Goal: Task Accomplishment & Management: Complete application form

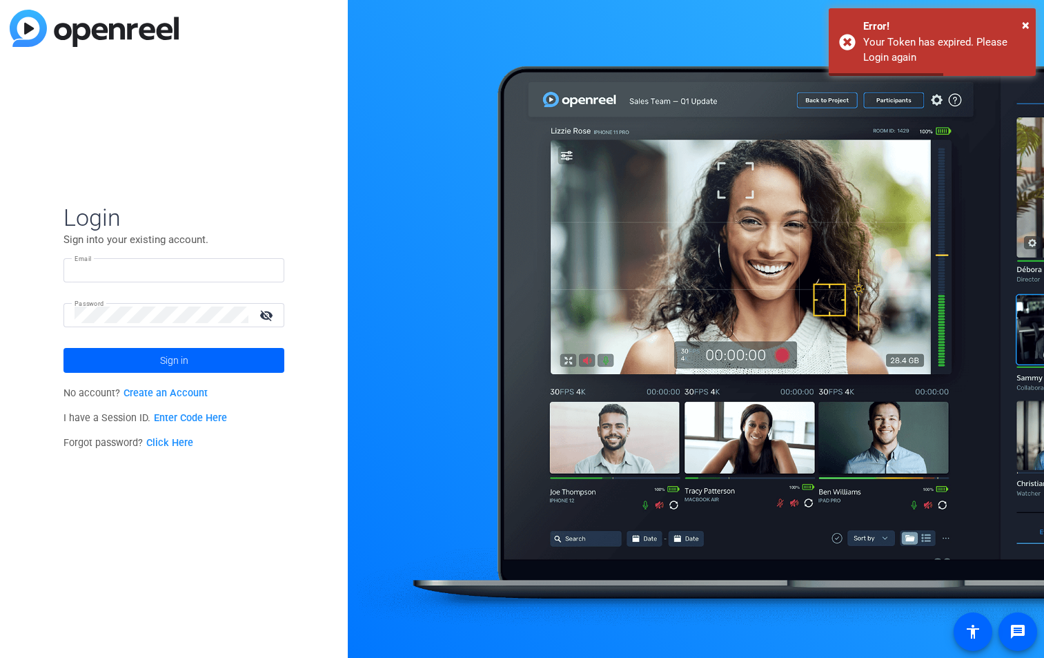
type input "[PERSON_NAME][EMAIL_ADDRESS][PERSON_NAME][DOMAIN_NAME]"
click at [266, 313] on mat-icon "visibility_off" at bounding box center [267, 315] width 33 height 20
drag, startPoint x: 266, startPoint y: 313, endPoint x: 249, endPoint y: 332, distance: 25.9
click at [264, 314] on mat-icon "visibility" at bounding box center [267, 315] width 33 height 20
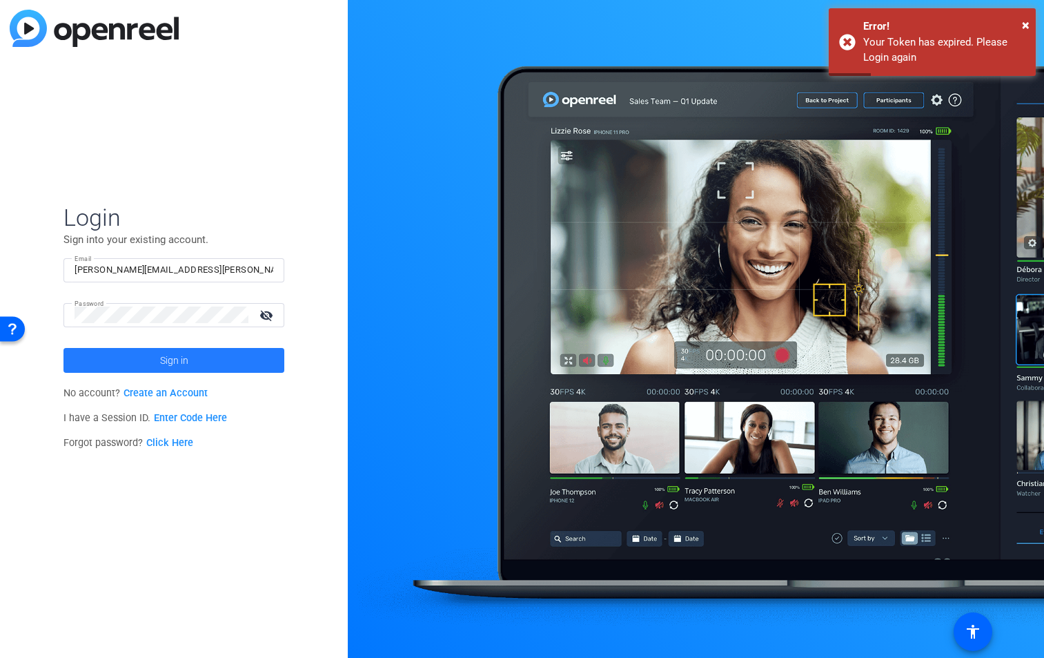
click at [217, 362] on span at bounding box center [173, 360] width 221 height 33
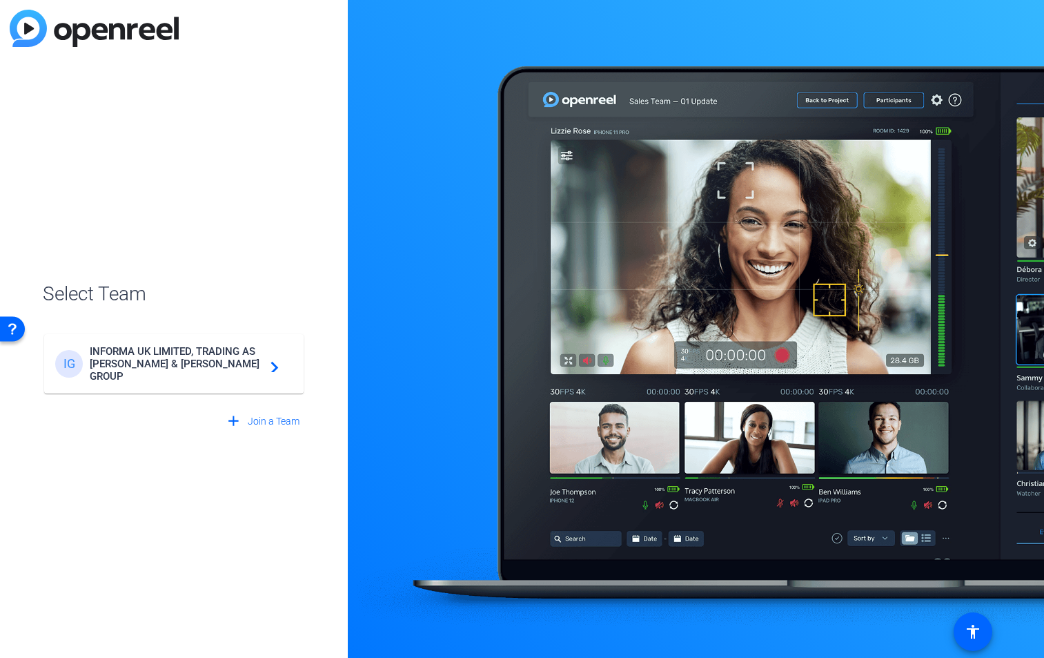
click at [217, 362] on span "INFORMA UK LIMITED, TRADING AS [PERSON_NAME] & [PERSON_NAME] GROUP" at bounding box center [176, 363] width 173 height 37
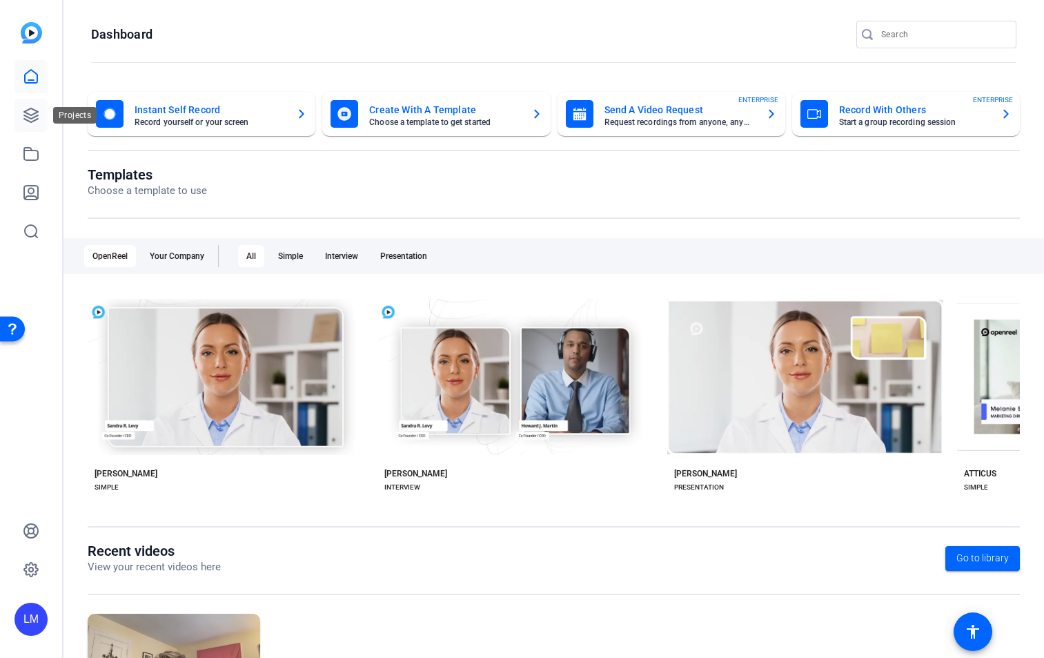
click at [31, 110] on icon at bounding box center [31, 115] width 17 height 17
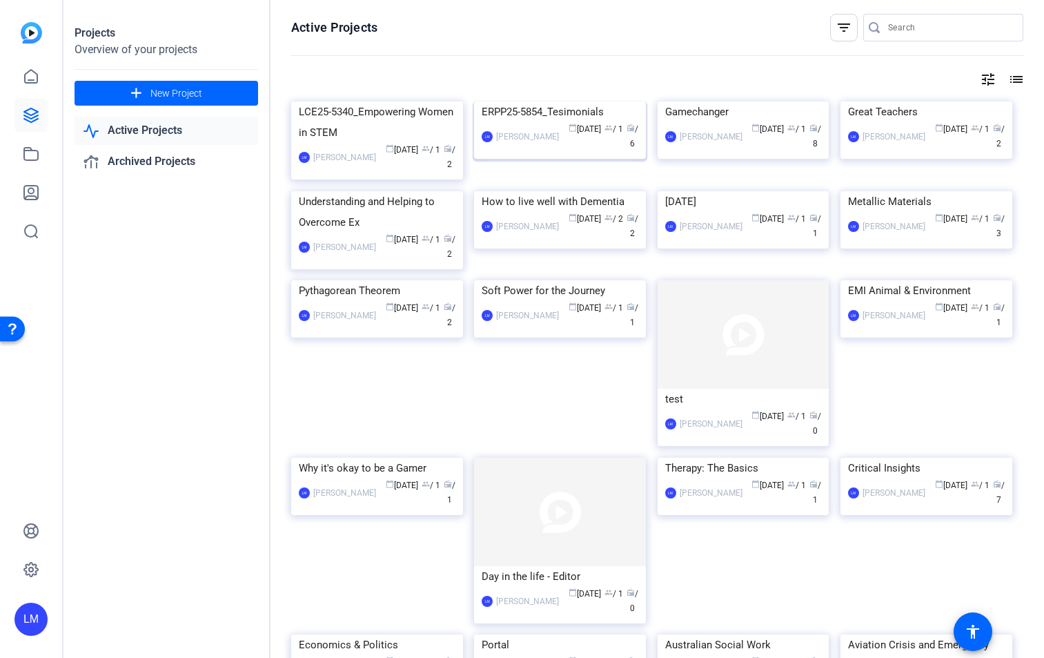
click at [558, 122] on div "ERPP25-5854_Tesimonials" at bounding box center [560, 111] width 157 height 21
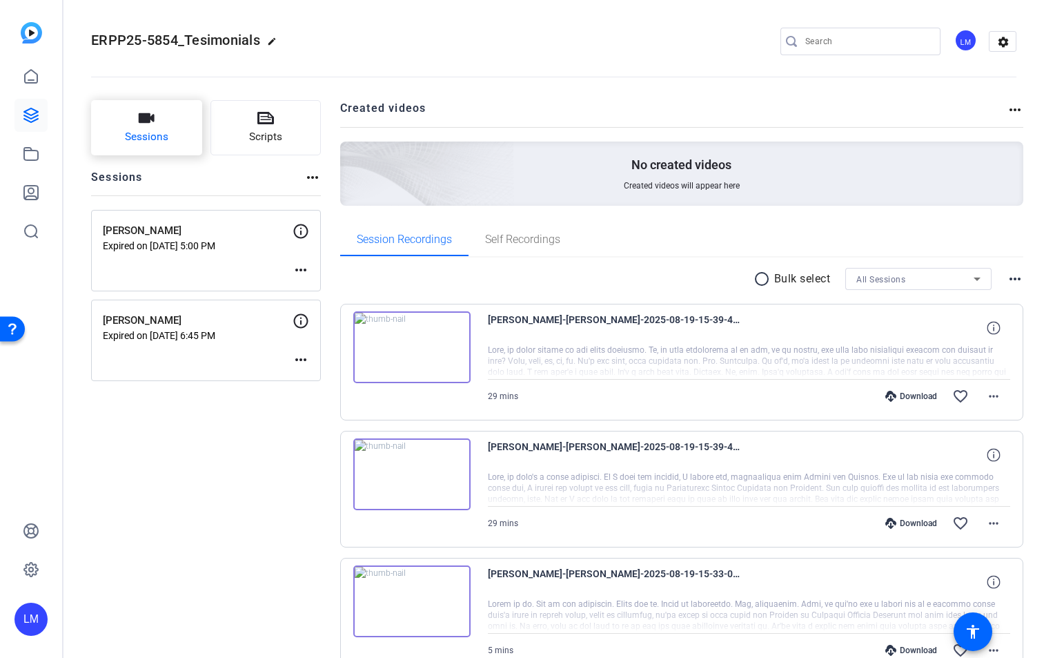
click at [146, 127] on button "Sessions" at bounding box center [146, 127] width 111 height 55
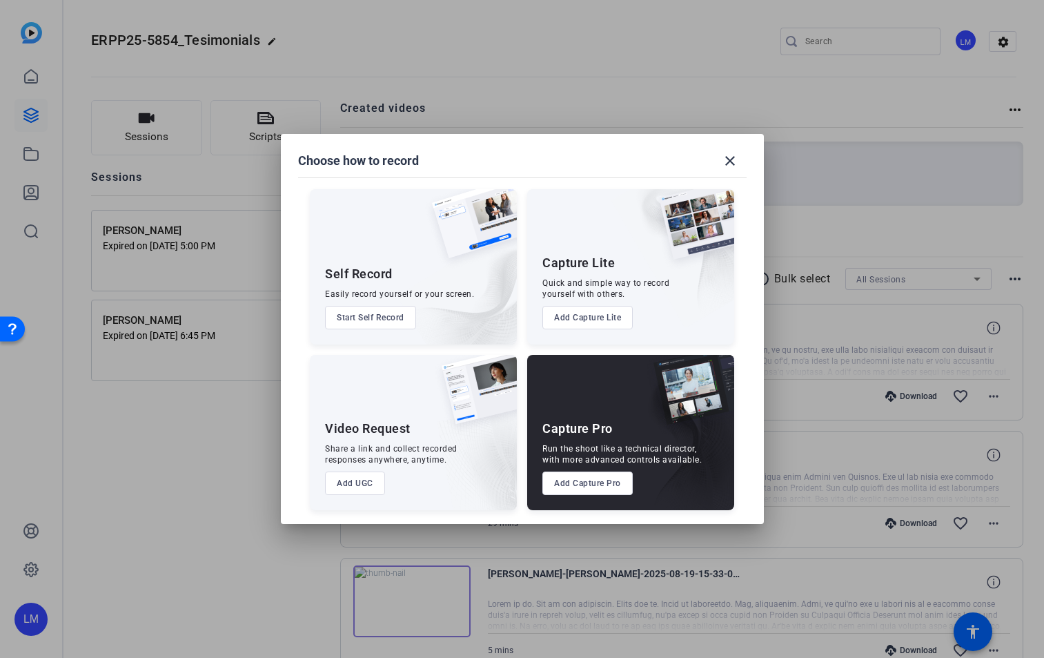
click at [603, 488] on button "Add Capture Pro" at bounding box center [587, 482] width 90 height 23
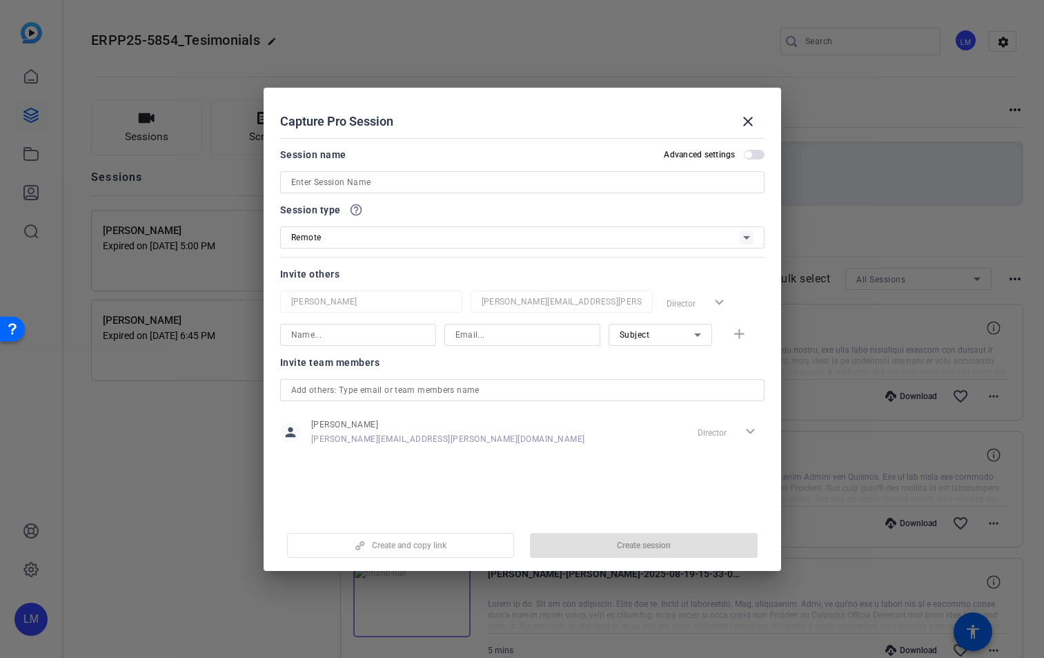
click at [342, 183] on input at bounding box center [522, 182] width 462 height 17
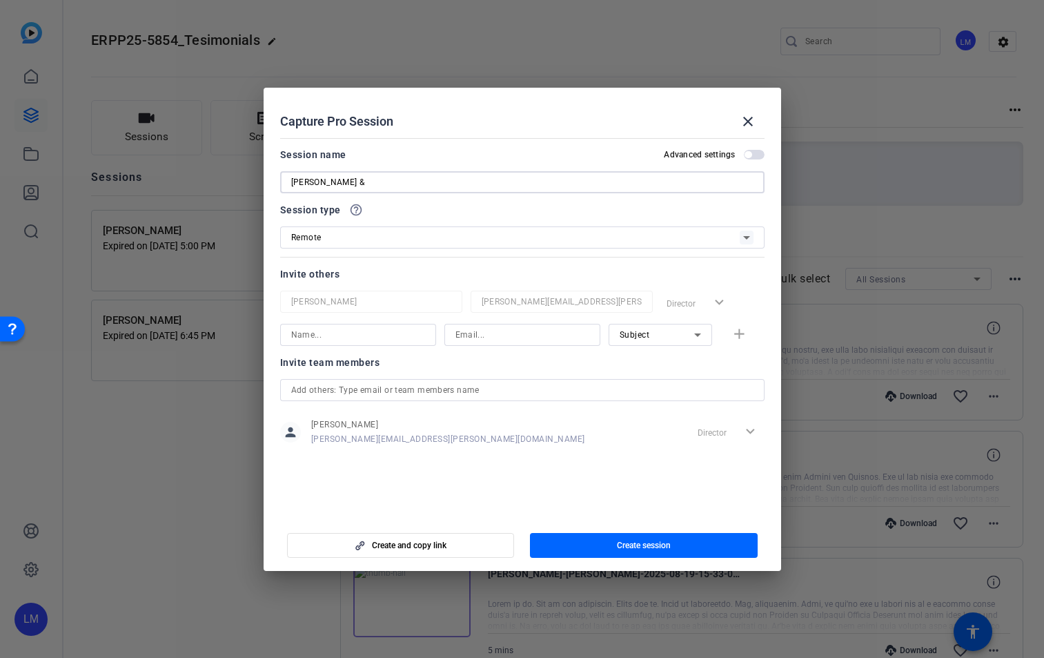
type input "[PERSON_NAME] &"
click at [498, 334] on input at bounding box center [523, 334] width 134 height 17
paste input "adelphi"
drag, startPoint x: 497, startPoint y: 335, endPoint x: 436, endPoint y: 330, distance: 60.9
click at [436, 330] on div "adelphi Subject add" at bounding box center [522, 335] width 484 height 22
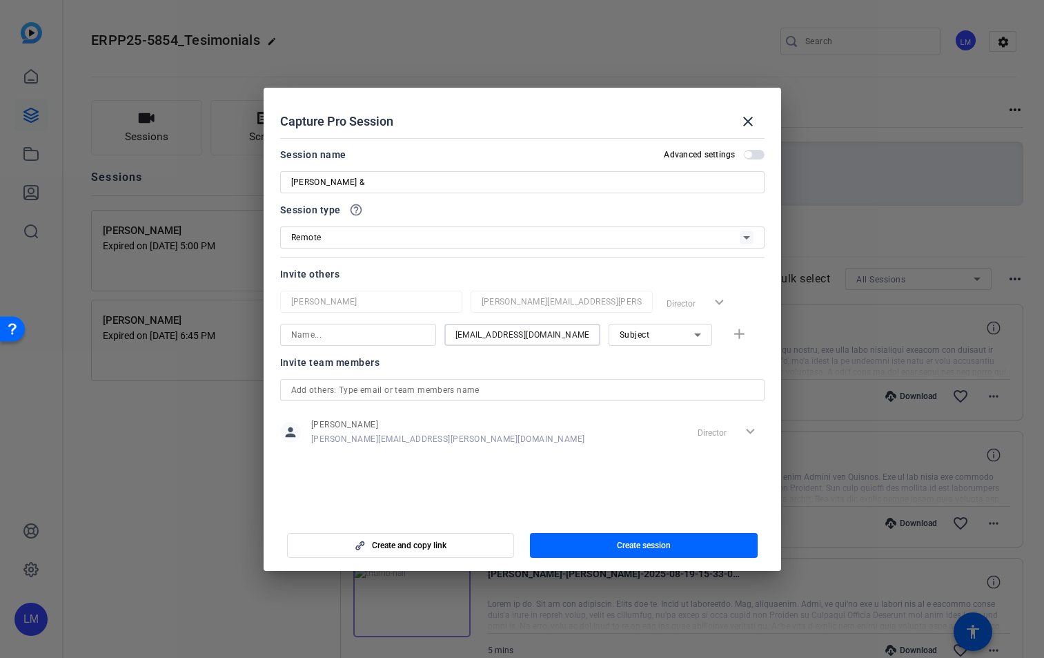
type input "[EMAIL_ADDRESS][DOMAIN_NAME]"
click at [394, 334] on input at bounding box center [358, 334] width 134 height 17
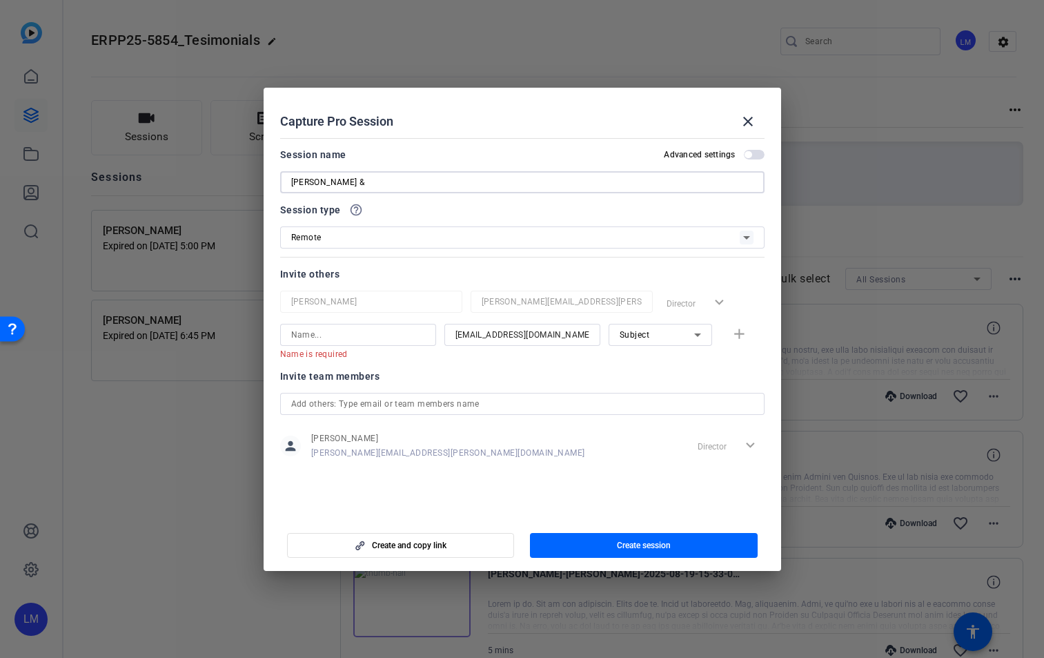
drag, startPoint x: 336, startPoint y: 182, endPoint x: 258, endPoint y: 182, distance: 78.0
click at [258, 182] on div "Choose how to record close Self Record Easily record yourself or your screen. S…" at bounding box center [522, 329] width 1044 height 658
click at [331, 337] on input at bounding box center [358, 334] width 134 height 17
paste input "[PERSON_NAME]"
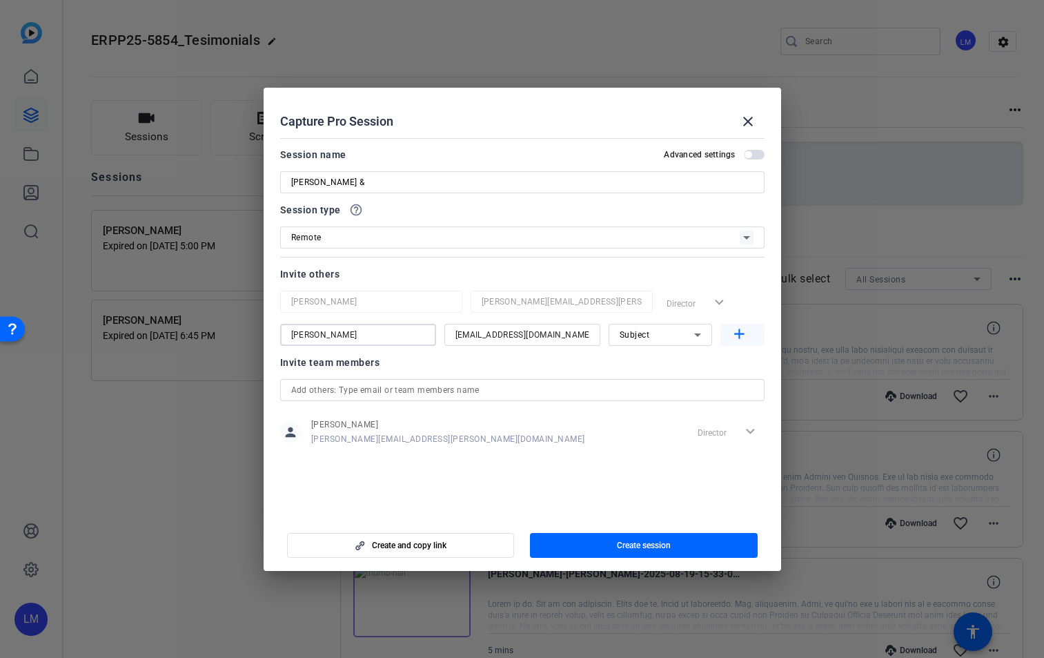
type input "[PERSON_NAME]"
click at [737, 334] on mat-icon "add" at bounding box center [739, 334] width 17 height 17
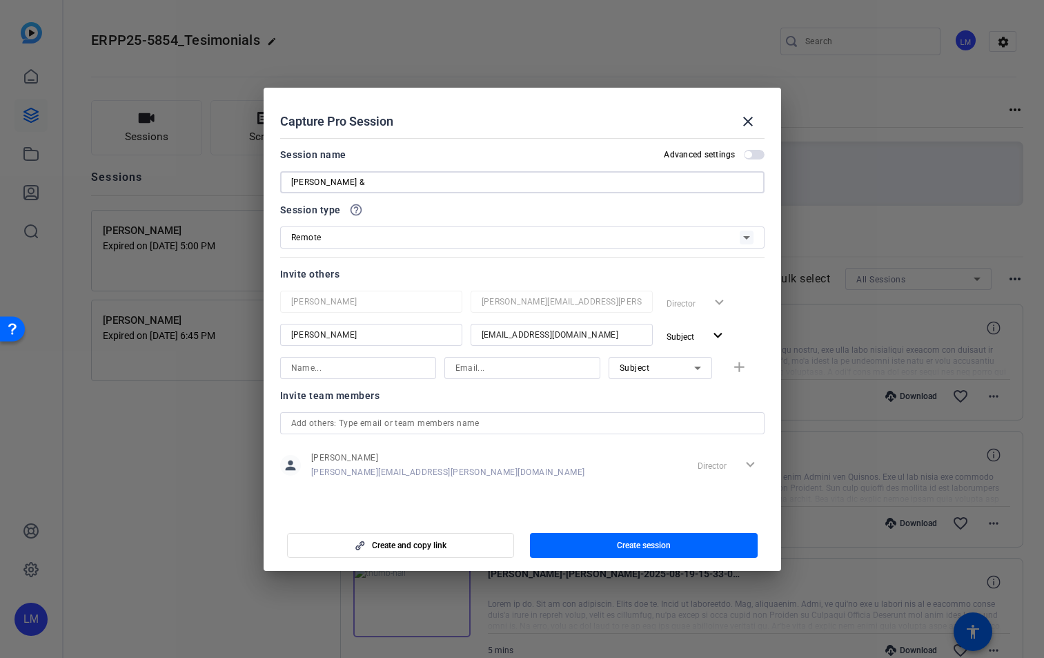
drag, startPoint x: 378, startPoint y: 180, endPoint x: 451, endPoint y: 206, distance: 76.8
click at [378, 181] on input "[PERSON_NAME] &" at bounding box center [522, 182] width 462 height 17
drag, startPoint x: 362, startPoint y: 183, endPoint x: 419, endPoint y: 179, distance: 57.4
click at [419, 179] on input "[PERSON_NAME] & [PERSON_NAME]" at bounding box center [522, 182] width 462 height 17
type input "[PERSON_NAME] & [PERSON_NAME]"
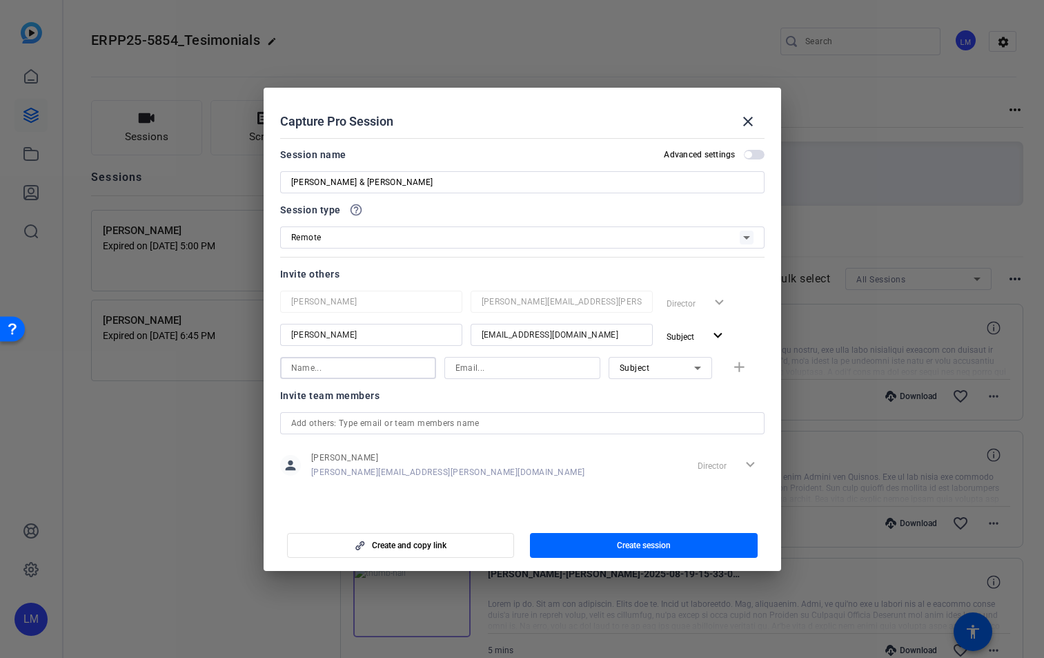
click at [313, 364] on input at bounding box center [358, 368] width 134 height 17
paste input "[PERSON_NAME]"
type input "[PERSON_NAME]"
click at [482, 364] on input at bounding box center [523, 368] width 134 height 17
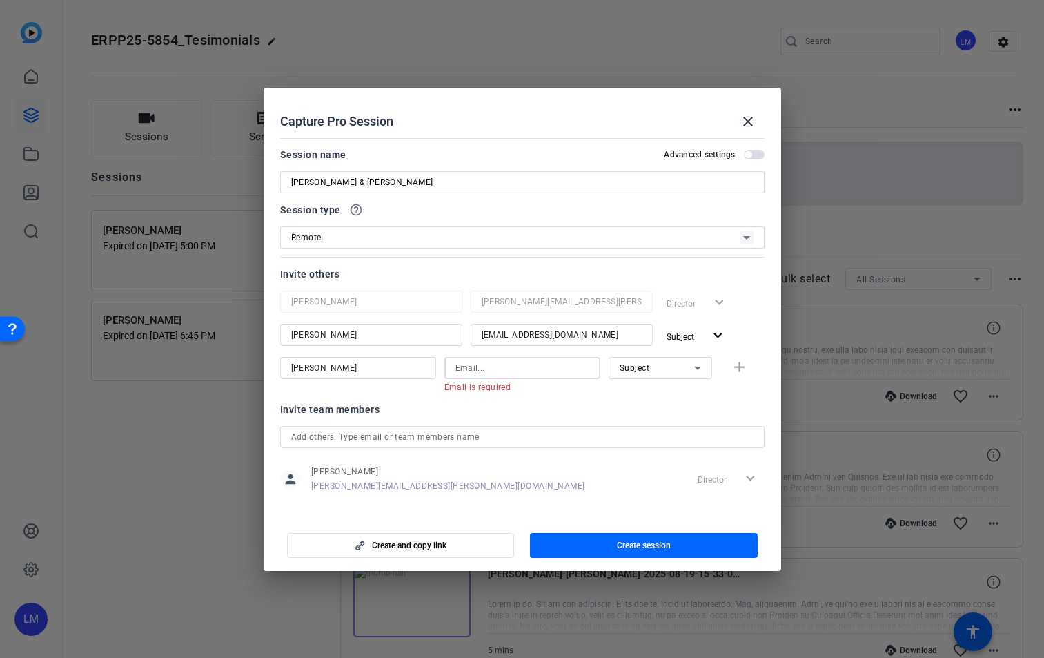
click at [500, 366] on input at bounding box center [523, 368] width 134 height 17
paste input "[PERSON_NAME][EMAIL_ADDRESS][PERSON_NAME][DOMAIN_NAME]"
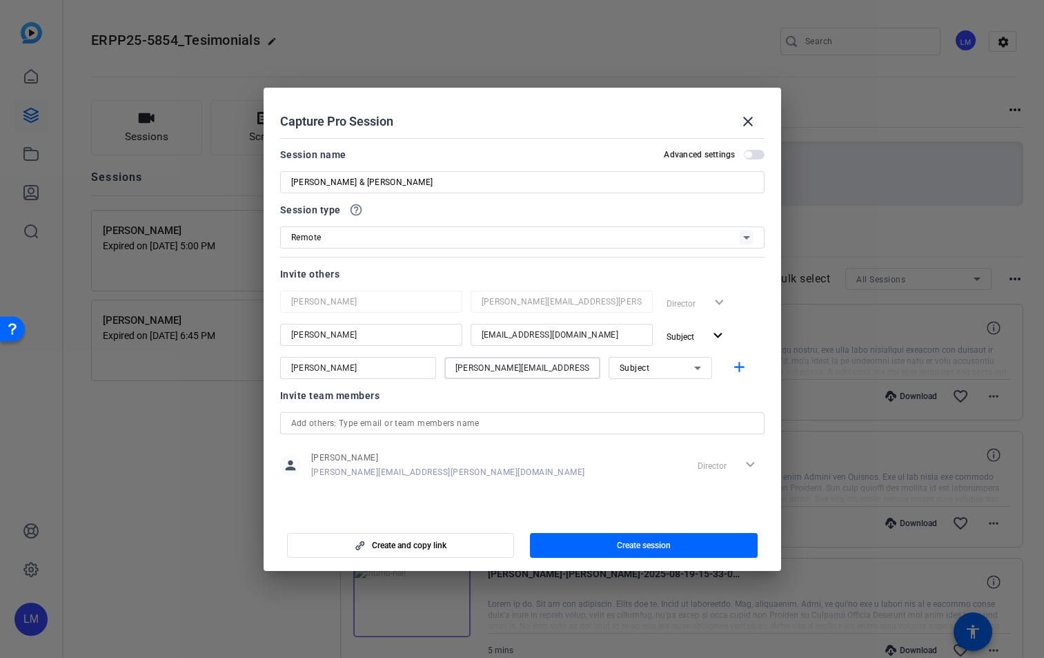
type input "[PERSON_NAME][EMAIL_ADDRESS][PERSON_NAME][DOMAIN_NAME]"
click at [759, 155] on span "button" at bounding box center [754, 155] width 21 height 10
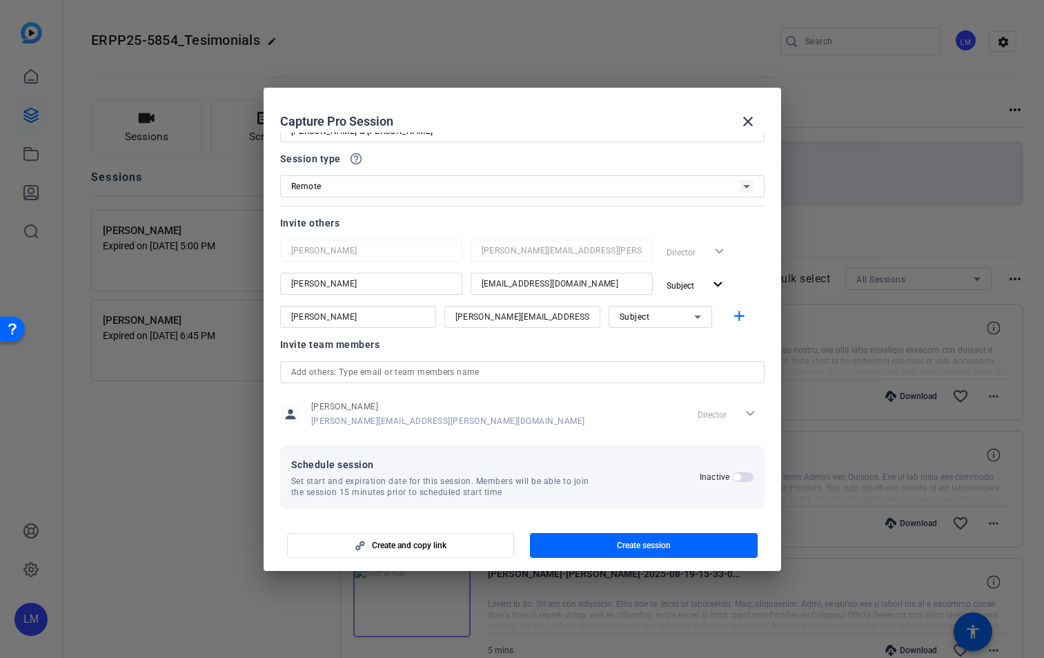
scroll to position [59, 0]
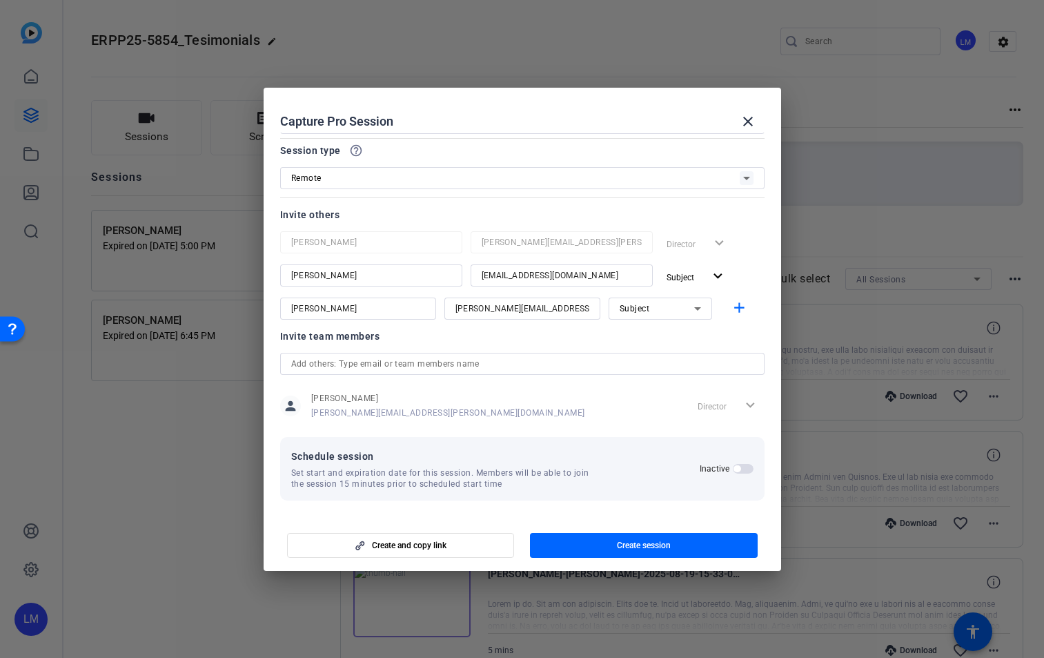
click at [741, 467] on span "button" at bounding box center [743, 469] width 21 height 10
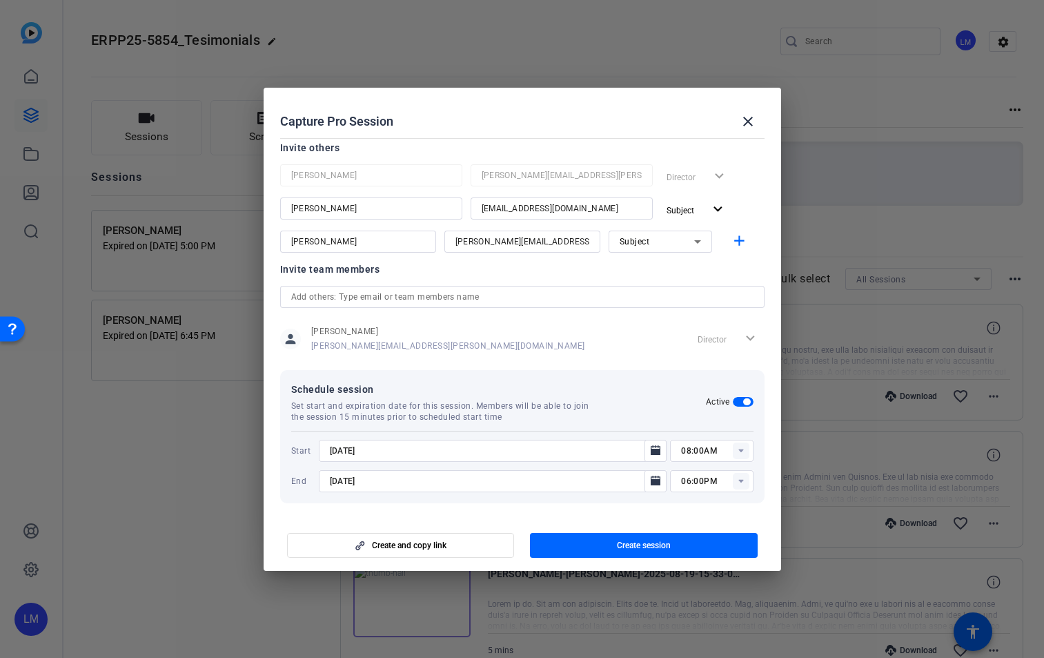
scroll to position [129, 0]
click at [652, 475] on icon "Open calendar" at bounding box center [655, 478] width 11 height 17
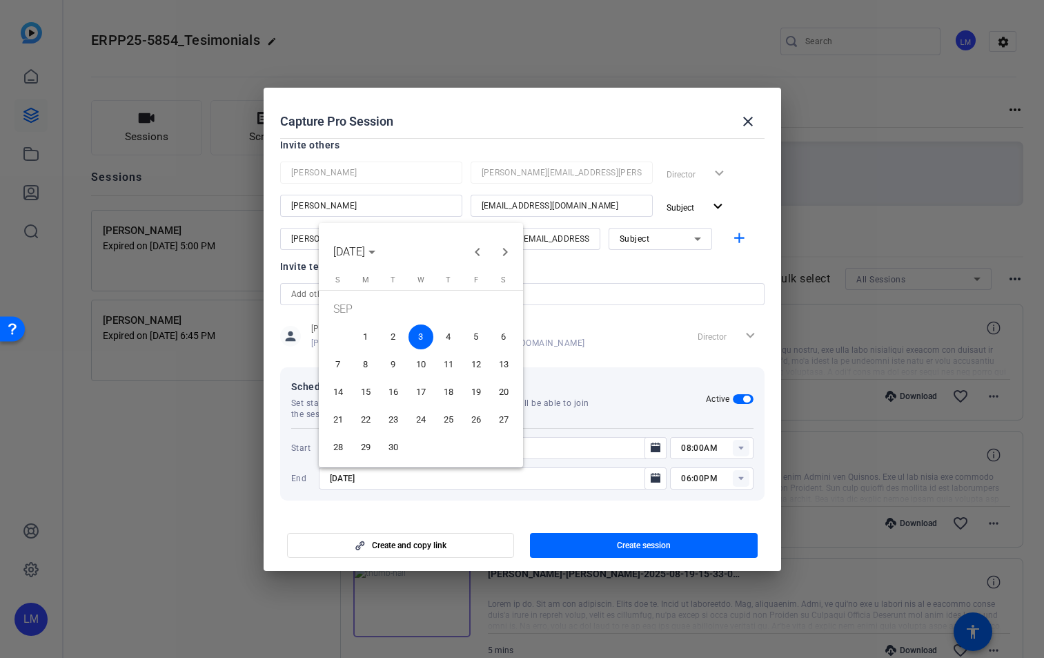
click at [425, 337] on span "3" at bounding box center [421, 336] width 25 height 25
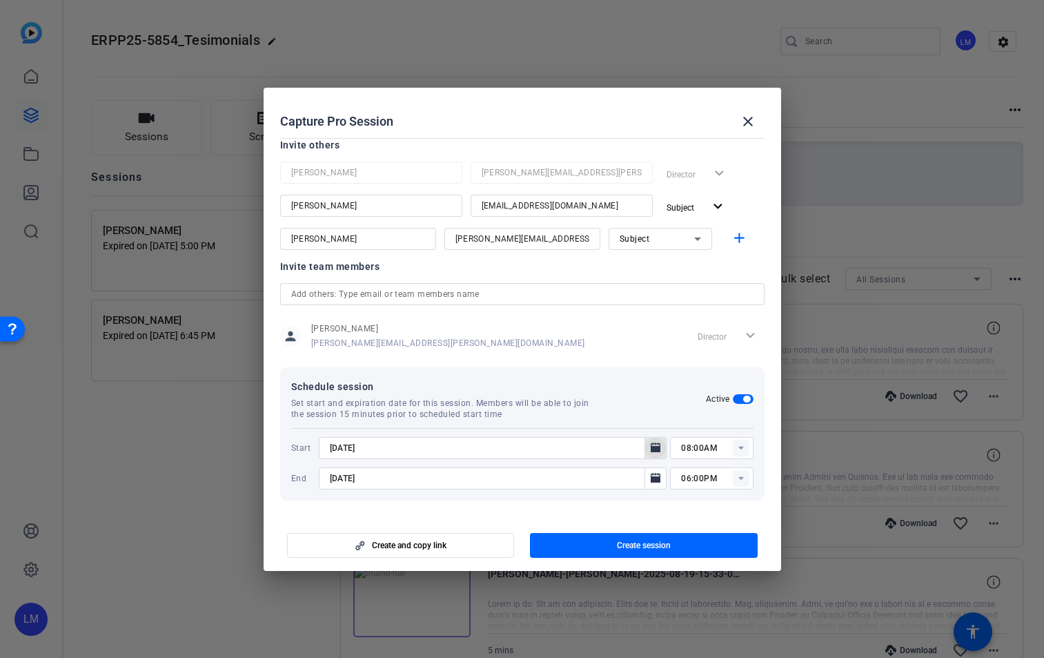
click at [651, 447] on icon "Open calendar" at bounding box center [656, 447] width 10 height 10
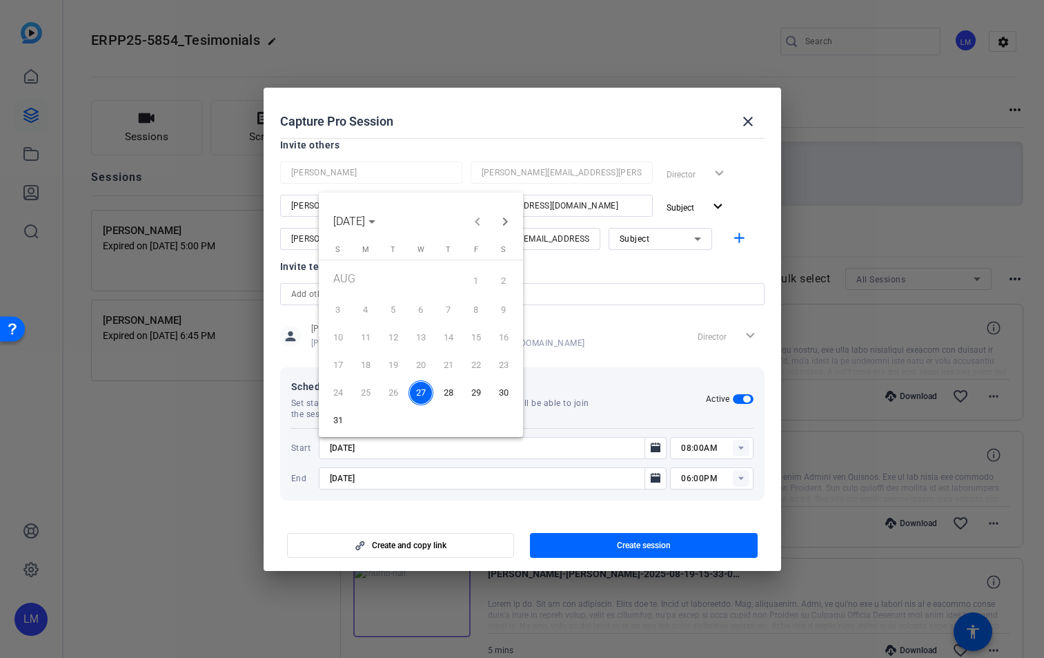
click at [420, 390] on span "27" at bounding box center [421, 392] width 25 height 25
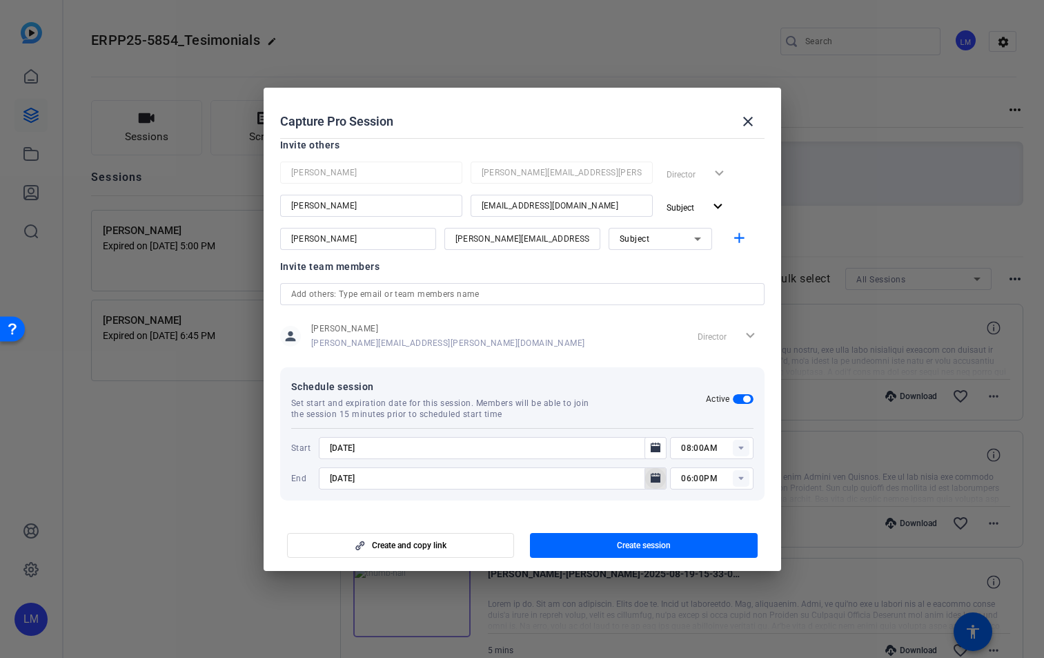
click at [651, 478] on icon "Open calendar" at bounding box center [656, 478] width 10 height 10
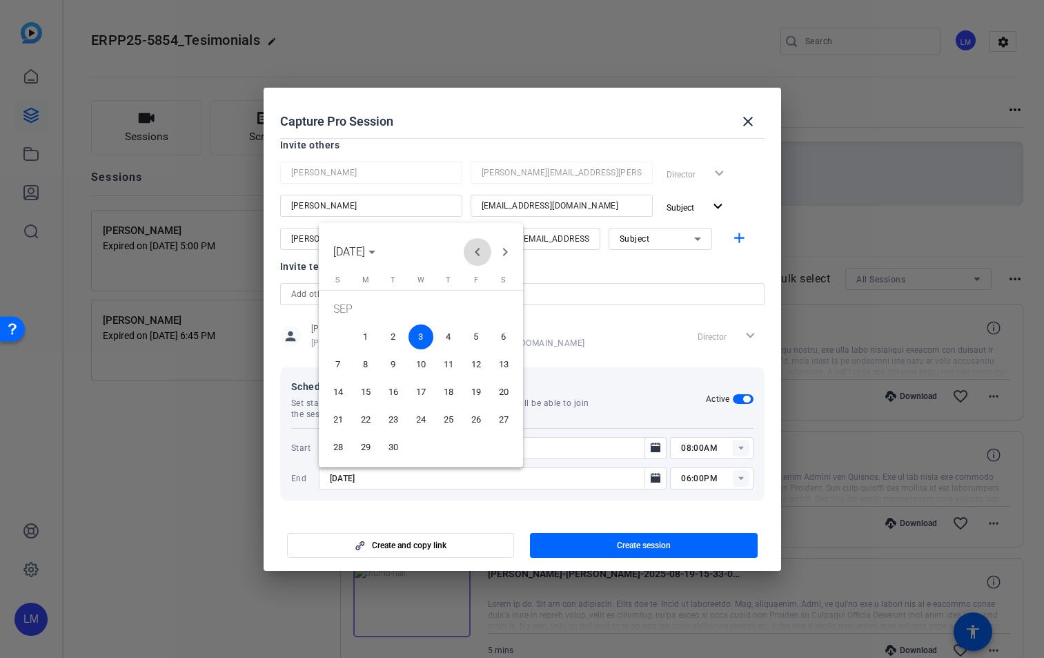
click at [478, 246] on span "Previous month" at bounding box center [478, 252] width 28 height 28
click at [426, 421] on span "27" at bounding box center [421, 423] width 25 height 25
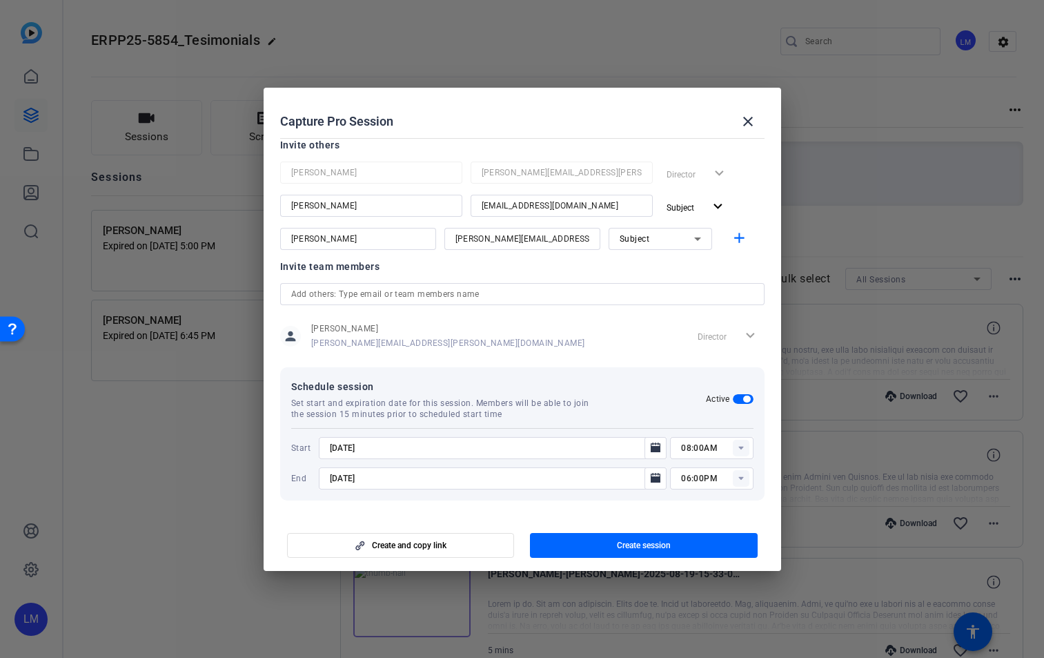
type input "[DATE]"
click at [733, 445] on rect at bounding box center [741, 448] width 17 height 17
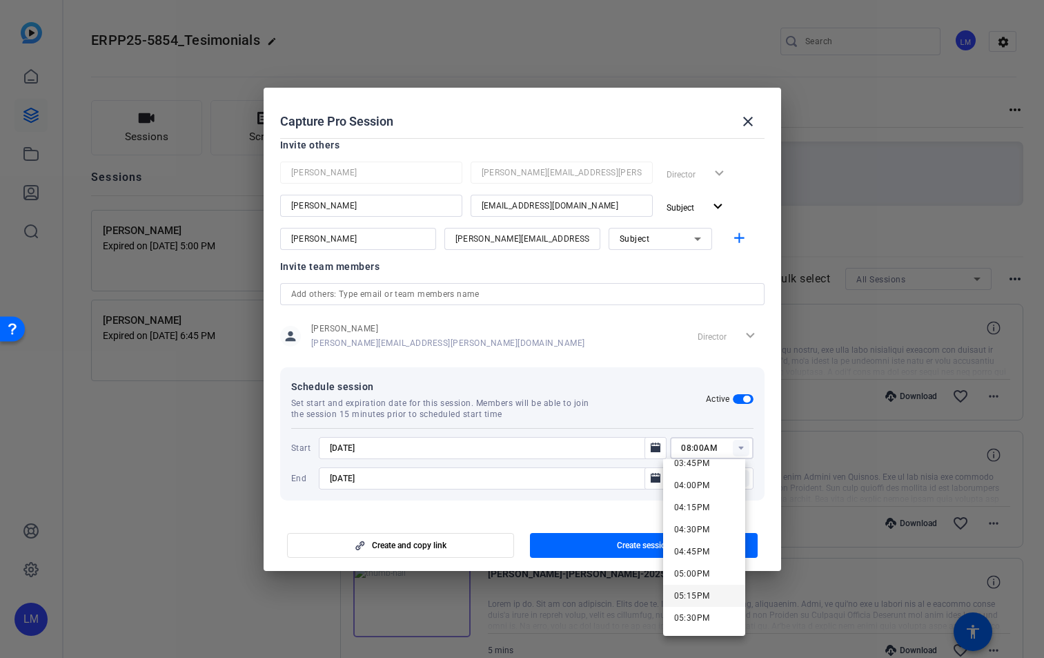
scroll to position [1379, 0]
click at [697, 511] on span "04:00PM" at bounding box center [692, 510] width 36 height 10
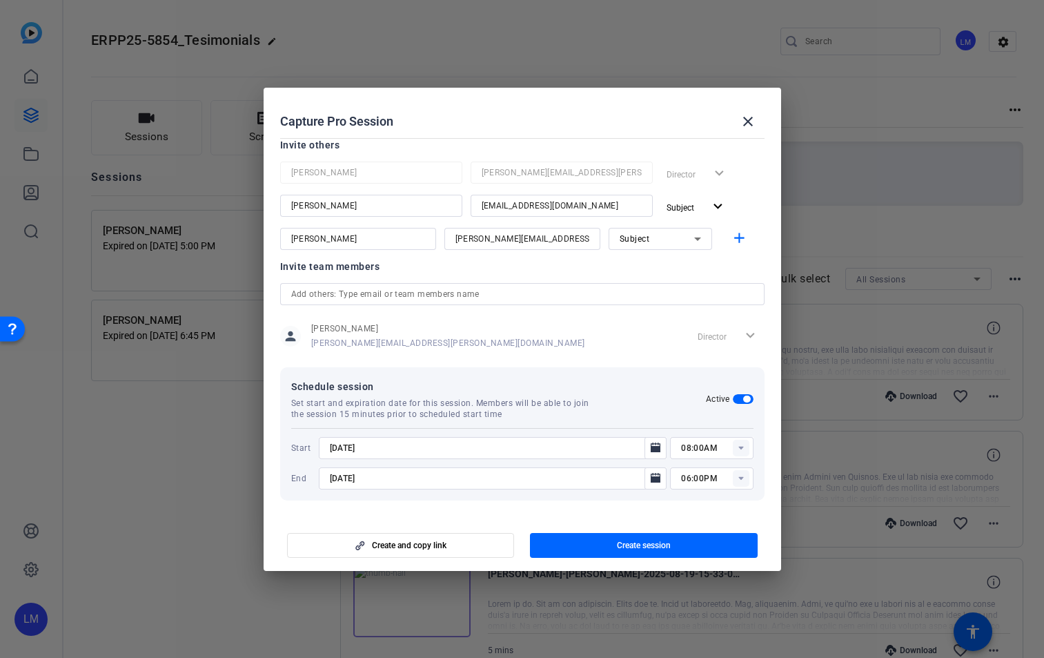
type input "04:00PM"
click at [660, 545] on span "Create session" at bounding box center [644, 545] width 54 height 11
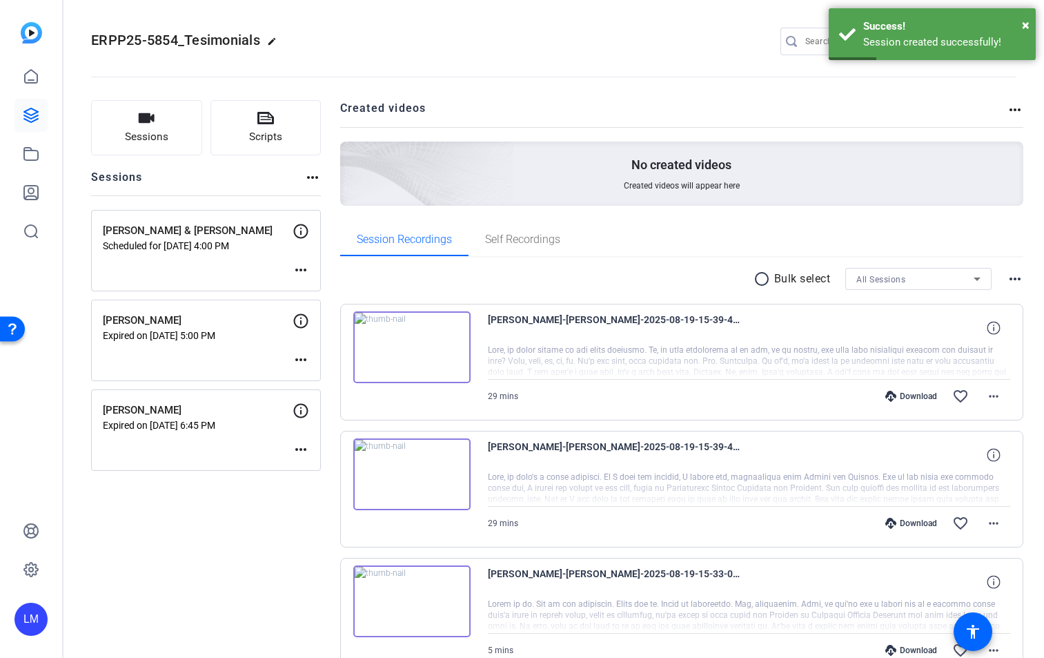
click at [300, 271] on mat-icon "more_horiz" at bounding box center [301, 270] width 17 height 17
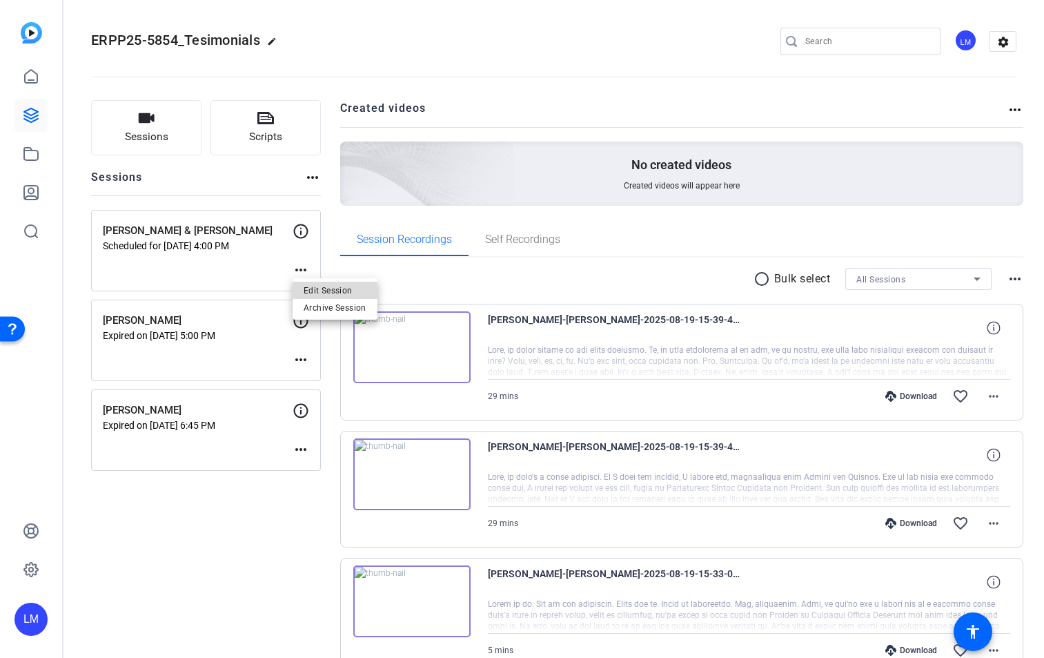
click at [315, 288] on span "Edit Session" at bounding box center [335, 290] width 63 height 17
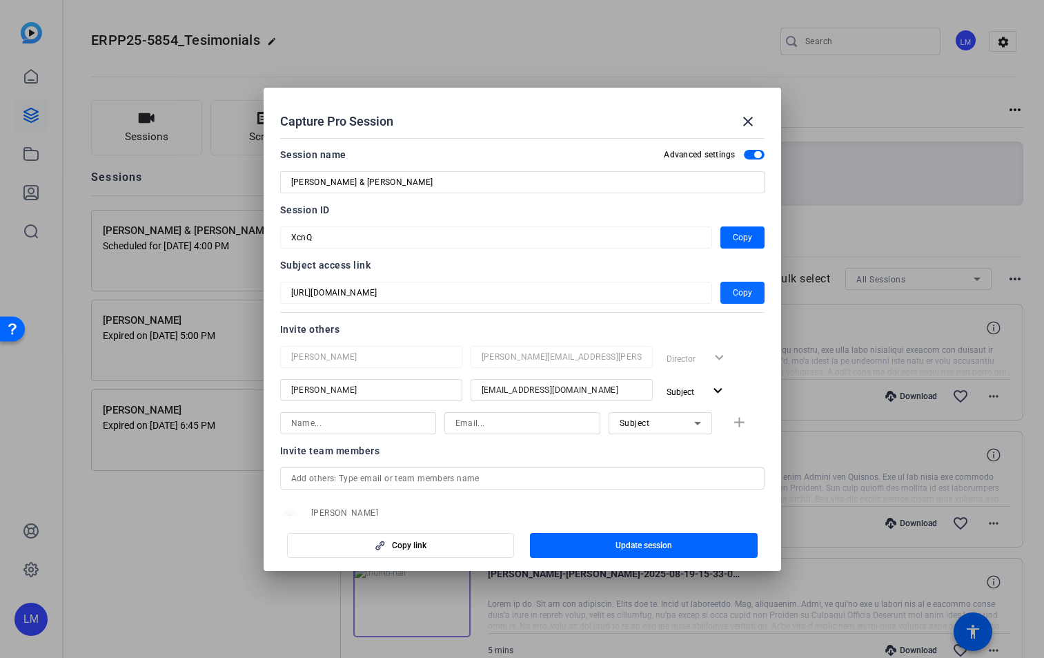
click at [736, 292] on span "Copy" at bounding box center [742, 292] width 19 height 17
drag, startPoint x: 419, startPoint y: 183, endPoint x: 252, endPoint y: 184, distance: 167.0
click at [252, 184] on div "Capture Pro Session close Session name Advanced settings [PERSON_NAME] & [PERSO…" at bounding box center [522, 329] width 1044 height 658
paste input "[URL][DOMAIN_NAME]"
type input "[PERSON_NAME] & [PERSON_NAME]"
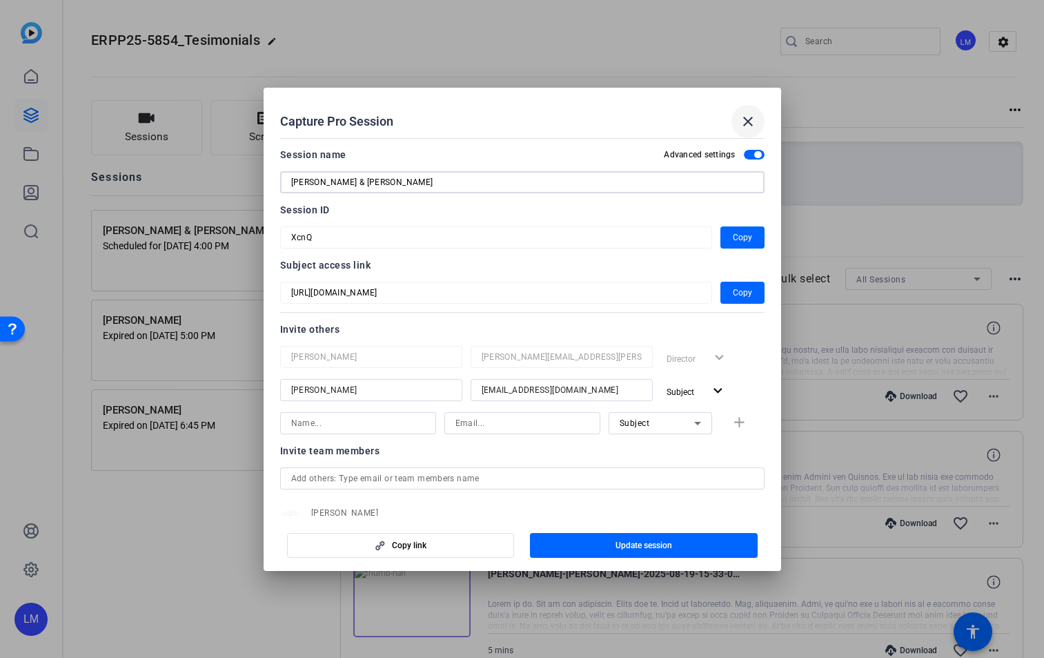
click at [748, 118] on mat-icon "close" at bounding box center [748, 121] width 17 height 17
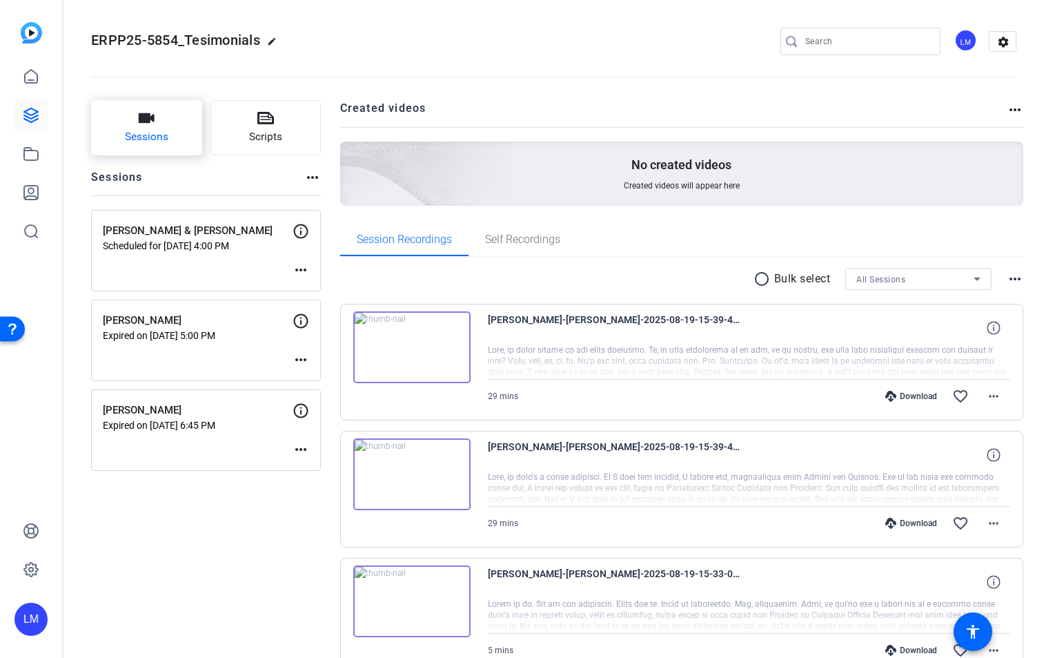
click at [151, 126] on button "Sessions" at bounding box center [146, 127] width 111 height 55
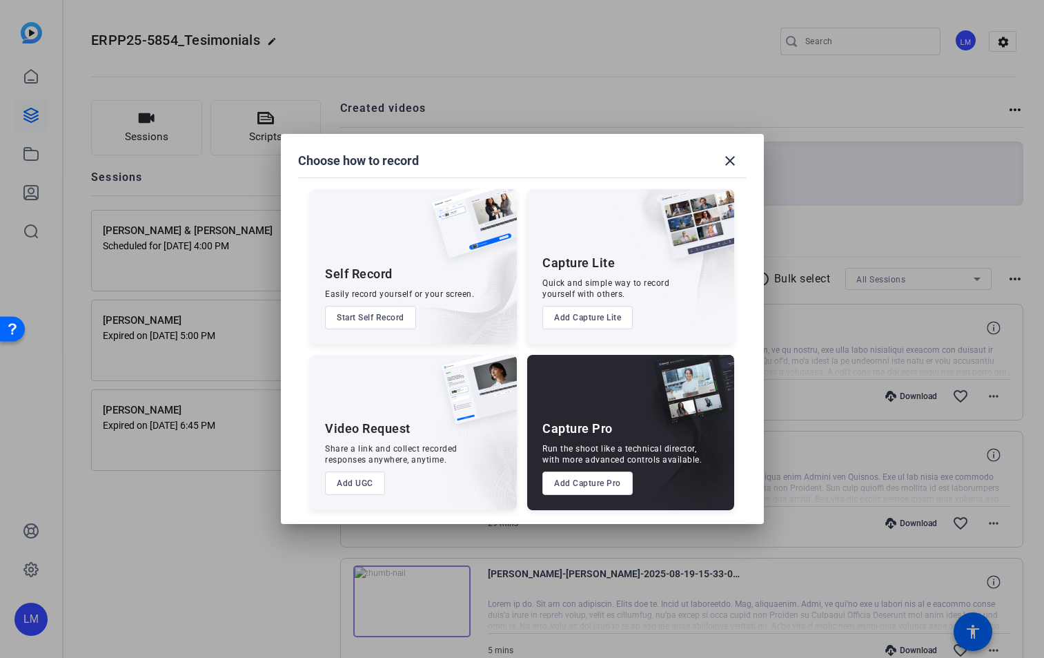
click at [614, 485] on button "Add Capture Pro" at bounding box center [587, 482] width 90 height 23
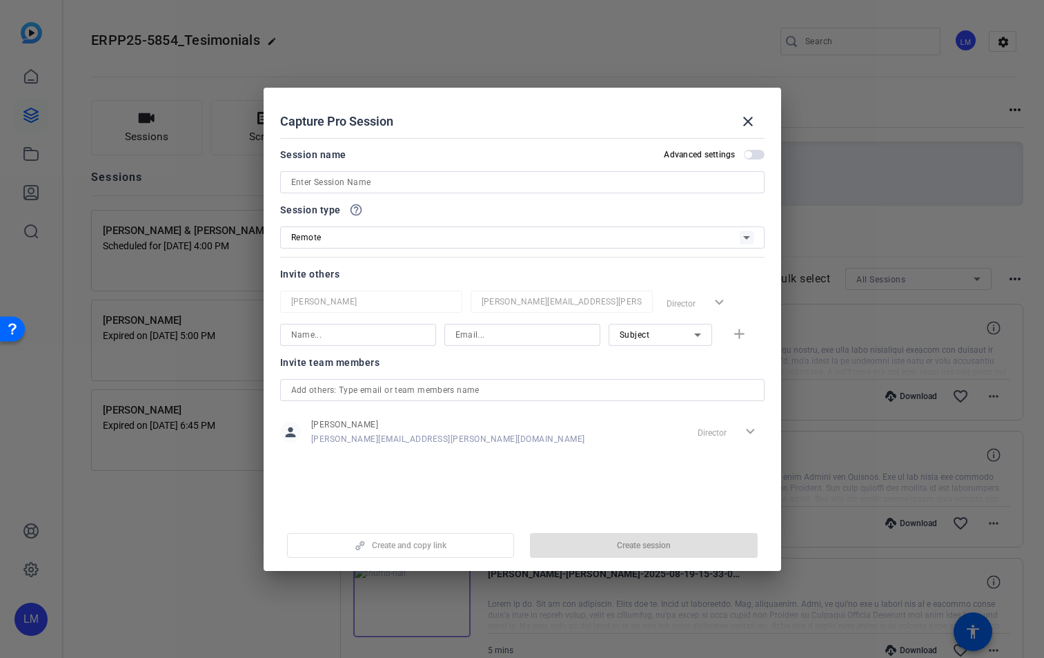
click at [315, 177] on input at bounding box center [522, 182] width 462 height 17
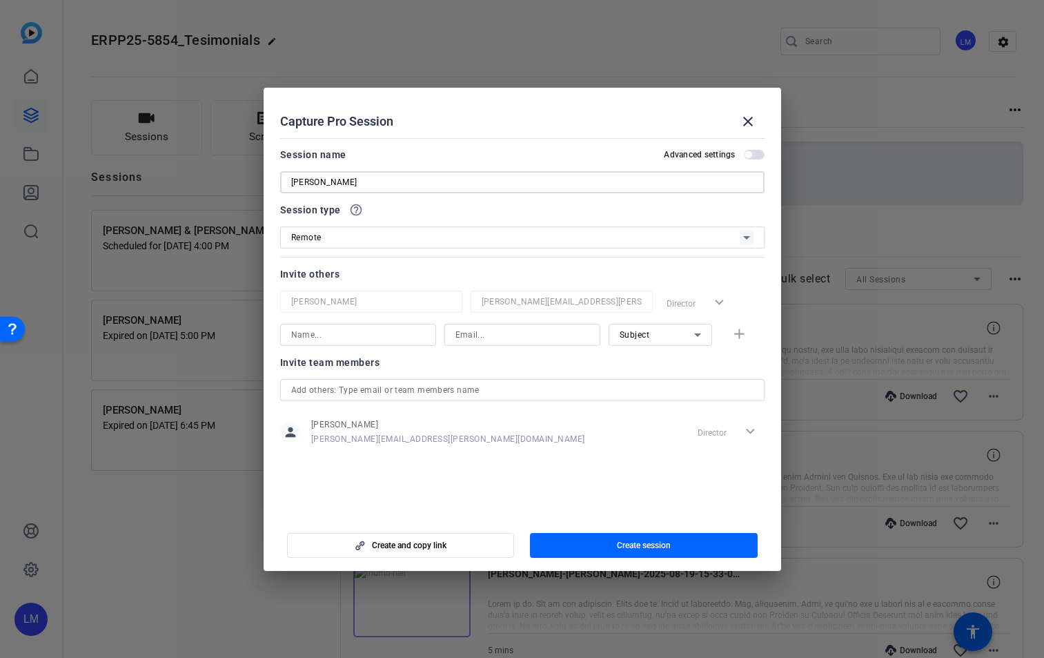
type input "[PERSON_NAME]"
click at [529, 327] on input at bounding box center [523, 334] width 134 height 17
paste input "[EMAIL_ADDRESS][DOMAIN_NAME]"
type input "[EMAIL_ADDRESS][DOMAIN_NAME]"
drag, startPoint x: 344, startPoint y: 180, endPoint x: 271, endPoint y: 173, distance: 72.8
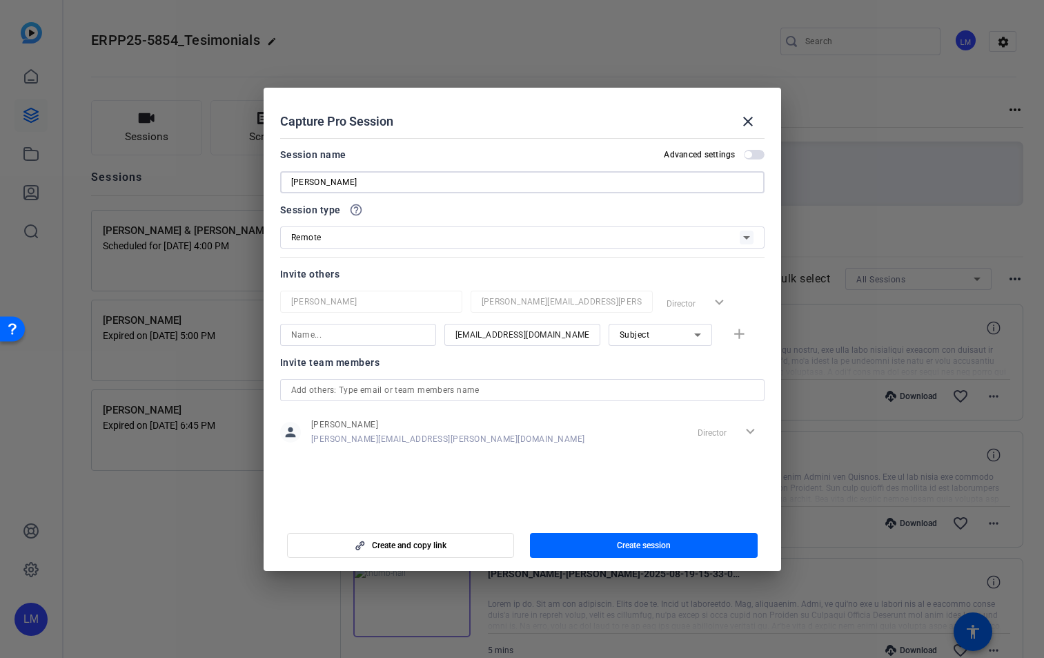
click at [271, 175] on mat-dialog-content "Session name Advanced settings [PERSON_NAME] Session type help_outline Remote I…" at bounding box center [523, 324] width 518 height 383
click at [321, 333] on input at bounding box center [358, 334] width 134 height 17
paste input "[PERSON_NAME]"
type input "[PERSON_NAME]"
click at [762, 153] on span "button" at bounding box center [754, 155] width 21 height 10
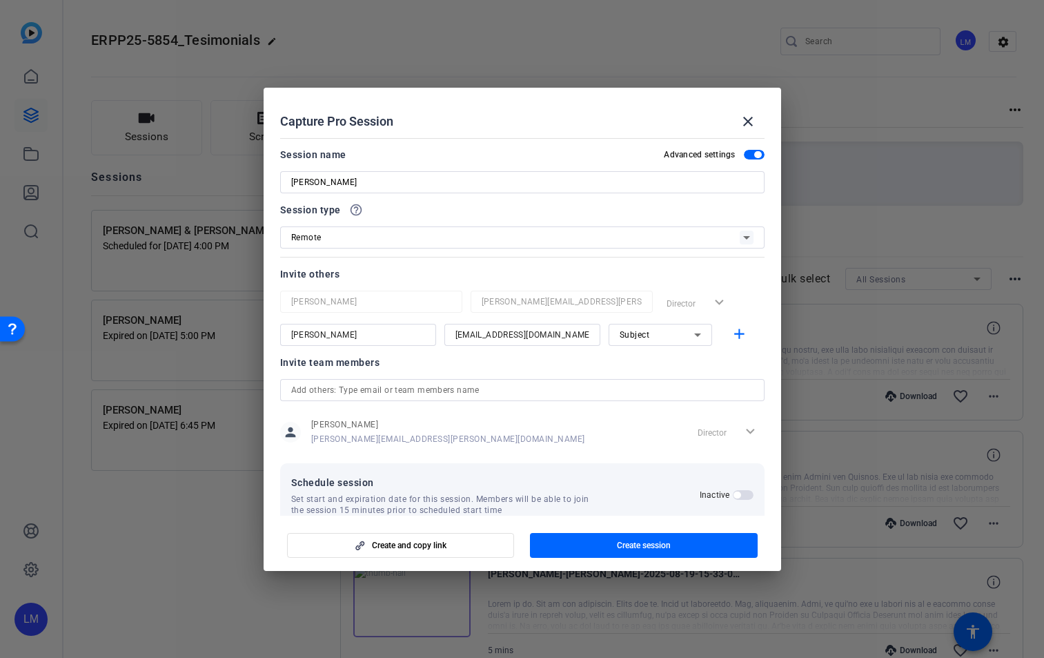
click at [743, 493] on span "button" at bounding box center [743, 495] width 21 height 10
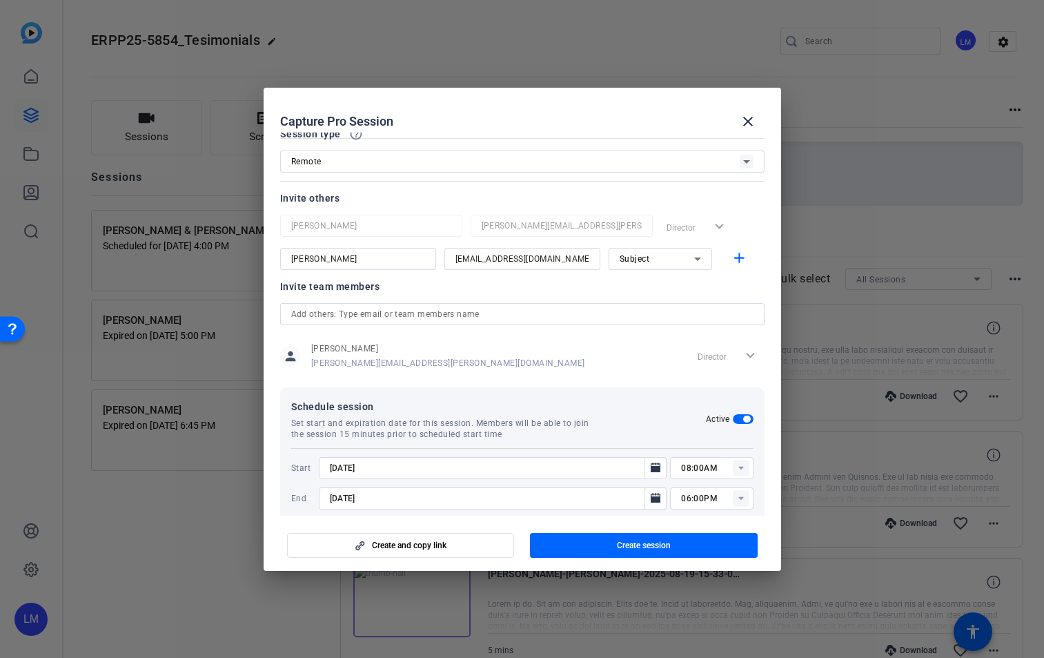
scroll to position [96, 0]
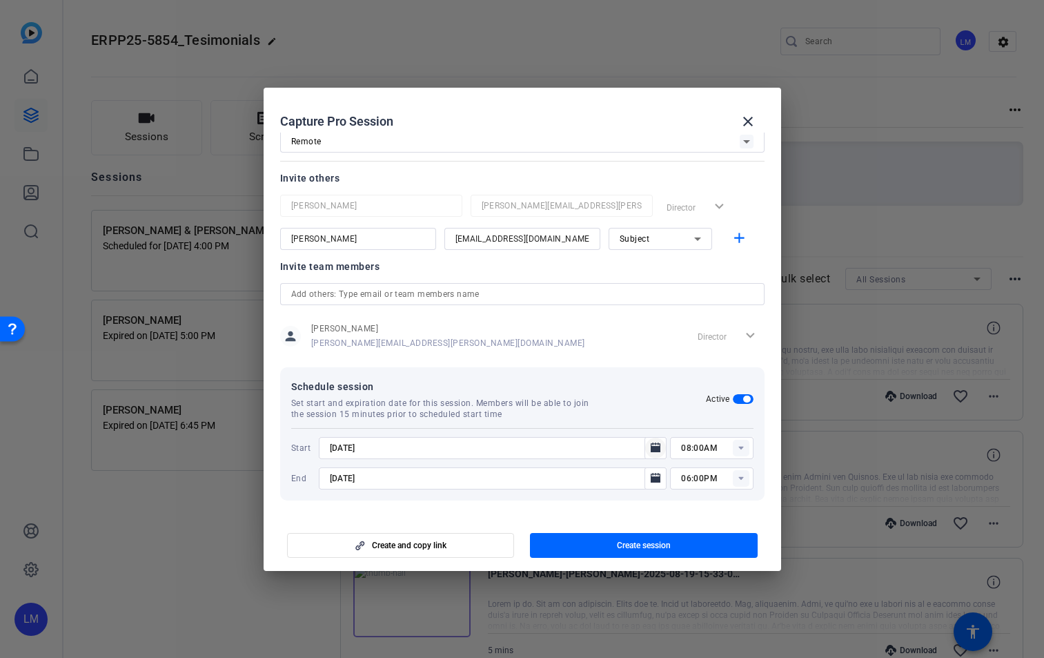
click at [650, 445] on icon "Open calendar" at bounding box center [655, 448] width 11 height 17
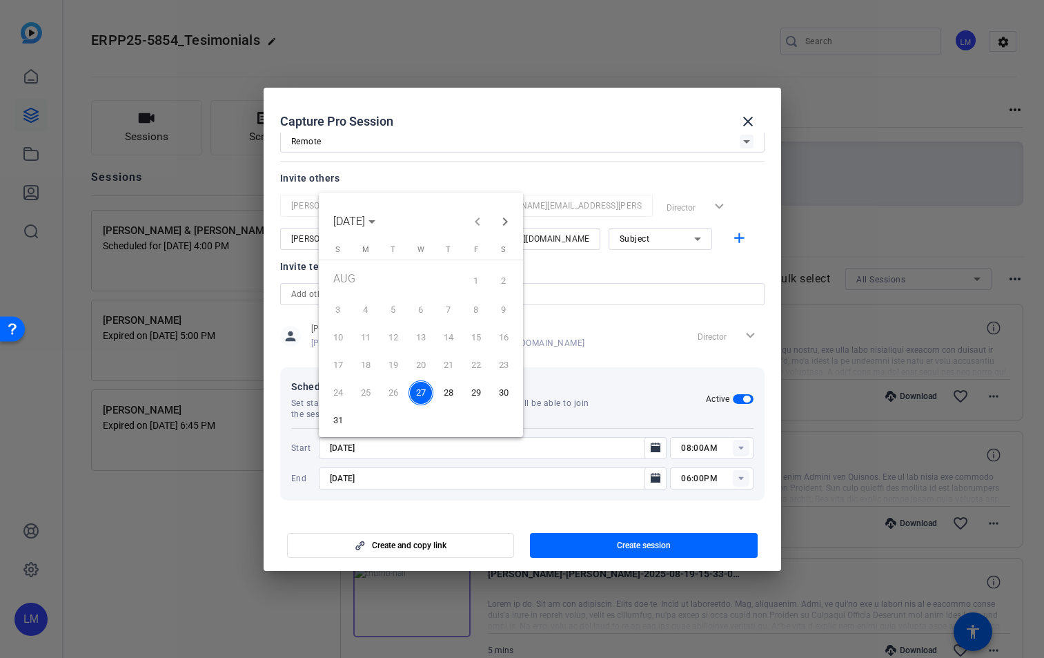
click at [450, 391] on span "28" at bounding box center [448, 392] width 25 height 25
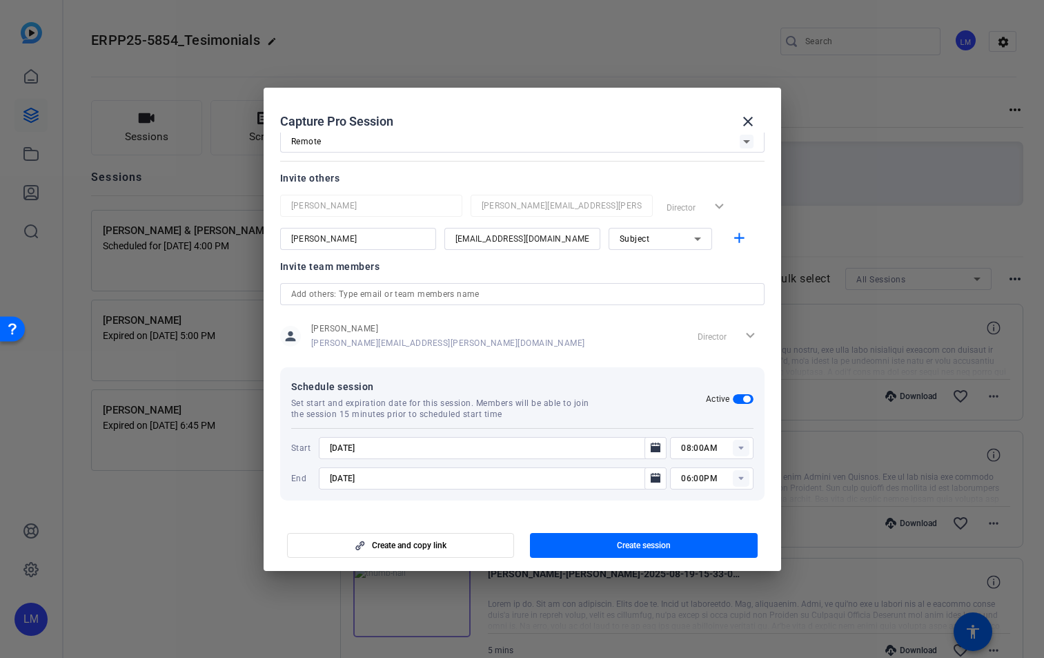
type input "[DATE]"
click at [651, 478] on icon "Open calendar" at bounding box center [656, 478] width 10 height 10
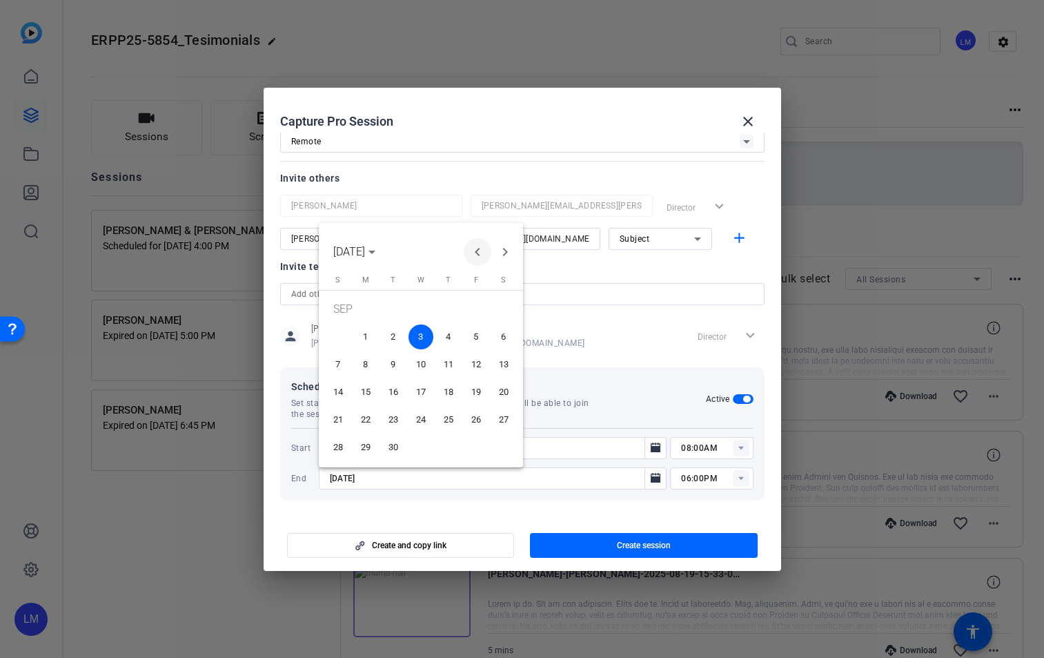
click at [477, 248] on span "Previous month" at bounding box center [478, 252] width 28 height 28
click at [446, 423] on span "28" at bounding box center [448, 423] width 25 height 25
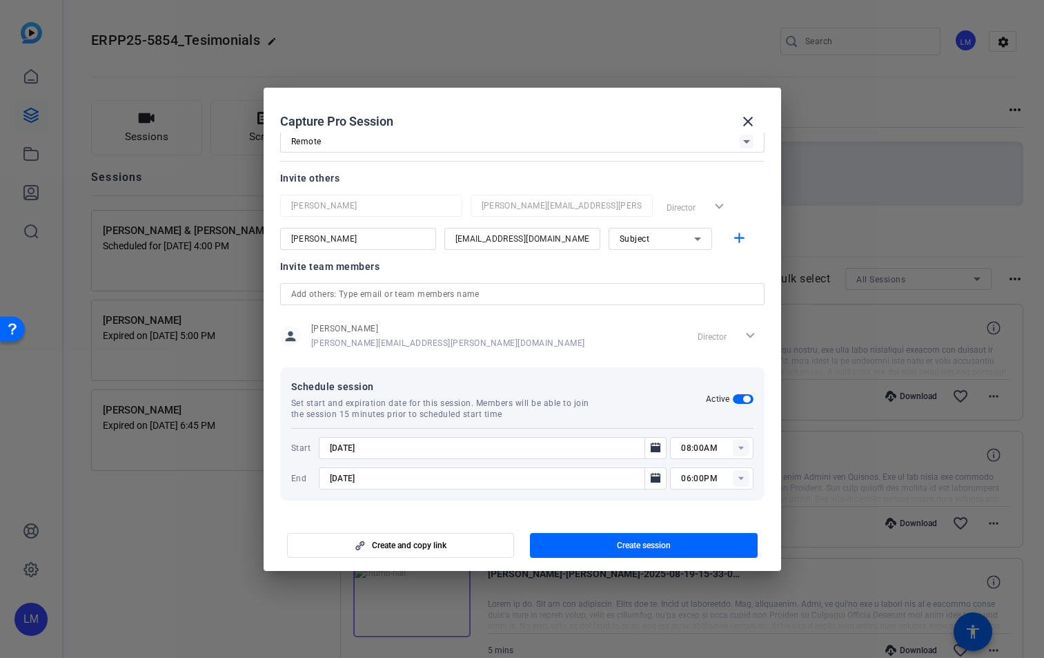
type input "[DATE]"
click at [738, 446] on icon at bounding box center [740, 447] width 5 height 3
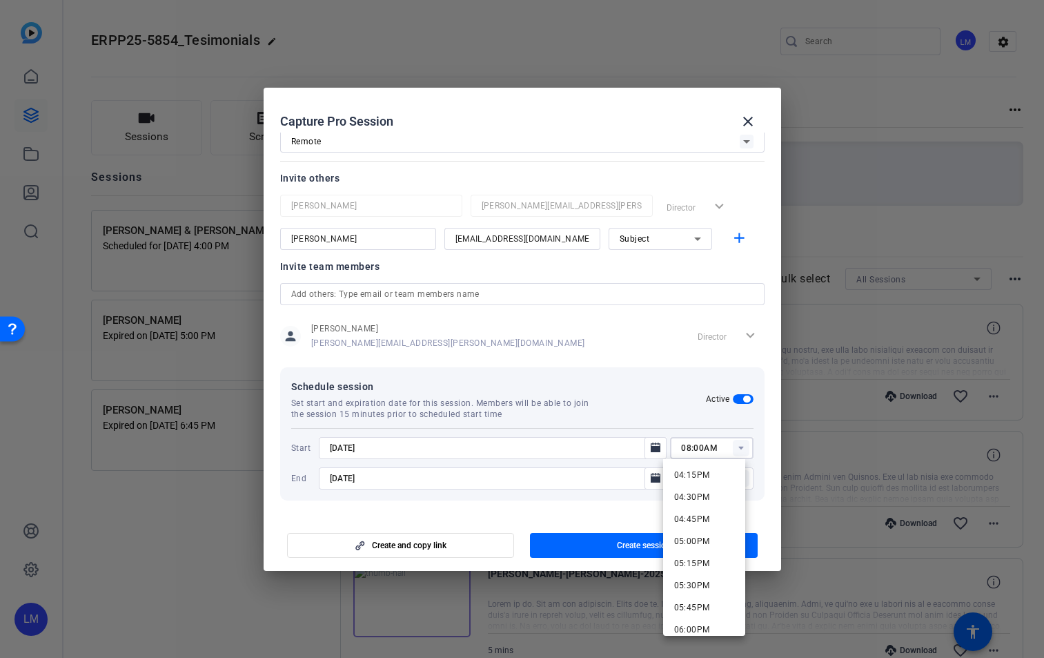
scroll to position [1432, 0]
click at [701, 502] on span "04:30PM" at bounding box center [692, 501] width 36 height 10
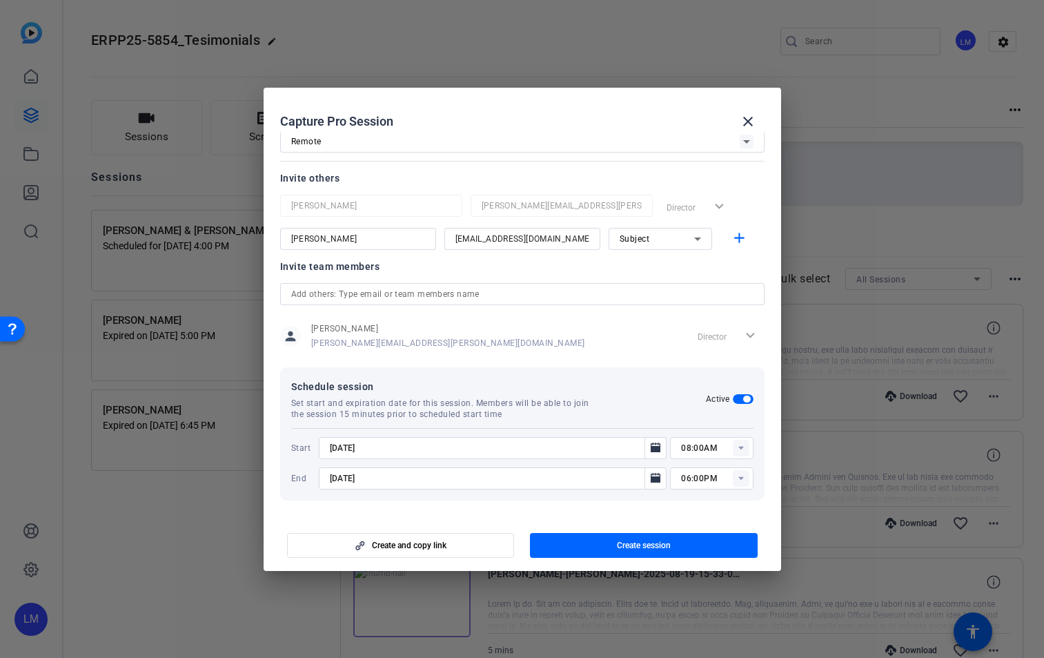
type input "04:30PM"
click at [737, 477] on rect at bounding box center [741, 478] width 17 height 17
click at [725, 511] on mat-dialog-content "Session name Advanced settings [PERSON_NAME] Session type help_outline Remote I…" at bounding box center [523, 324] width 518 height 383
click at [674, 542] on span "button" at bounding box center [644, 545] width 228 height 33
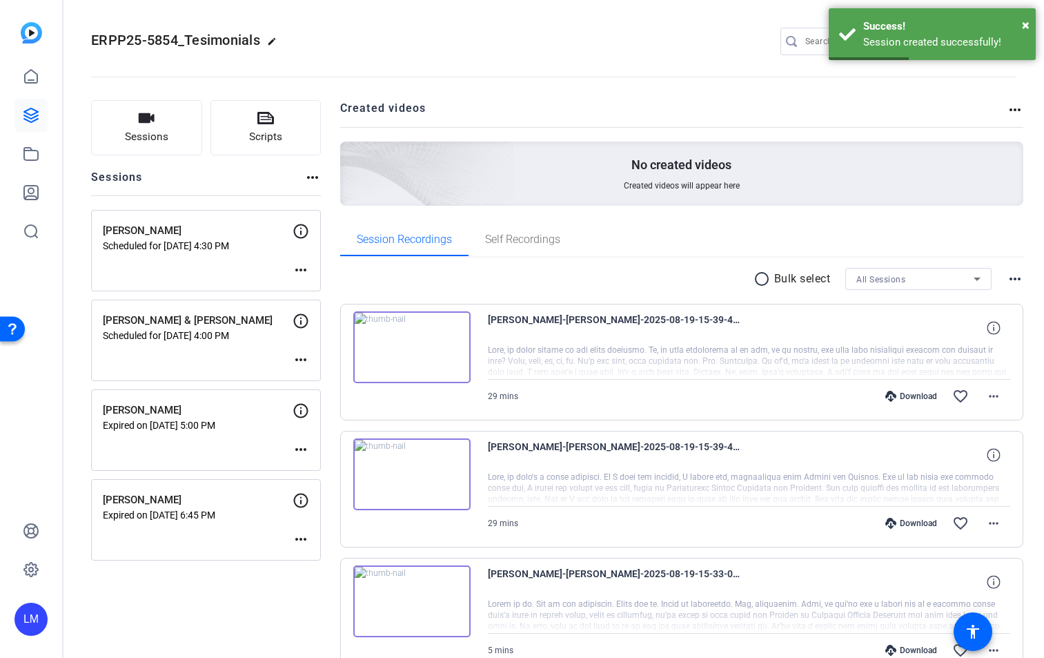
click at [304, 272] on mat-icon "more_horiz" at bounding box center [301, 270] width 17 height 17
click at [320, 287] on span "Edit Session" at bounding box center [335, 290] width 63 height 17
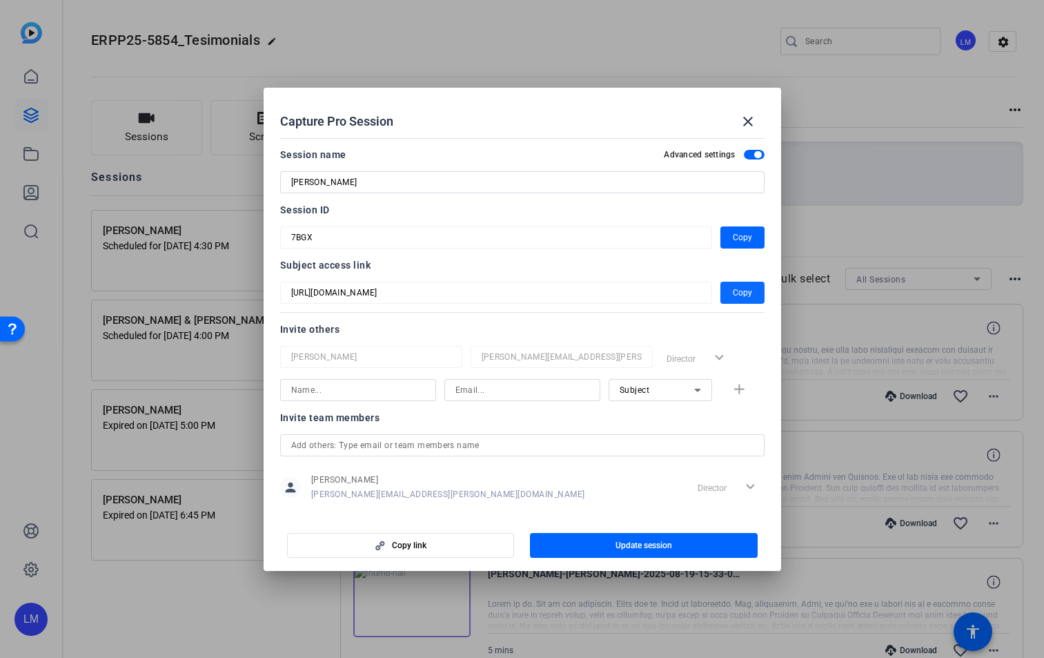
click at [734, 292] on span "Copy" at bounding box center [742, 292] width 19 height 17
click at [748, 119] on mat-icon "close" at bounding box center [748, 121] width 17 height 17
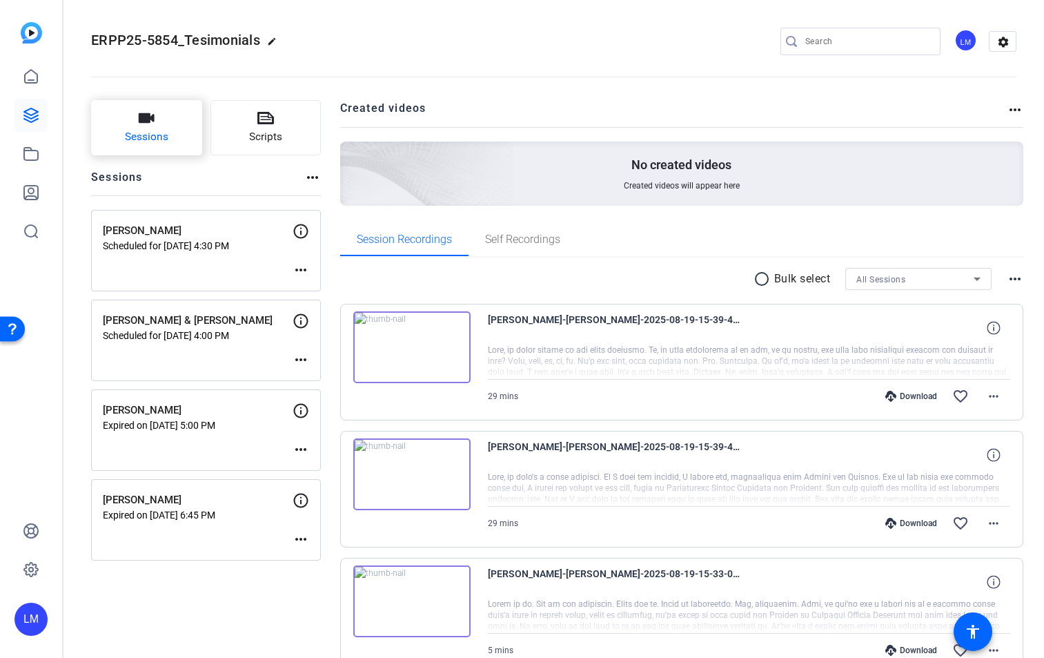
click at [144, 127] on button "Sessions" at bounding box center [146, 127] width 111 height 55
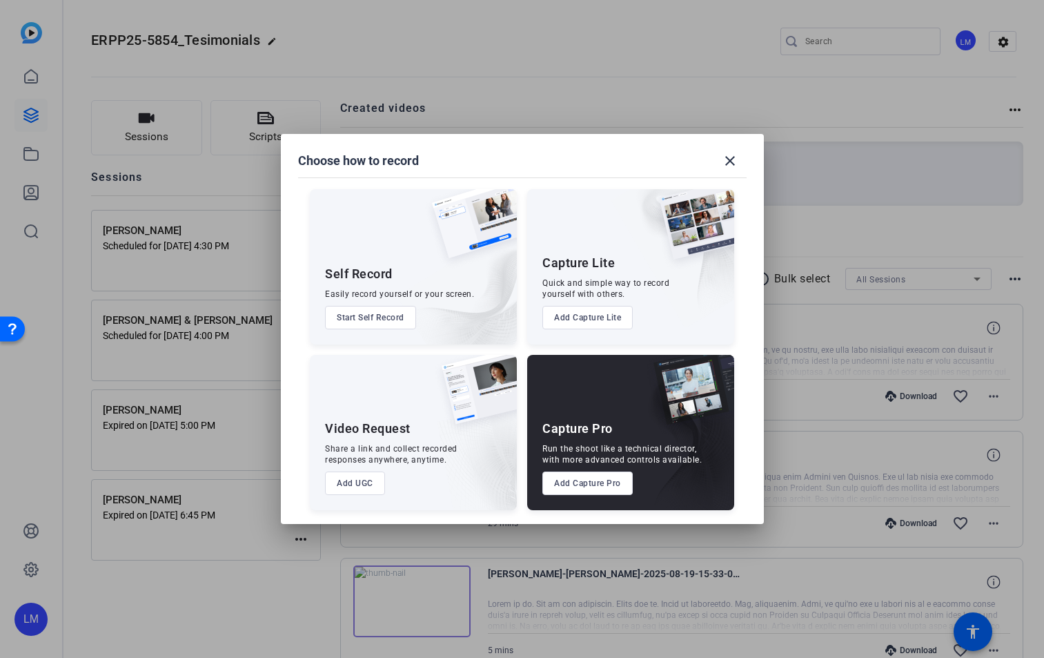
click at [602, 483] on button "Add Capture Pro" at bounding box center [587, 482] width 90 height 23
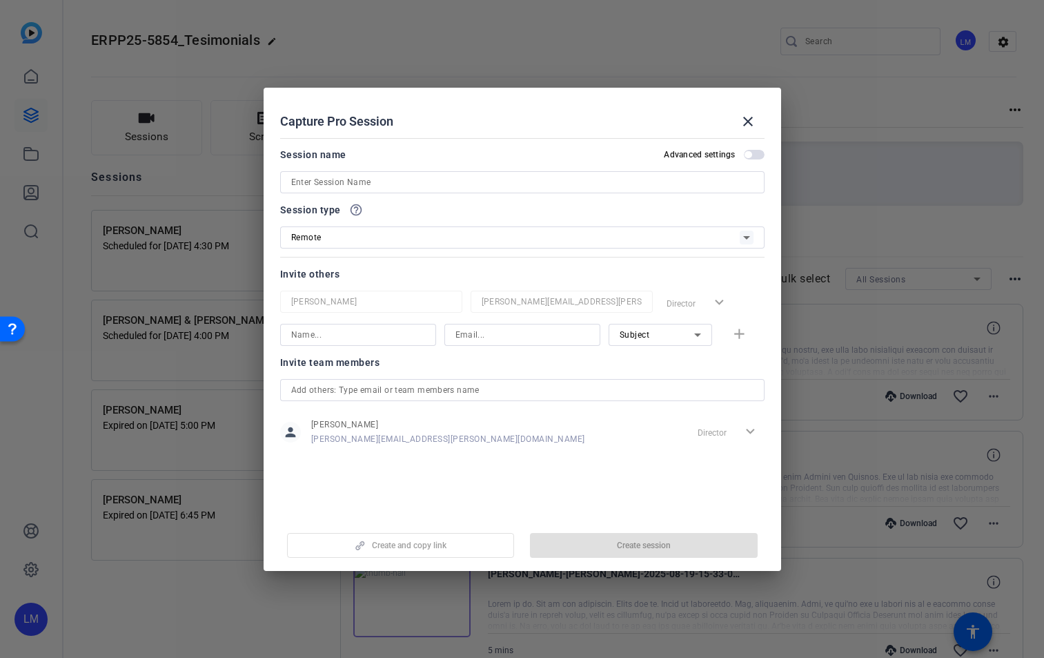
click at [407, 180] on input at bounding box center [522, 182] width 462 height 17
paste input "[PERSON_NAME]"
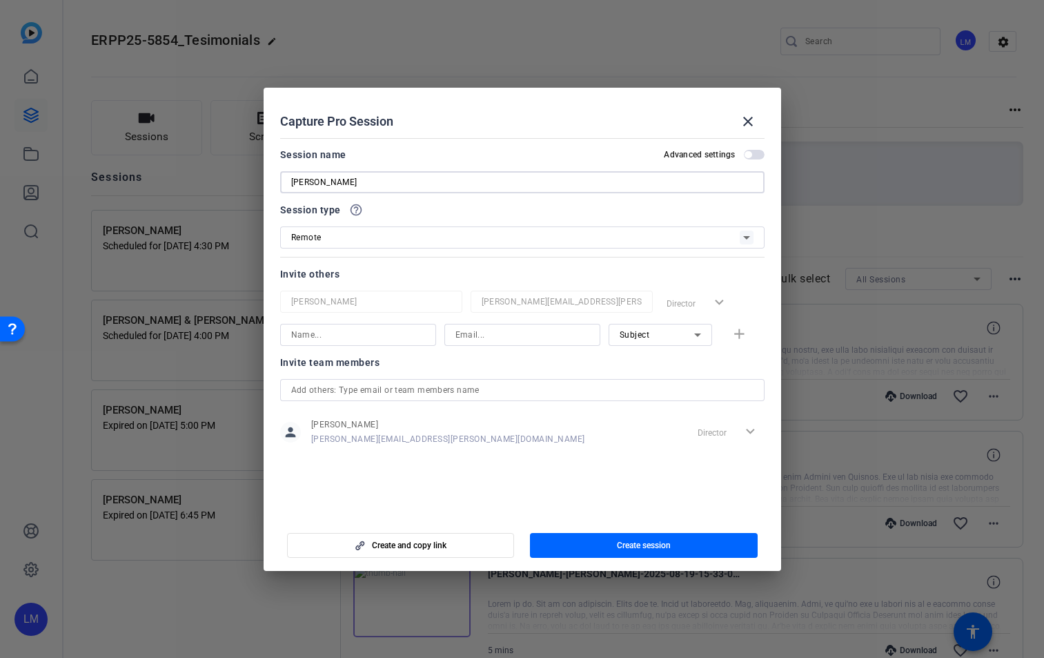
type input "[PERSON_NAME]"
click at [337, 335] on input at bounding box center [358, 334] width 134 height 17
paste input "[PERSON_NAME]"
type input "[PERSON_NAME]"
click at [477, 330] on input at bounding box center [523, 334] width 134 height 17
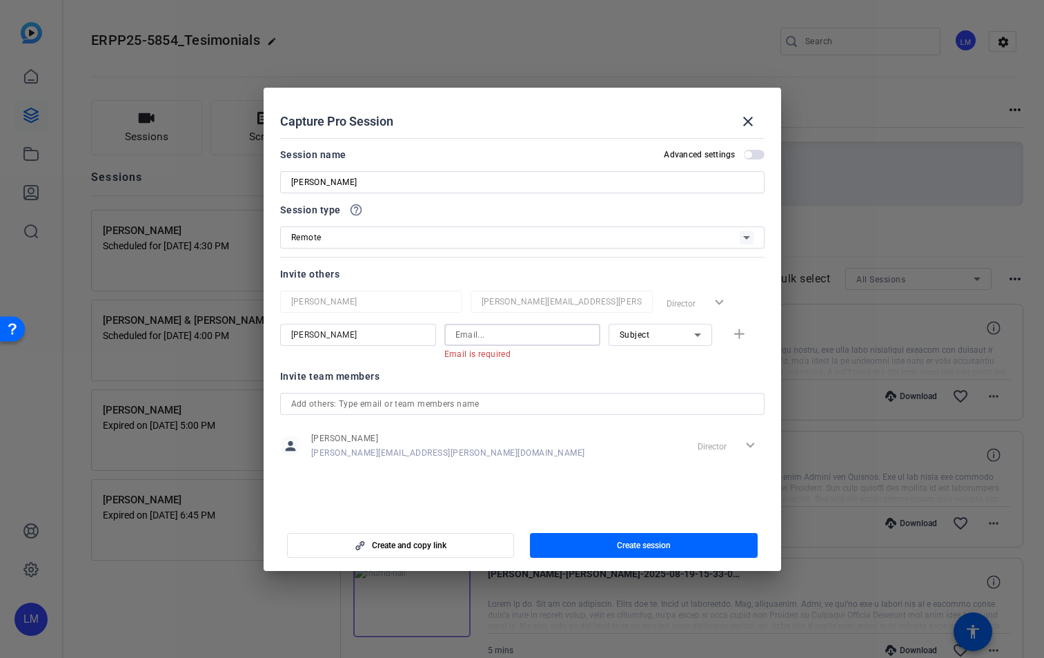
paste input "[EMAIL_ADDRESS][PERSON_NAME][DOMAIN_NAME]"
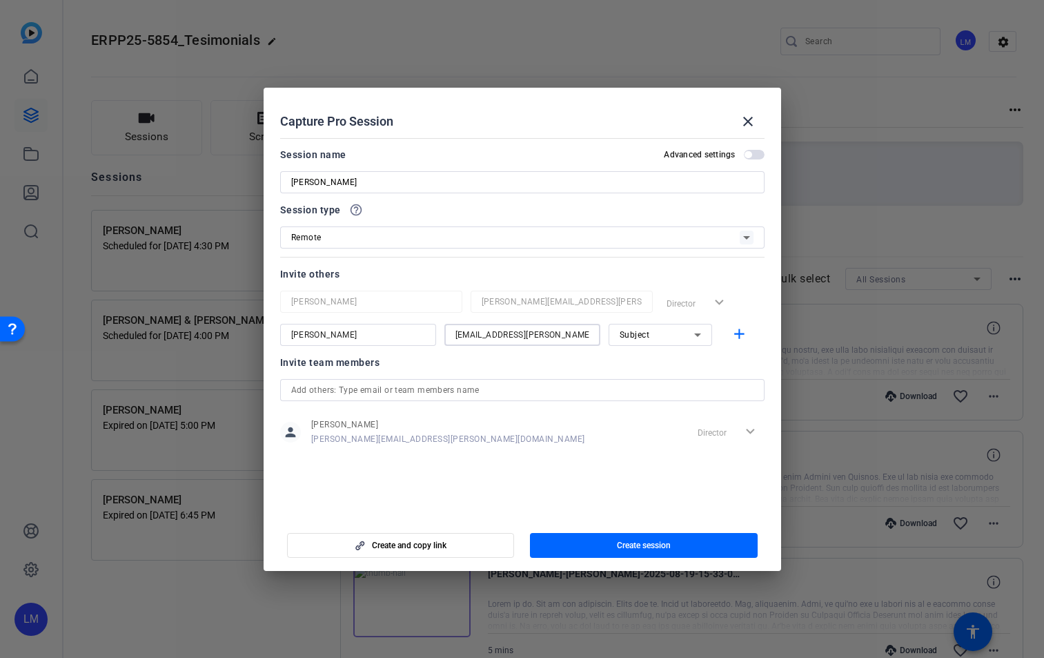
type input "[EMAIL_ADDRESS][PERSON_NAME][DOMAIN_NAME]"
click at [758, 154] on span "button" at bounding box center [754, 155] width 21 height 10
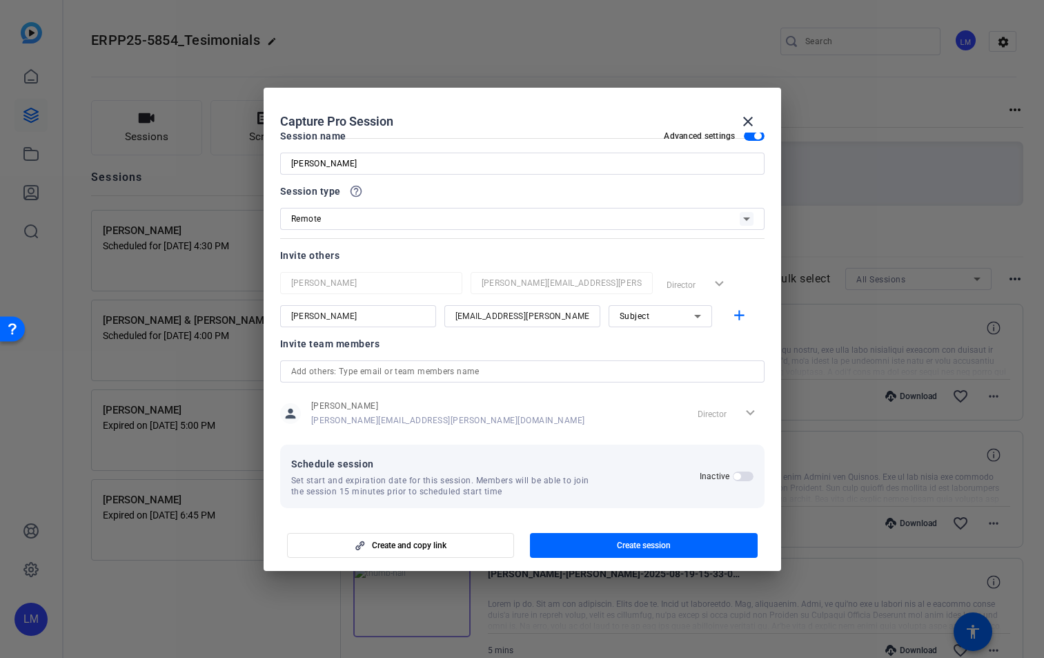
scroll to position [26, 0]
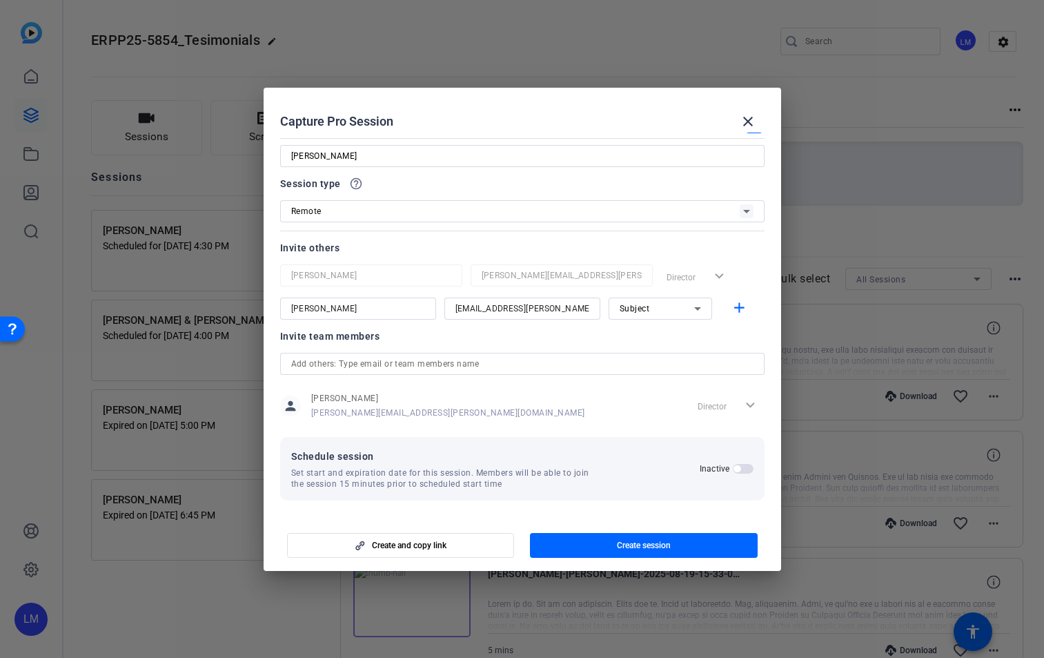
click at [743, 468] on span "button" at bounding box center [743, 469] width 21 height 10
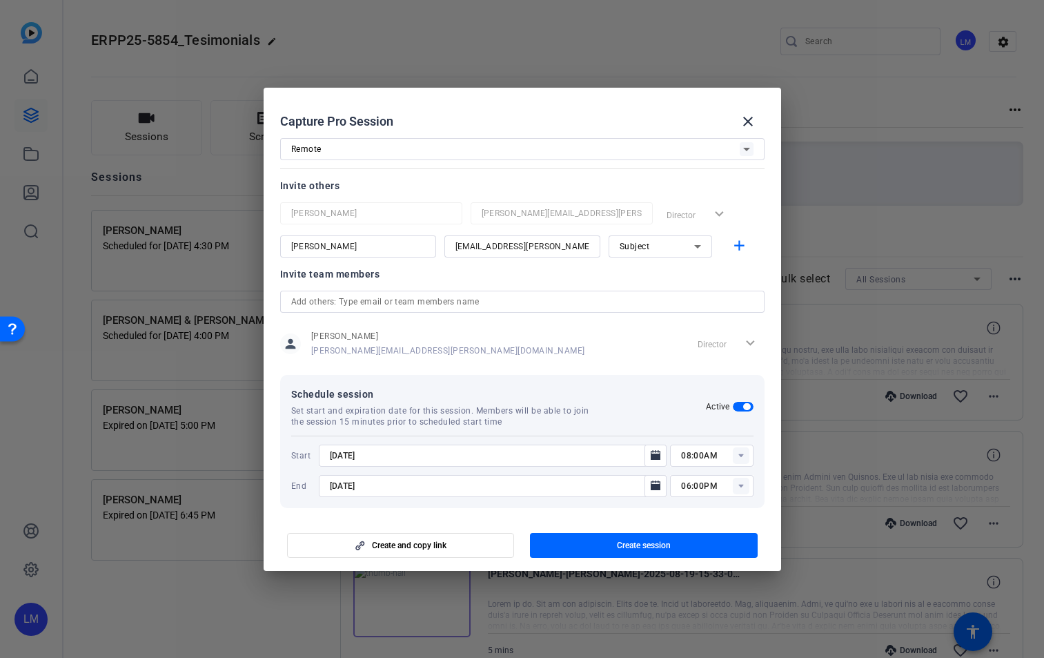
scroll to position [96, 0]
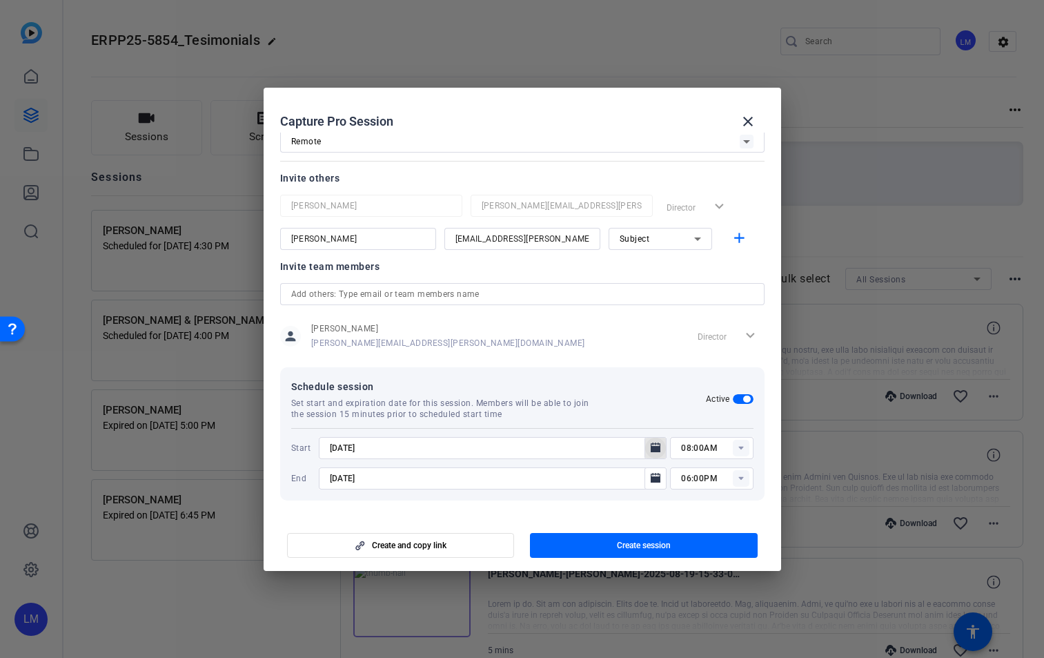
click at [651, 446] on icon "Open calendar" at bounding box center [656, 447] width 10 height 10
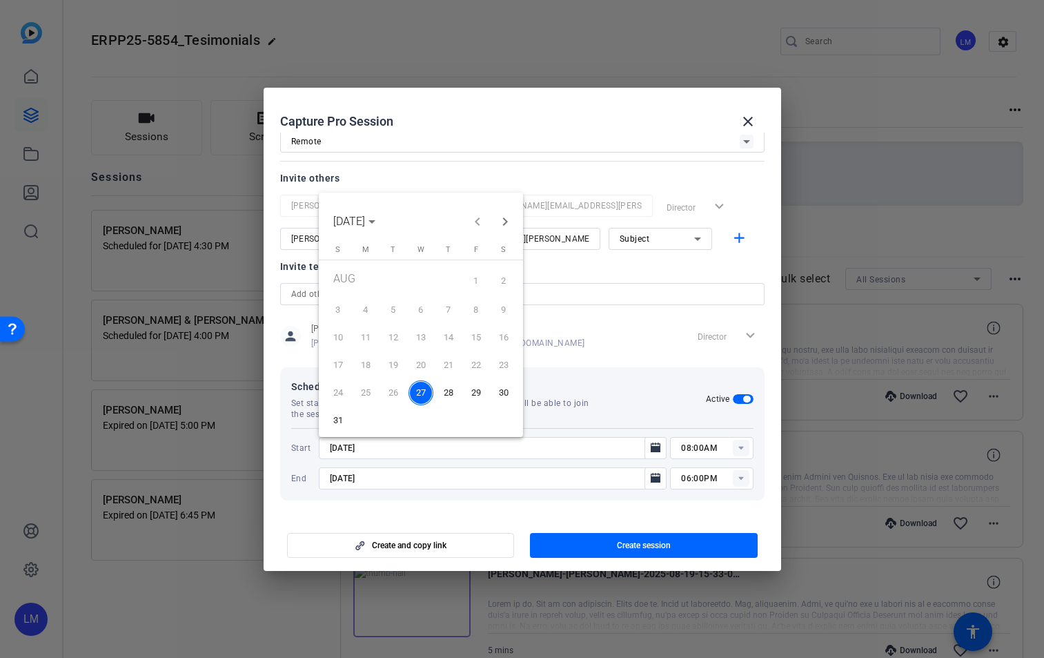
click at [478, 391] on span "29" at bounding box center [476, 392] width 25 height 25
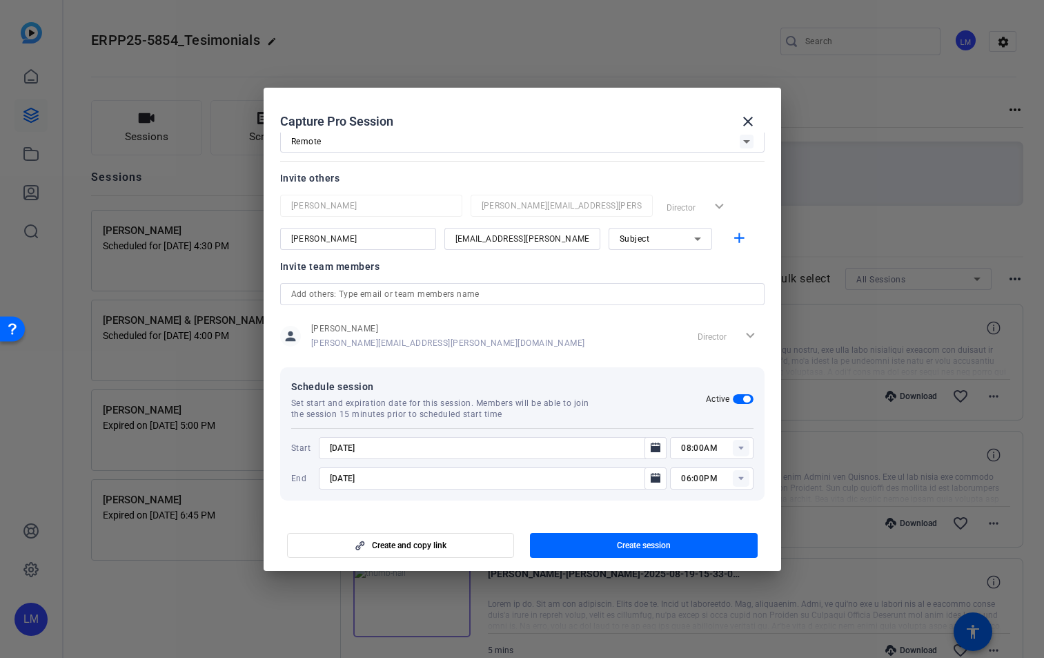
type input "[DATE]"
click at [651, 479] on icon "Open calendar" at bounding box center [656, 478] width 10 height 10
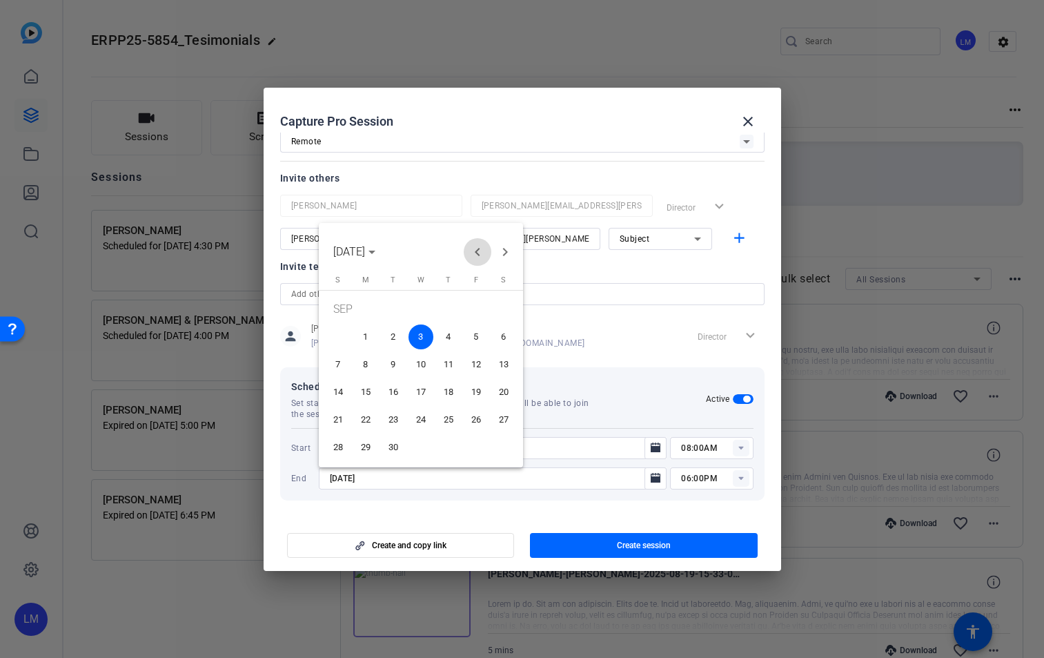
click at [483, 251] on span "Previous month" at bounding box center [478, 252] width 28 height 28
click at [473, 421] on span "29" at bounding box center [476, 423] width 25 height 25
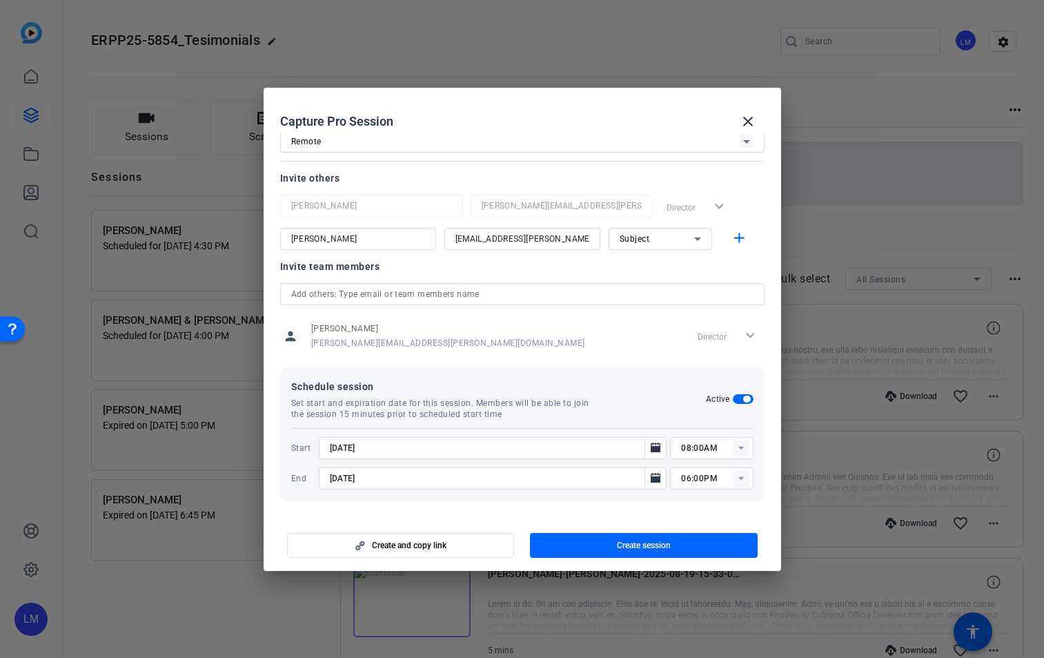
type input "[DATE]"
click at [738, 447] on icon at bounding box center [740, 447] width 5 height 3
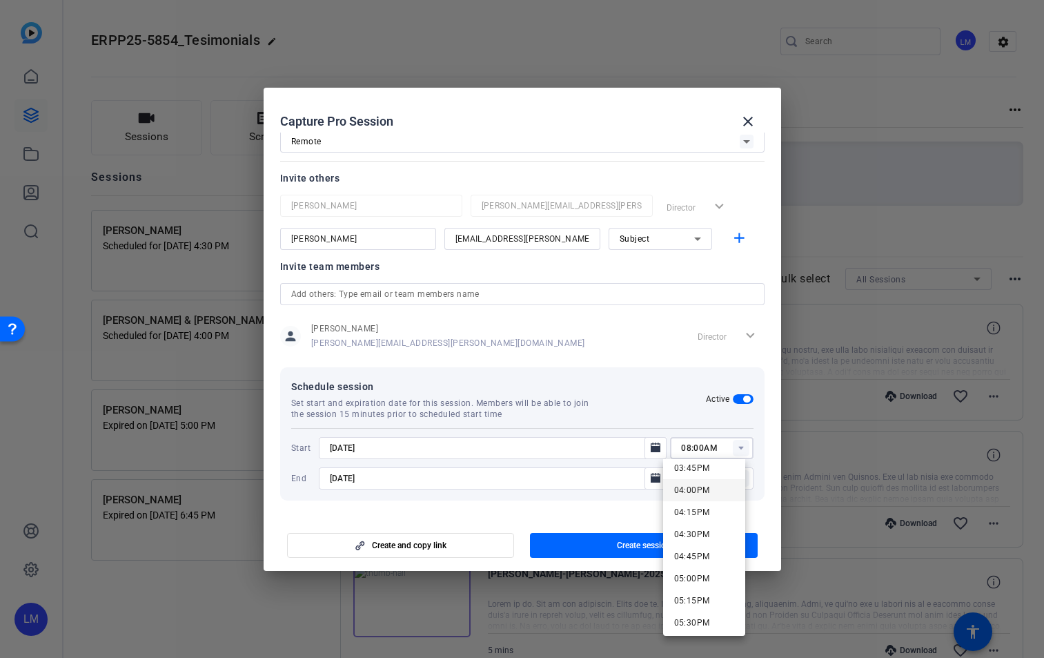
scroll to position [1411, 0]
click at [695, 611] on span "05:30PM" at bounding box center [692, 611] width 36 height 10
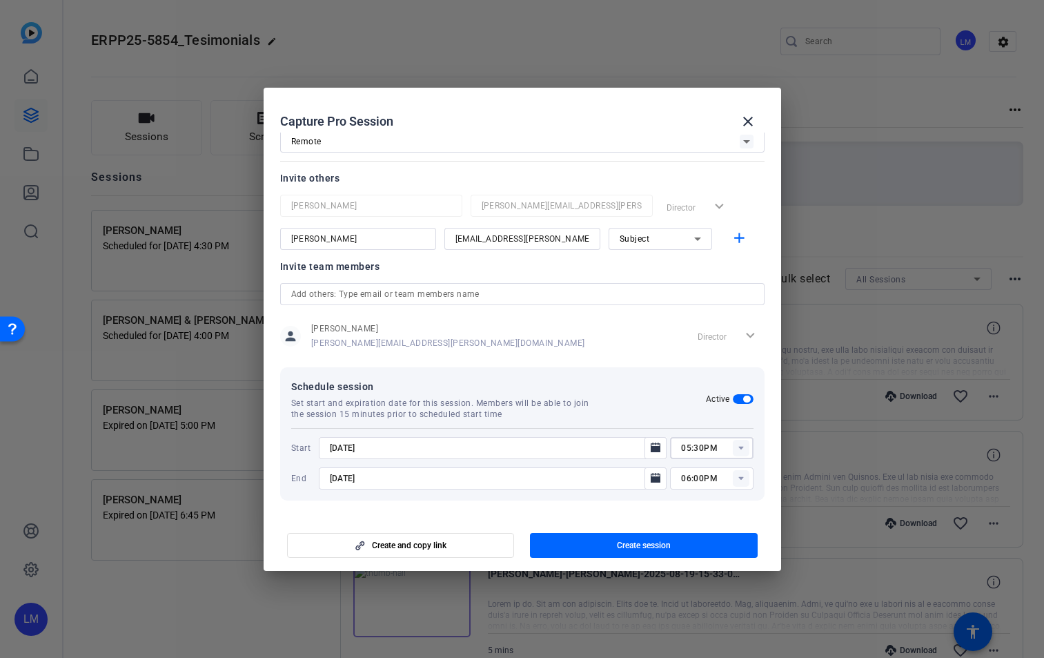
click at [733, 440] on rect at bounding box center [741, 448] width 17 height 17
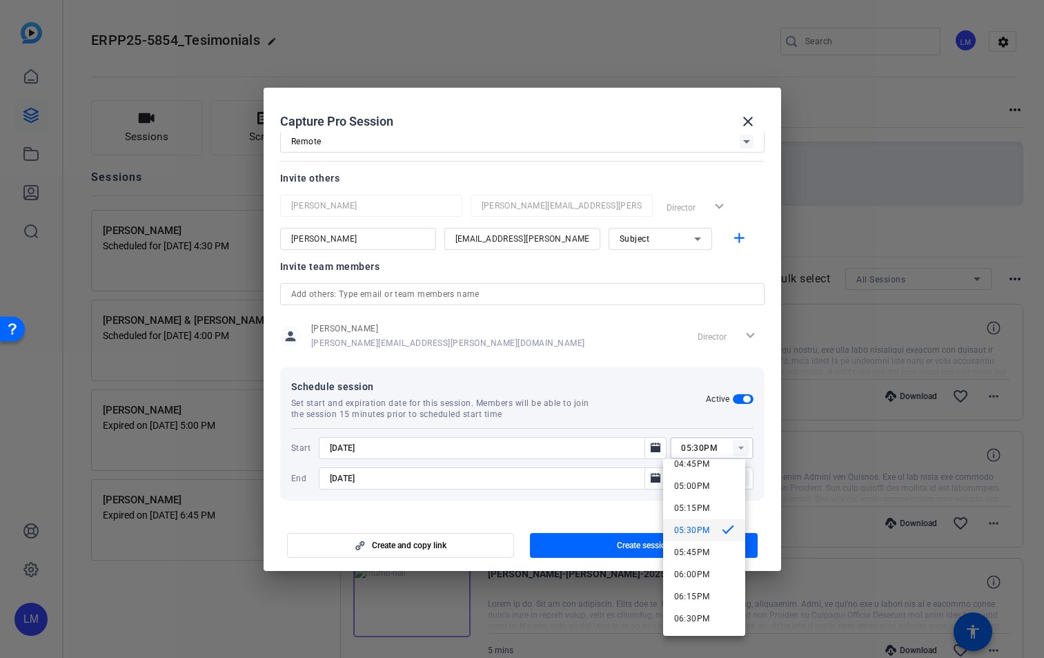
scroll to position [1491, 0]
click at [691, 483] on span "05:00PM" at bounding box center [692, 486] width 36 height 10
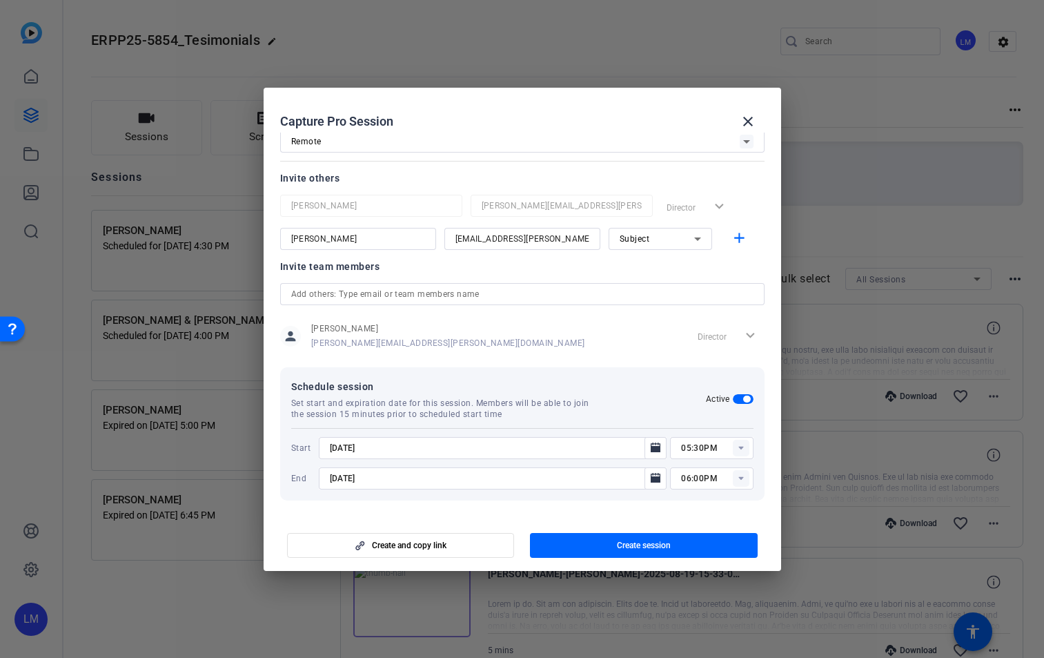
type input "05:00PM"
click at [736, 476] on rect at bounding box center [741, 478] width 17 height 17
click at [711, 437] on mat-option "06:30PM" at bounding box center [704, 442] width 83 height 22
type input "06:30PM"
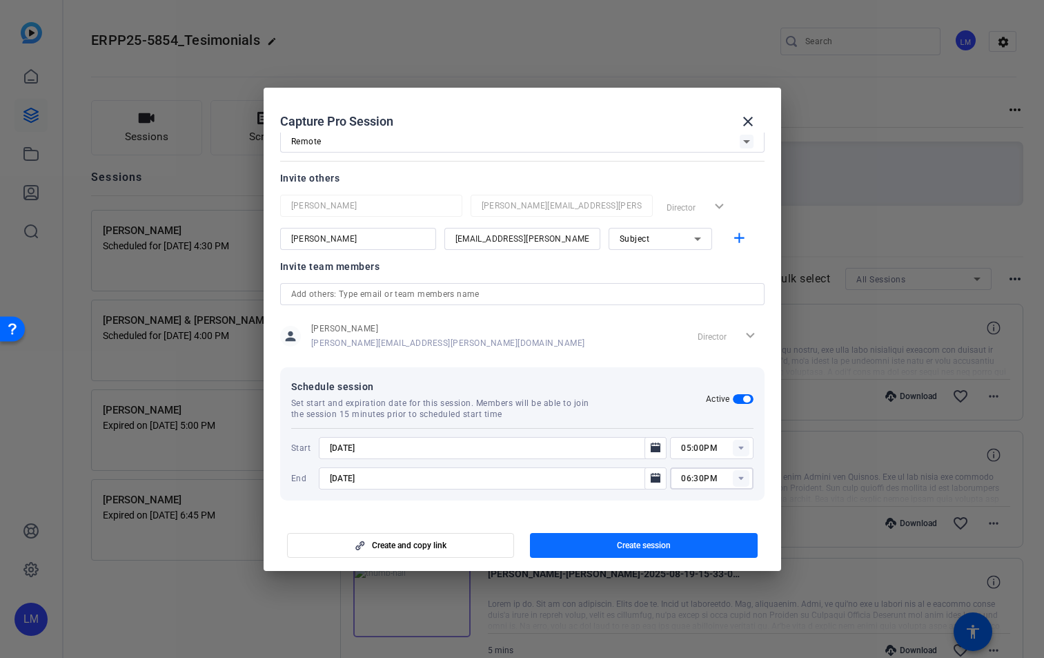
click at [666, 538] on span "button" at bounding box center [644, 545] width 228 height 33
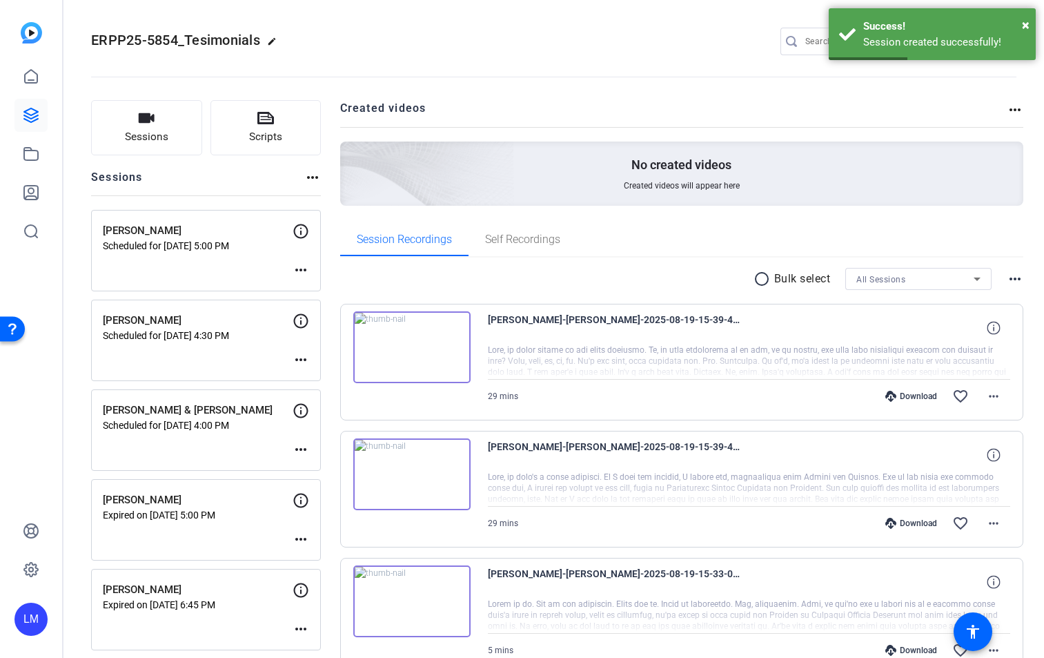
click at [299, 271] on mat-icon "more_horiz" at bounding box center [301, 270] width 17 height 17
click at [315, 290] on span "Edit Session" at bounding box center [335, 290] width 63 height 17
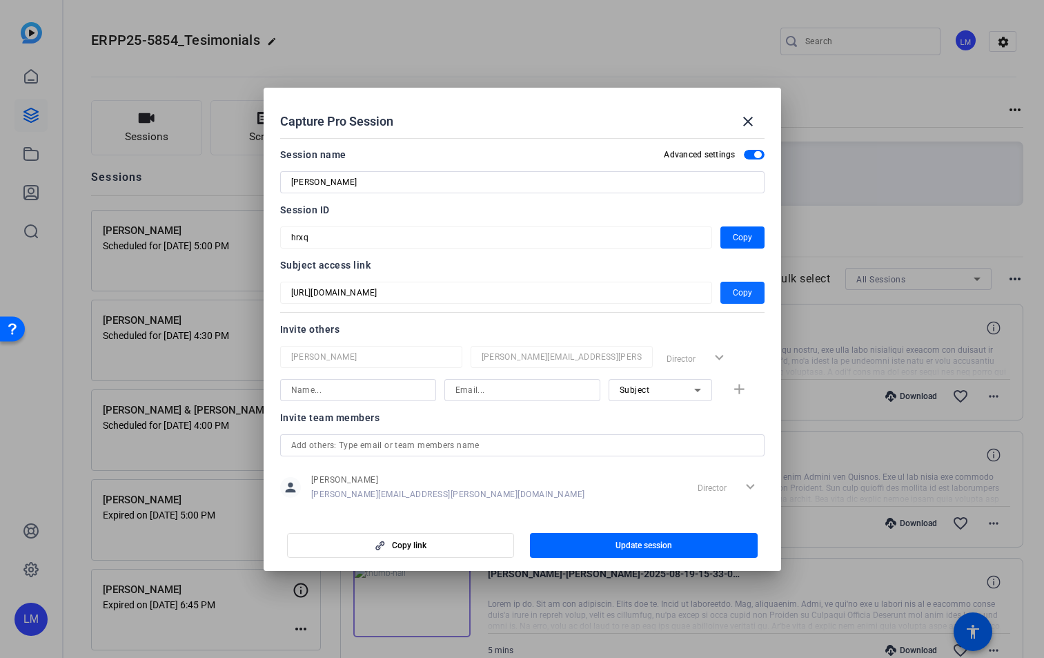
click at [740, 289] on span "Copy" at bounding box center [742, 292] width 19 height 17
click at [748, 118] on mat-icon "close" at bounding box center [748, 121] width 17 height 17
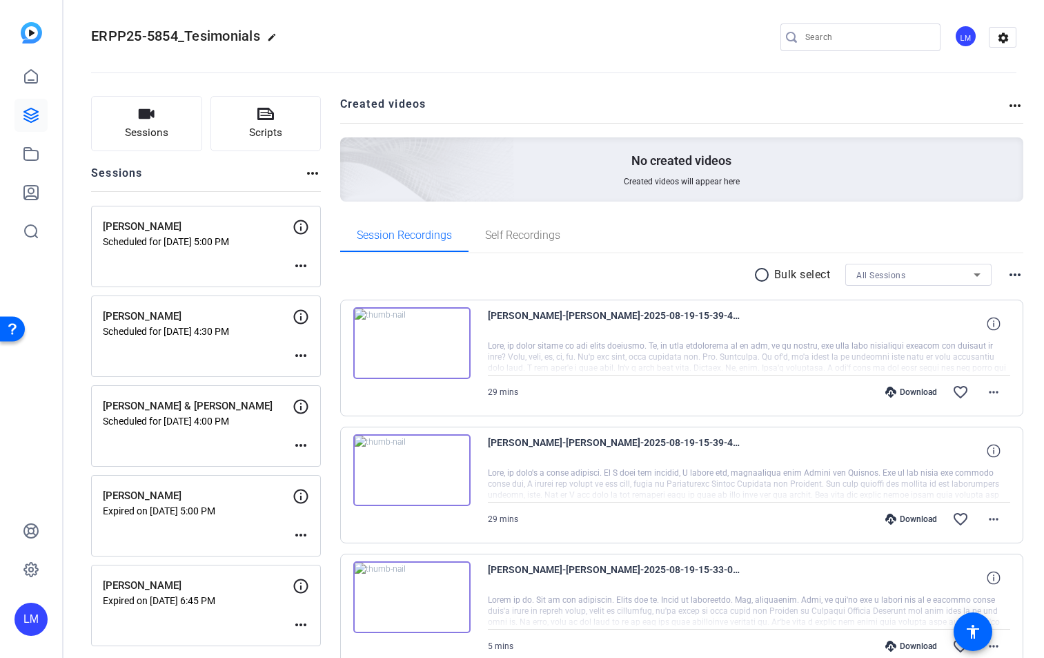
scroll to position [0, 0]
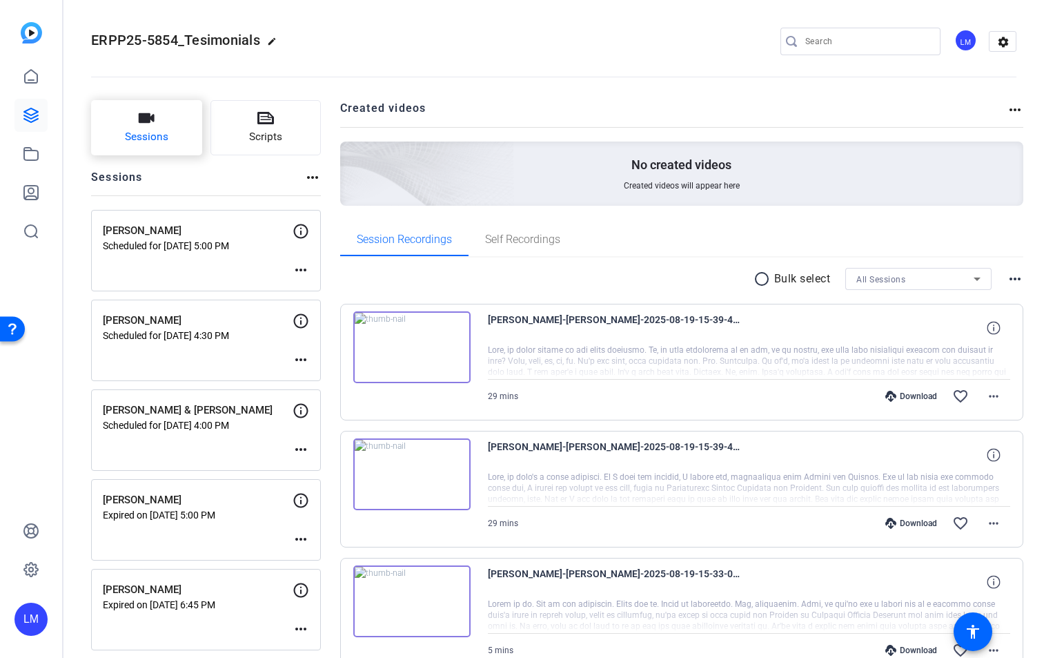
click at [155, 128] on button "Sessions" at bounding box center [146, 127] width 111 height 55
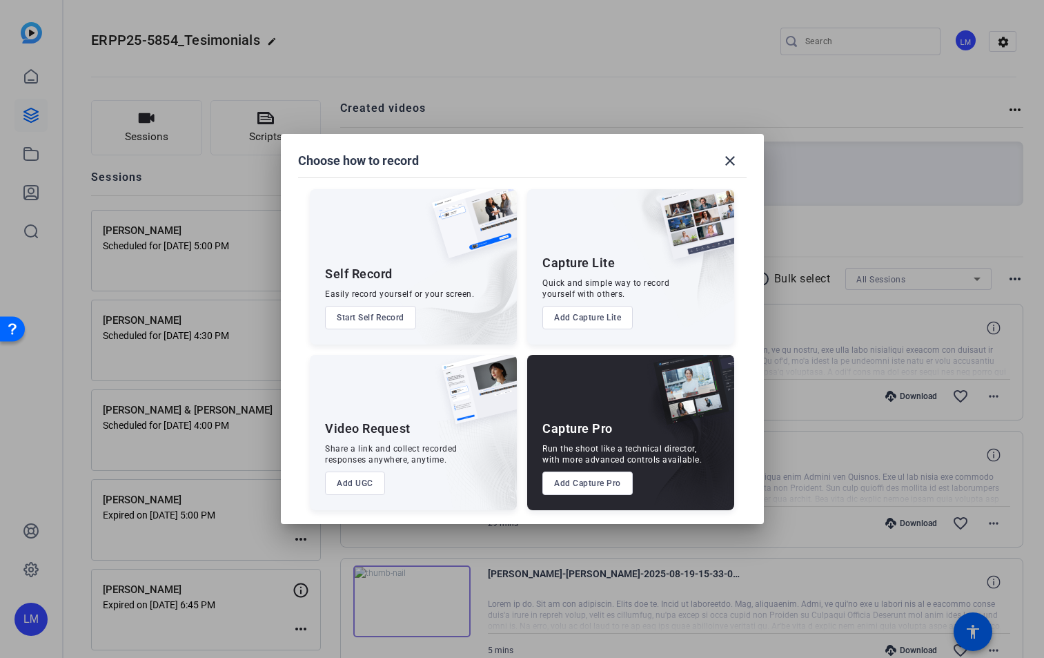
click at [585, 487] on button "Add Capture Pro" at bounding box center [587, 482] width 90 height 23
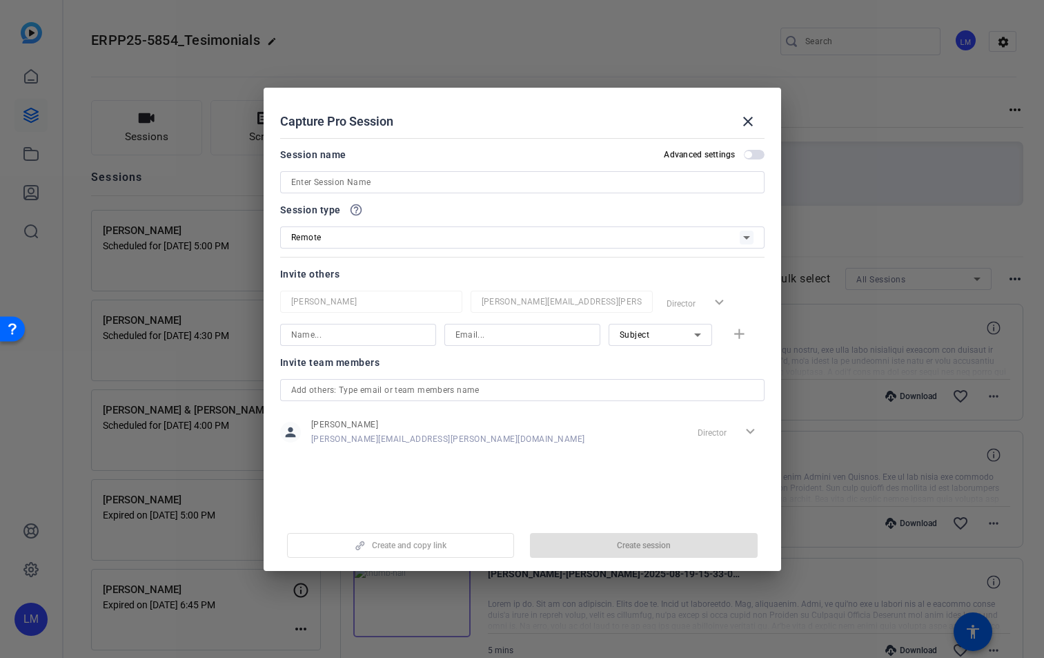
click at [351, 180] on input at bounding box center [522, 182] width 462 height 17
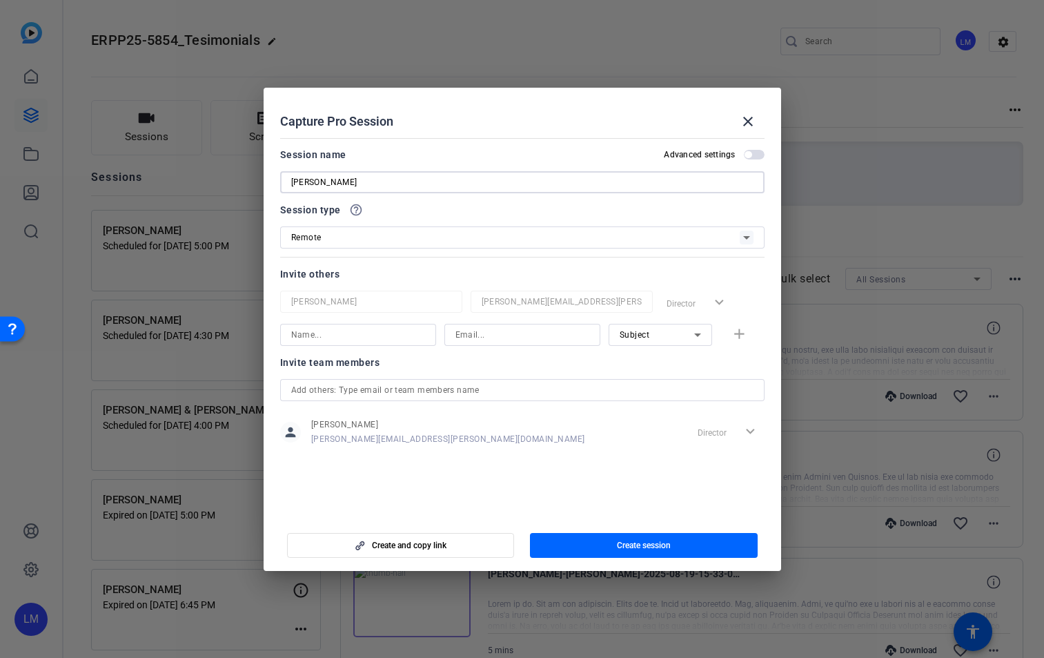
type input "[PERSON_NAME]"
click at [471, 333] on input at bounding box center [523, 334] width 134 height 17
paste input "[EMAIL_ADDRESS][DOMAIN_NAME]"
type input "[EMAIL_ADDRESS][DOMAIN_NAME]"
drag, startPoint x: 352, startPoint y: 182, endPoint x: 288, endPoint y: 176, distance: 63.8
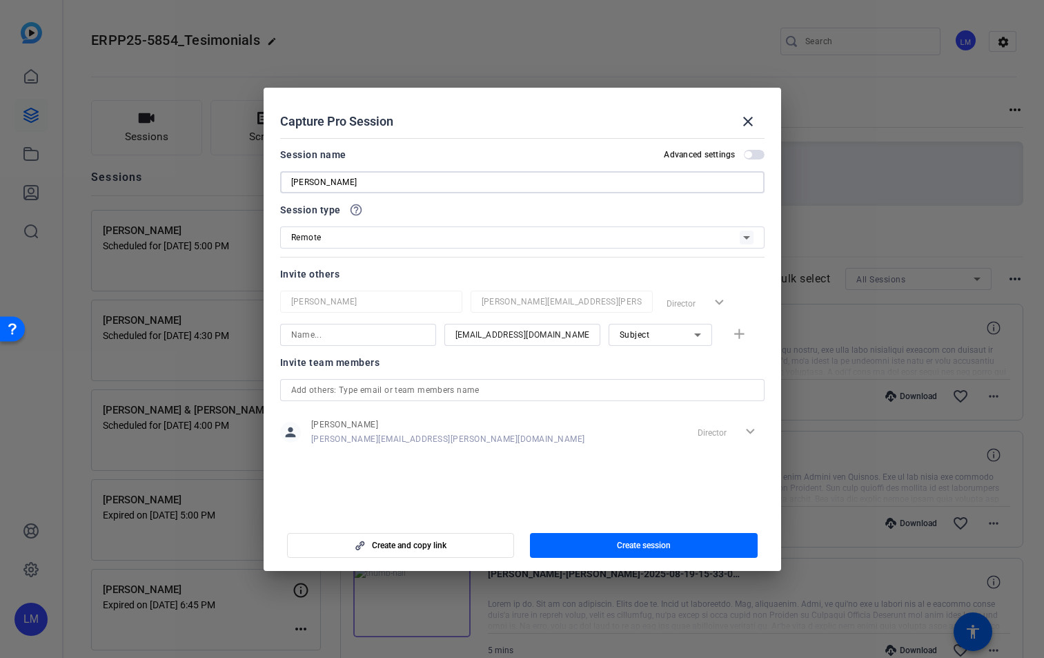
click at [288, 176] on div "[PERSON_NAME]" at bounding box center [522, 182] width 484 height 22
click at [324, 337] on input at bounding box center [358, 334] width 134 height 17
paste input "[PERSON_NAME]"
type input "[PERSON_NAME]"
click at [756, 153] on span "button" at bounding box center [754, 155] width 21 height 10
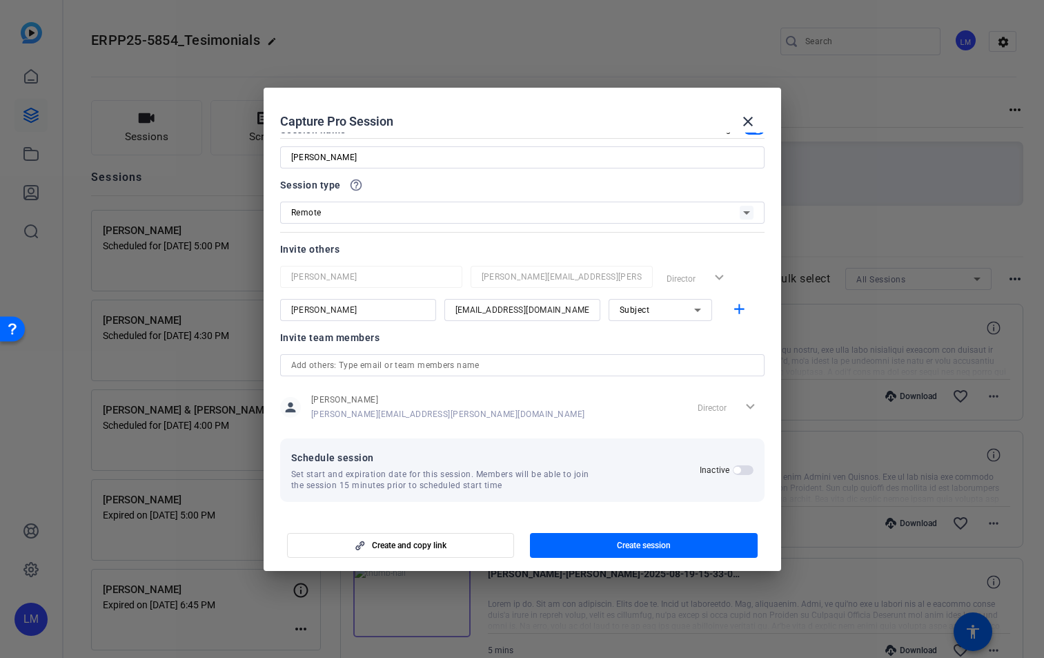
scroll to position [26, 0]
click at [741, 469] on span "button" at bounding box center [743, 469] width 21 height 10
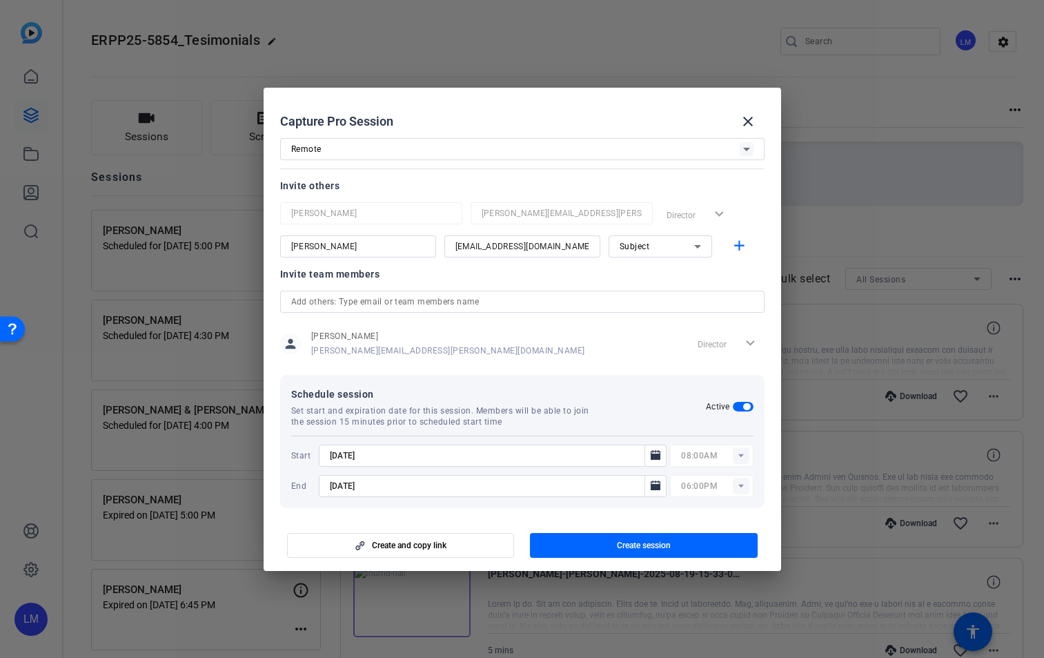
scroll to position [96, 0]
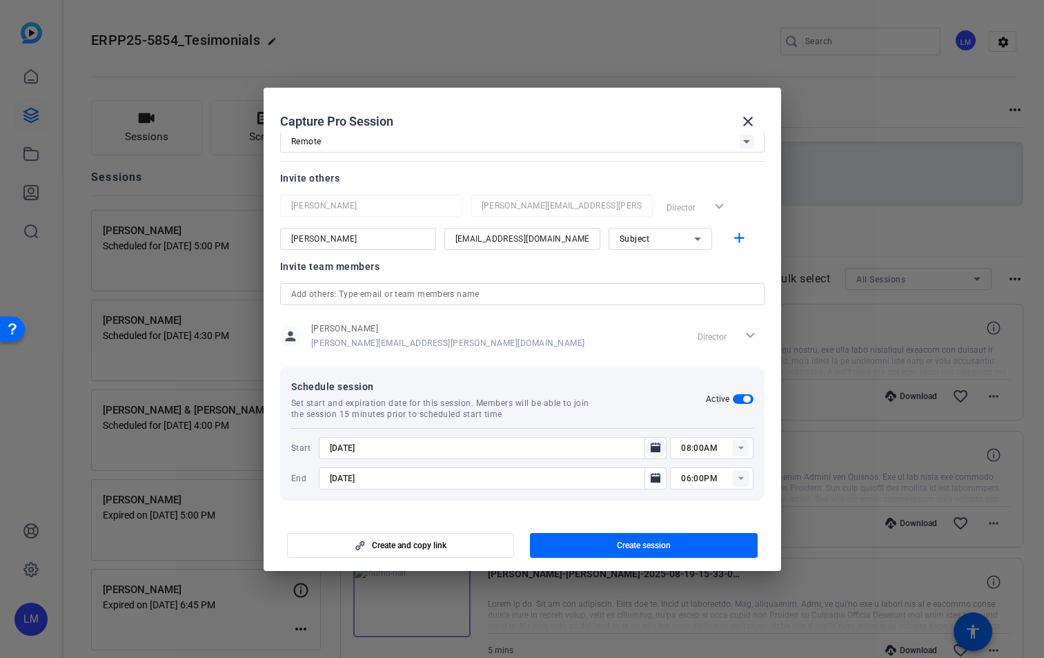
click at [651, 443] on icon "Open calendar" at bounding box center [656, 447] width 10 height 10
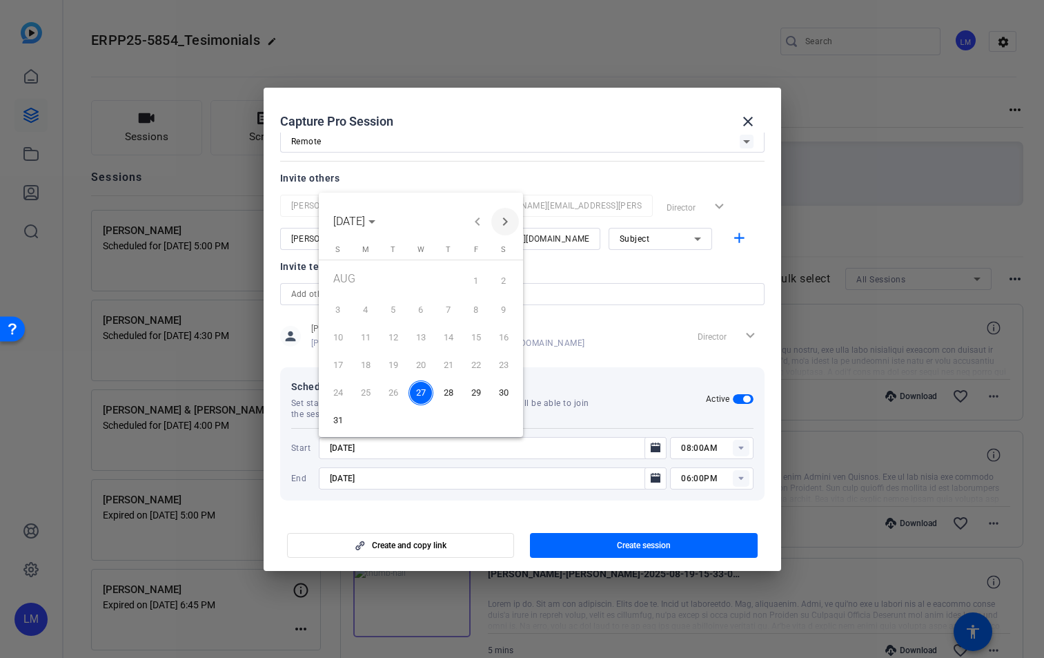
click at [501, 223] on span "Next month" at bounding box center [505, 222] width 28 height 28
click at [395, 304] on span "2" at bounding box center [393, 306] width 25 height 25
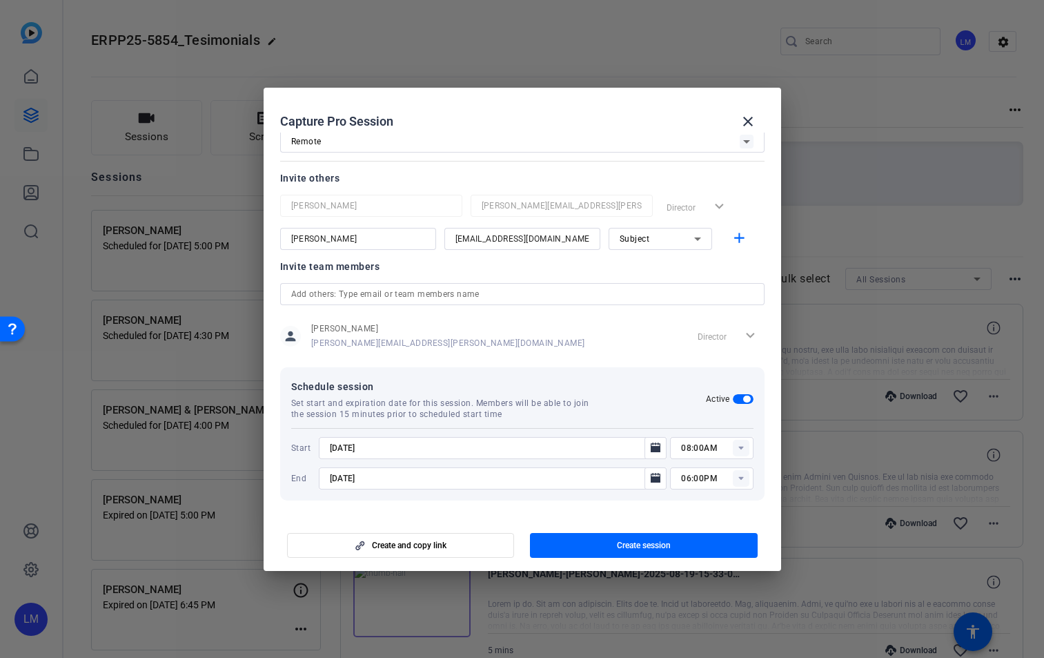
type input "[DATE]"
click at [651, 478] on icon "Open calendar" at bounding box center [656, 478] width 10 height 10
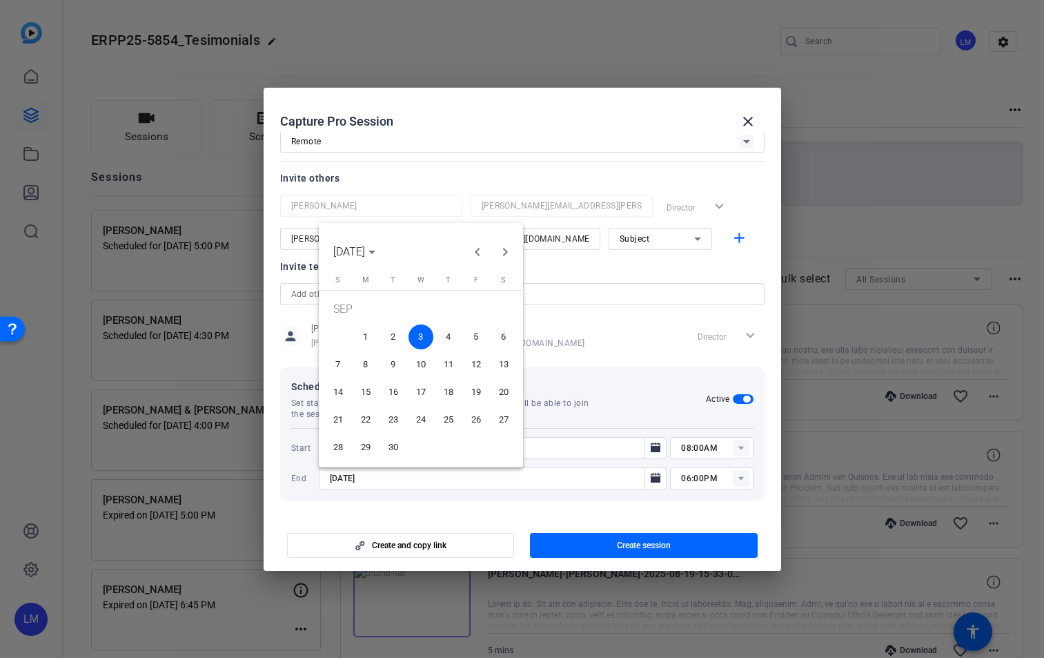
click at [399, 335] on span "2" at bounding box center [393, 336] width 25 height 25
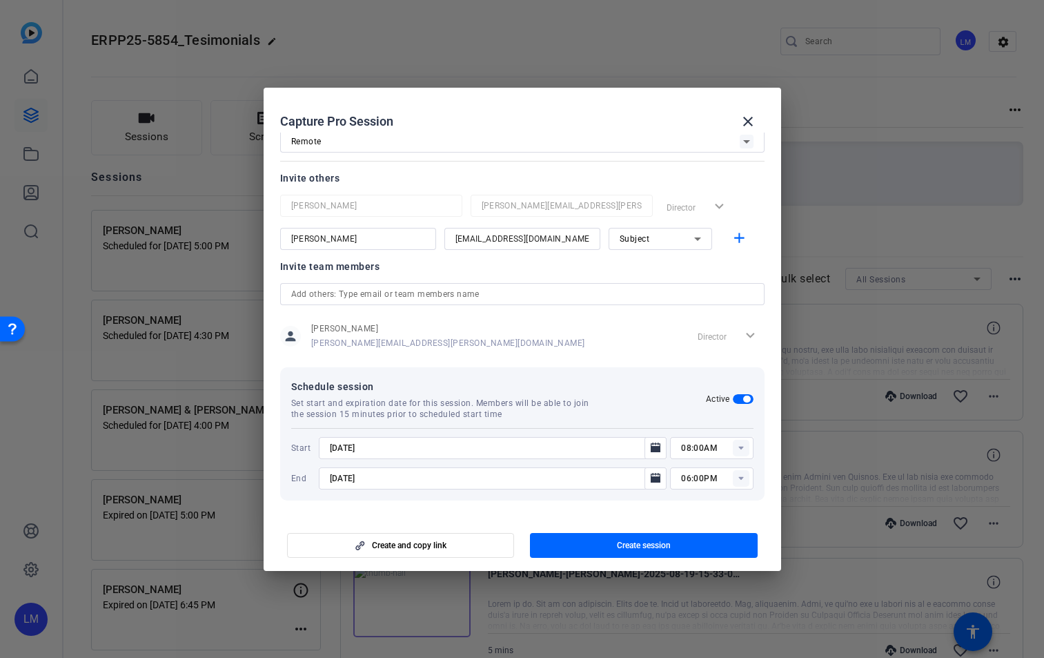
type input "[DATE]"
click at [734, 445] on rect at bounding box center [741, 448] width 17 height 17
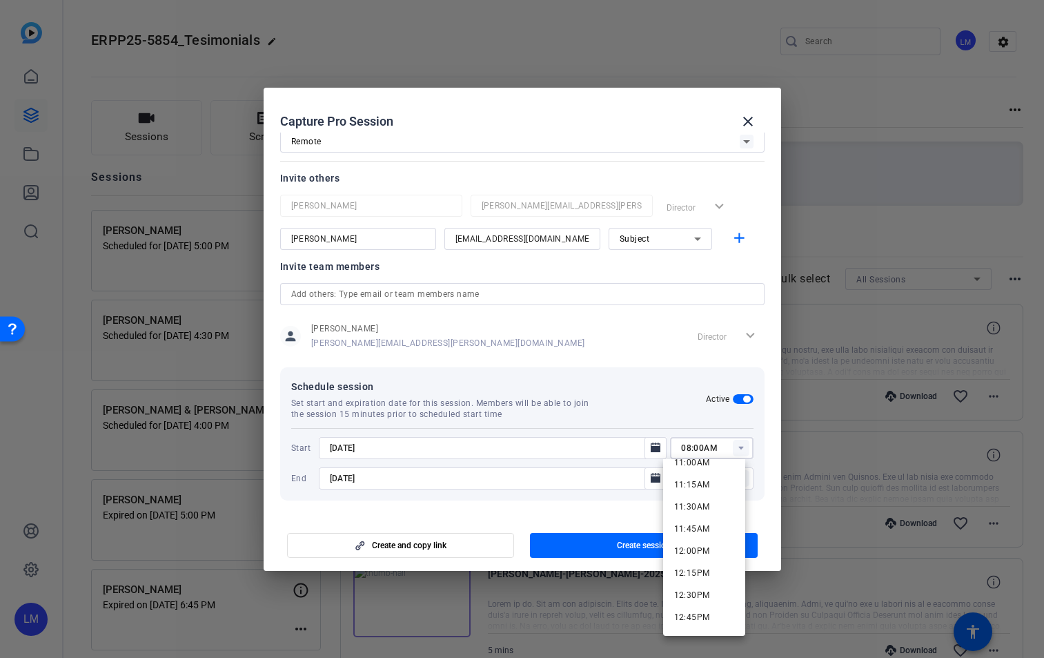
scroll to position [1467, 0]
click at [699, 600] on span "06:00PM" at bounding box center [692, 599] width 36 height 10
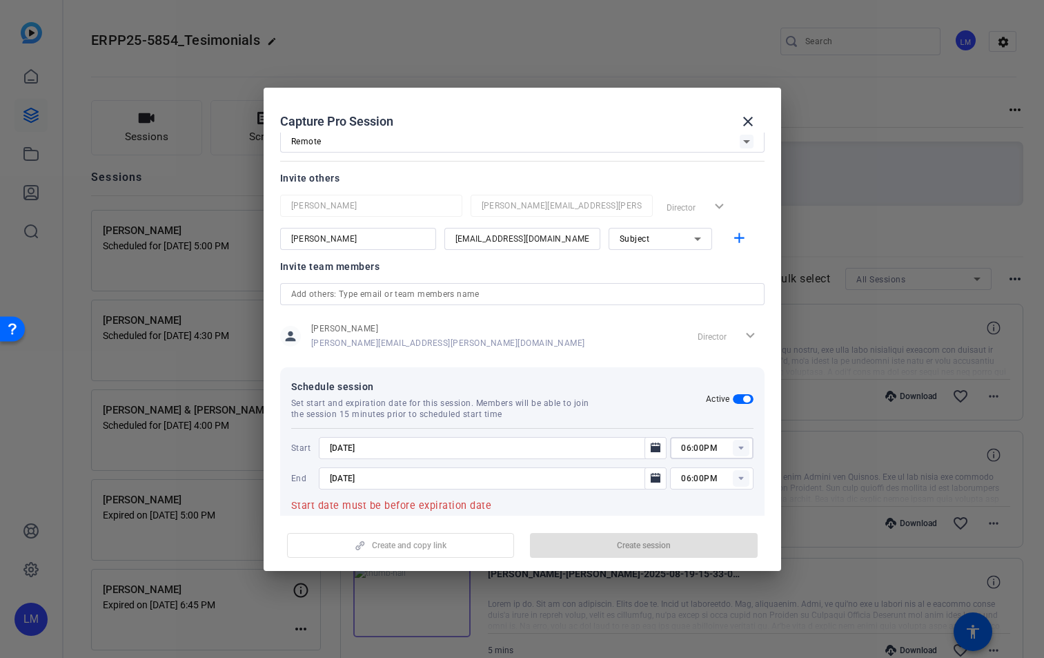
click at [733, 449] on rect at bounding box center [741, 448] width 17 height 17
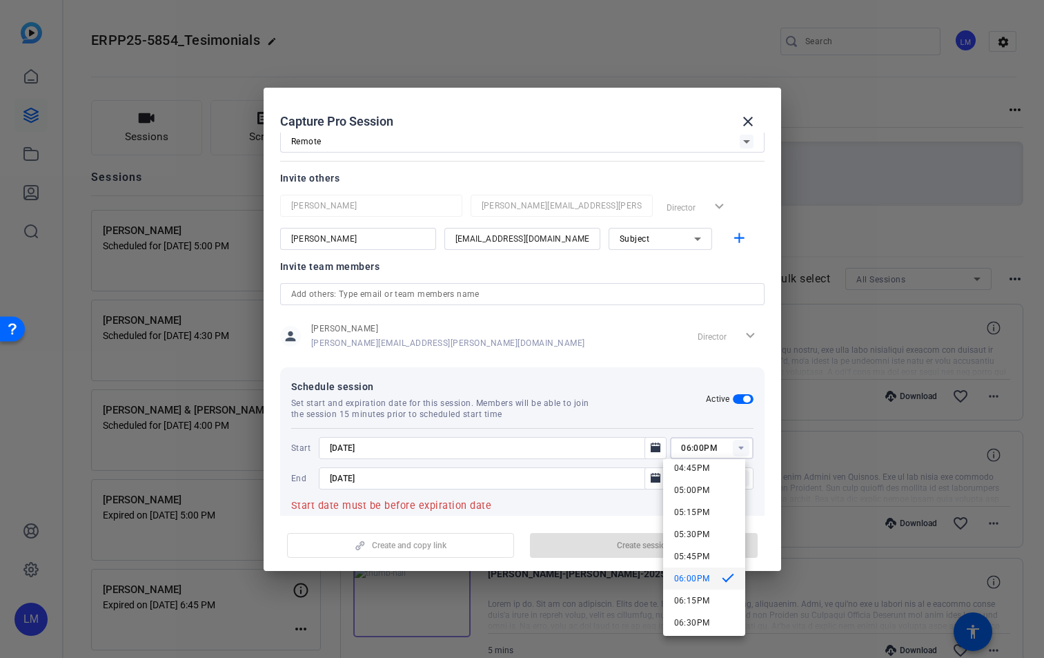
scroll to position [1485, 0]
click at [707, 489] on span "05:00PM" at bounding box center [692, 493] width 36 height 10
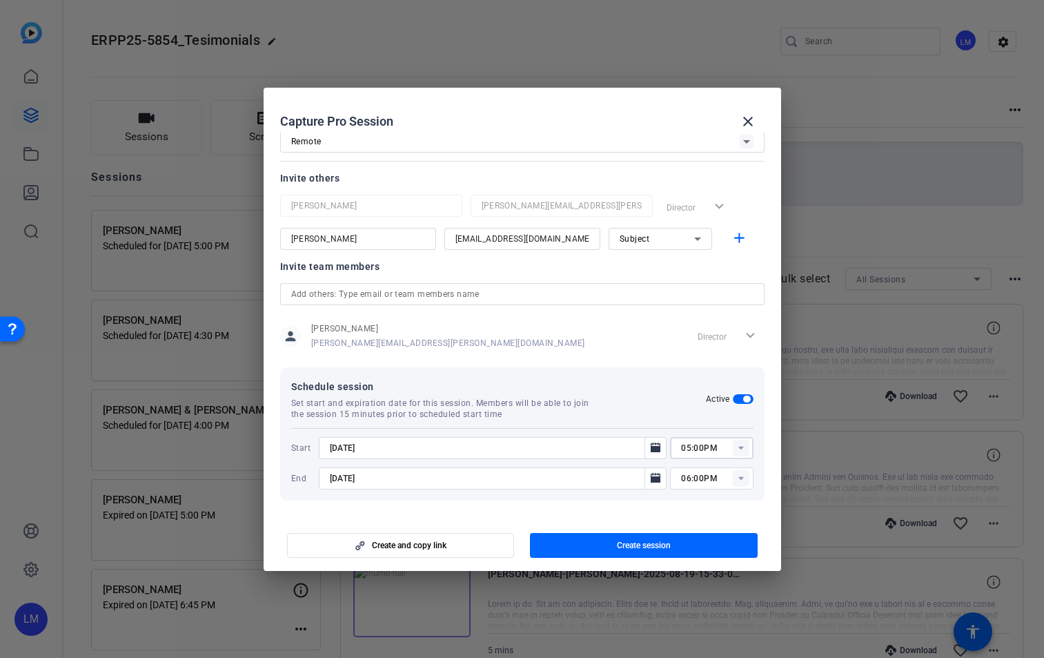
click at [734, 451] on rect at bounding box center [741, 448] width 17 height 17
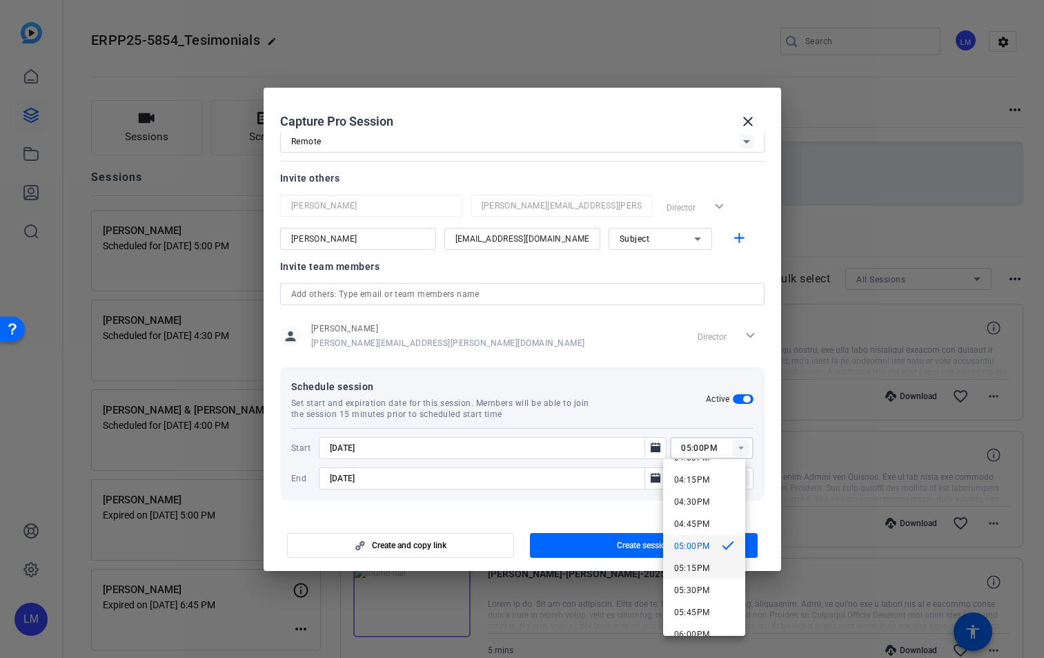
scroll to position [1411, 0]
click at [692, 473] on span "04:00PM" at bounding box center [692, 478] width 36 height 10
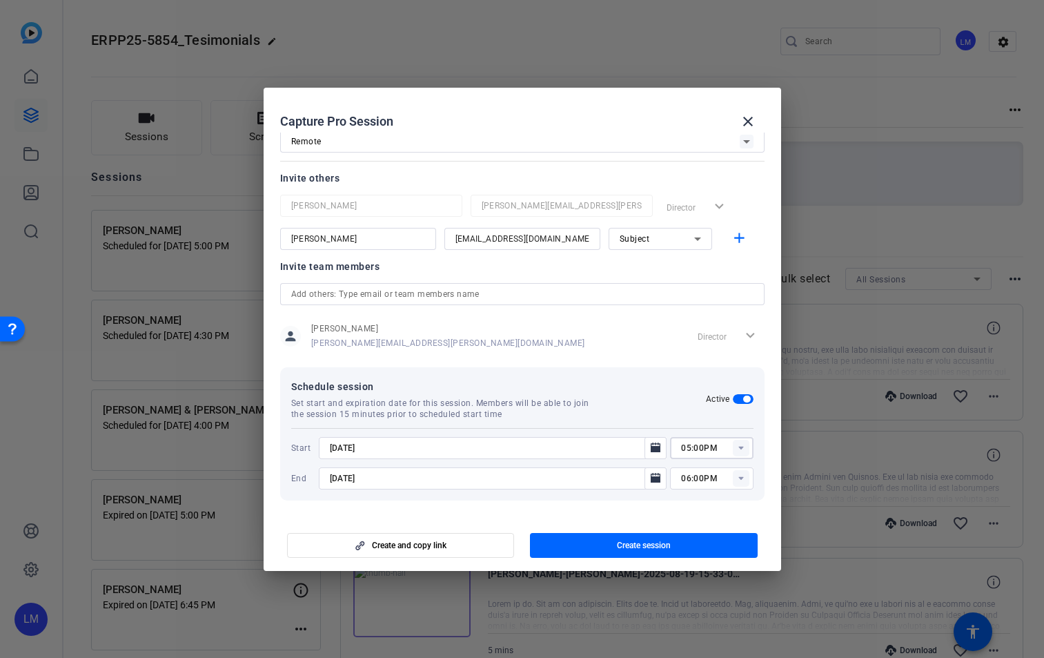
type input "04:00PM"
click at [735, 478] on rect at bounding box center [741, 478] width 17 height 17
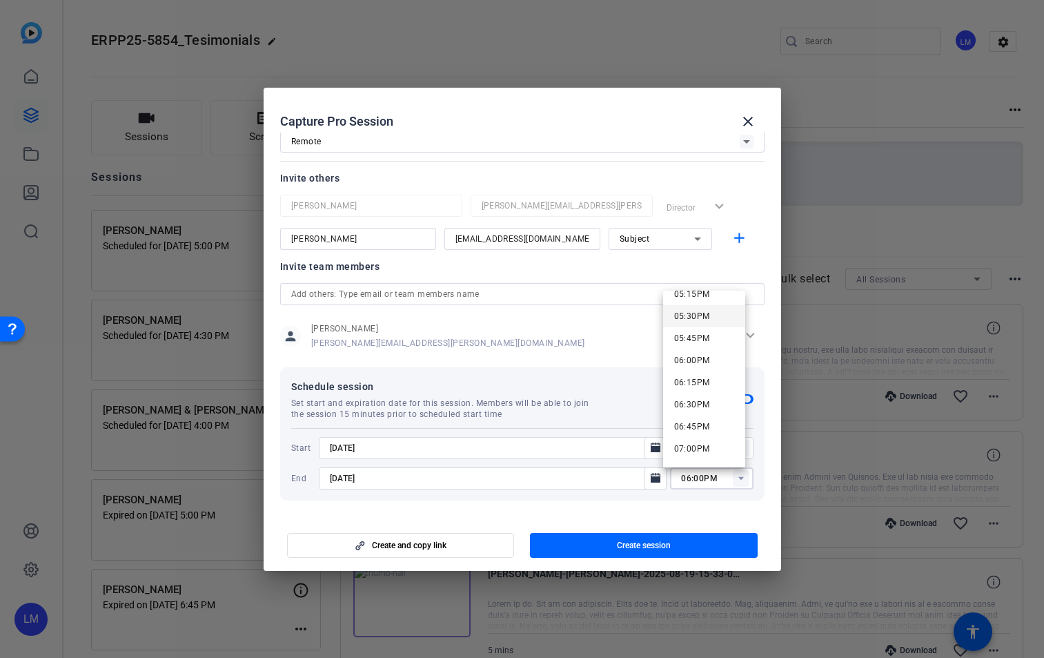
click at [706, 311] on span "05:30PM" at bounding box center [692, 316] width 36 height 10
type input "05:30PM"
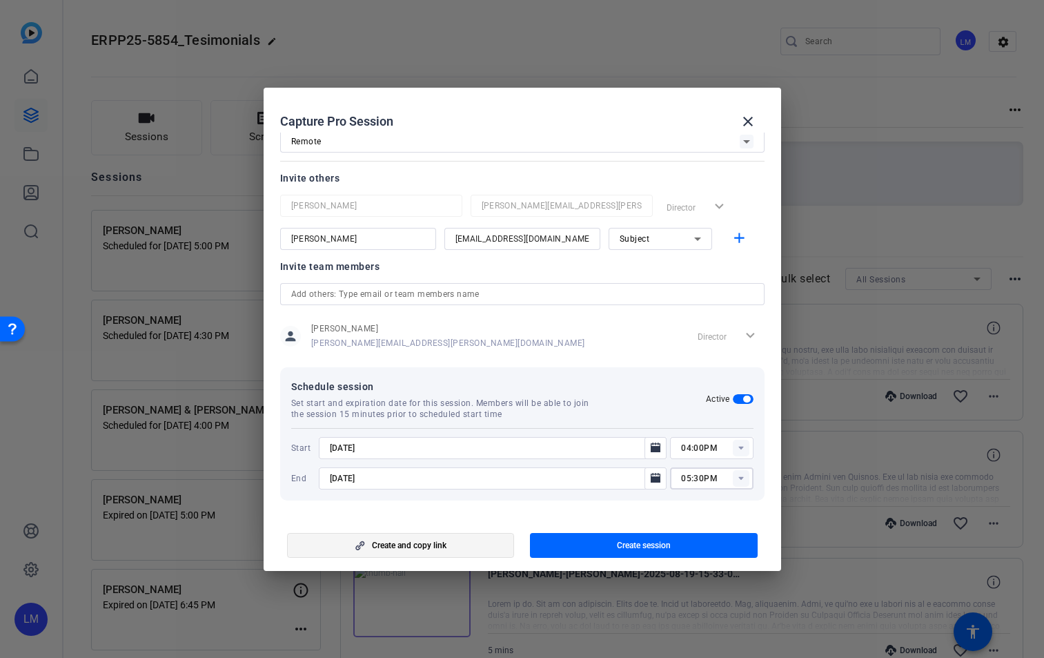
click at [447, 547] on span "button" at bounding box center [401, 545] width 226 height 33
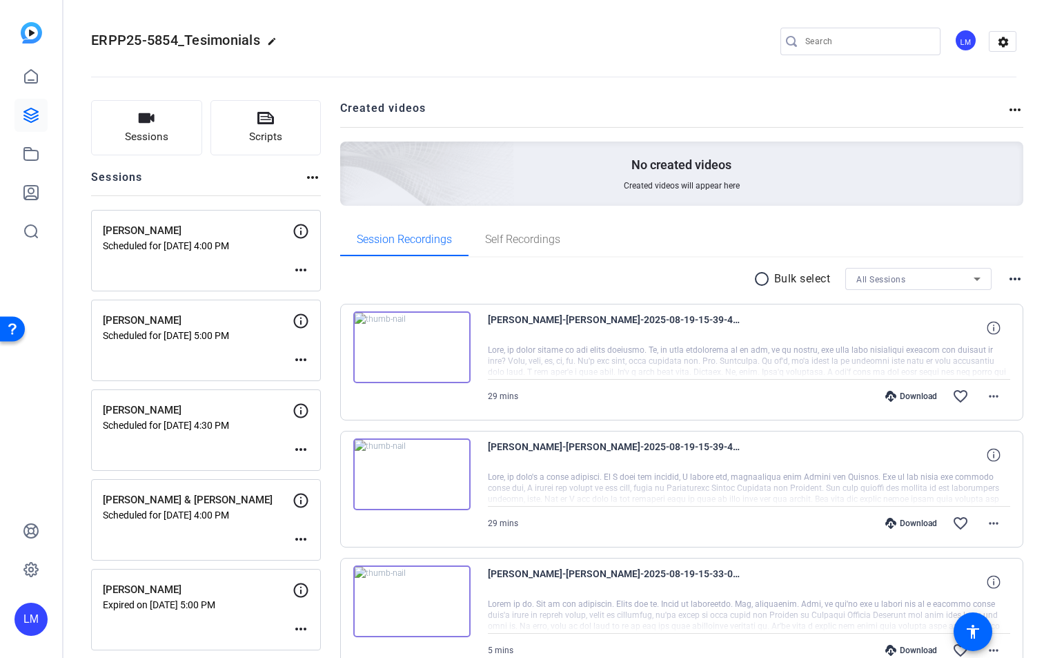
click at [301, 271] on mat-icon "more_horiz" at bounding box center [301, 270] width 17 height 17
click at [319, 288] on span "Edit Session" at bounding box center [335, 290] width 63 height 17
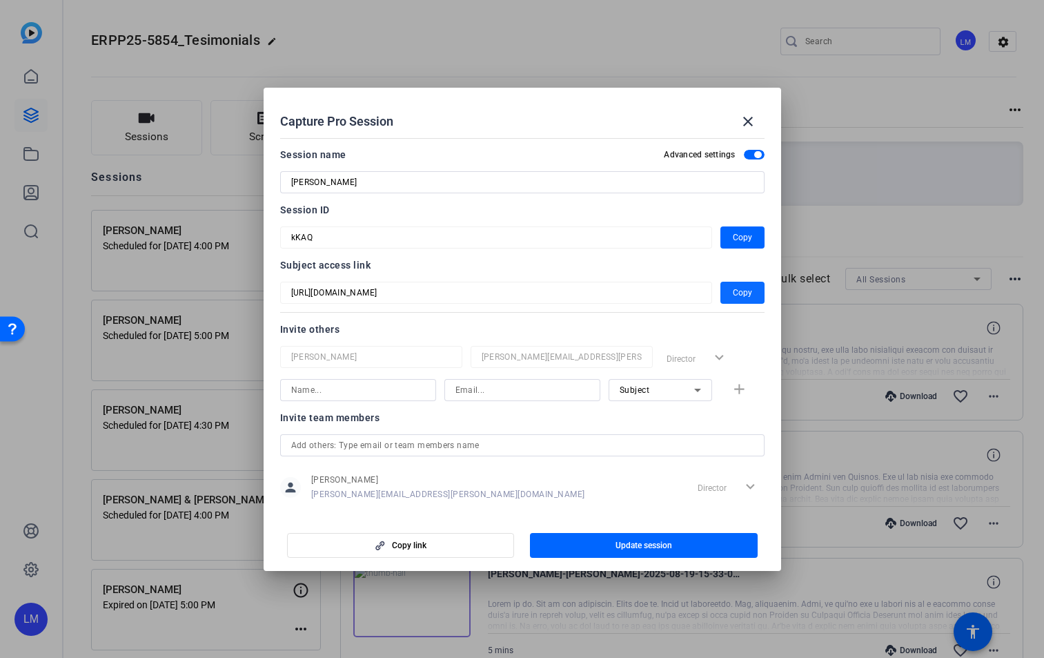
click at [733, 293] on span "Copy" at bounding box center [742, 292] width 19 height 17
click at [749, 121] on mat-icon "close" at bounding box center [748, 121] width 17 height 17
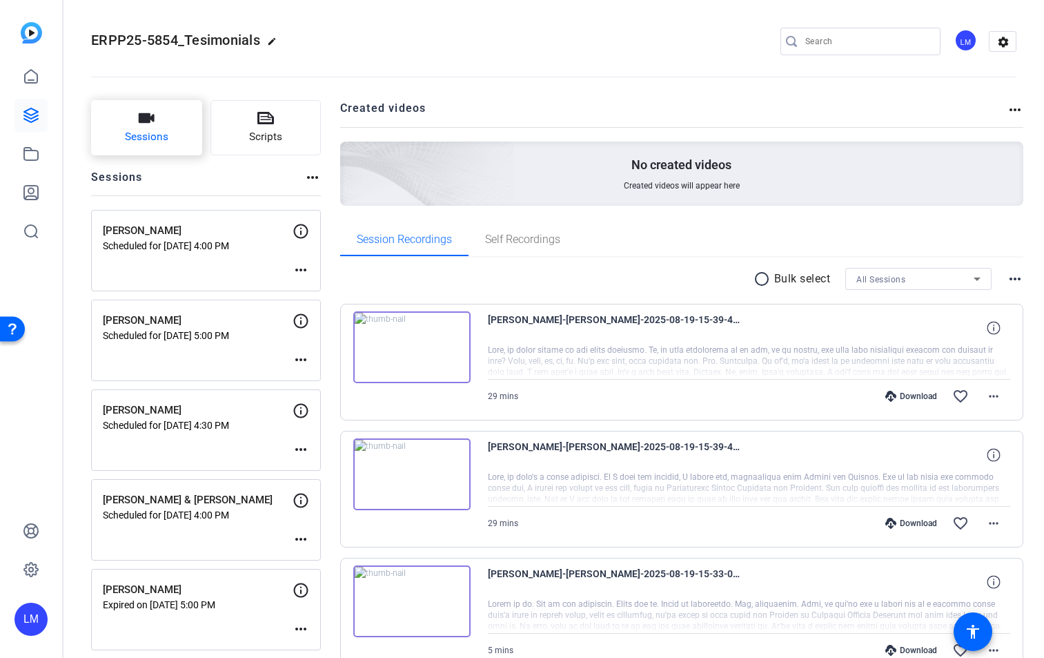
click at [157, 130] on span "Sessions" at bounding box center [146, 137] width 43 height 16
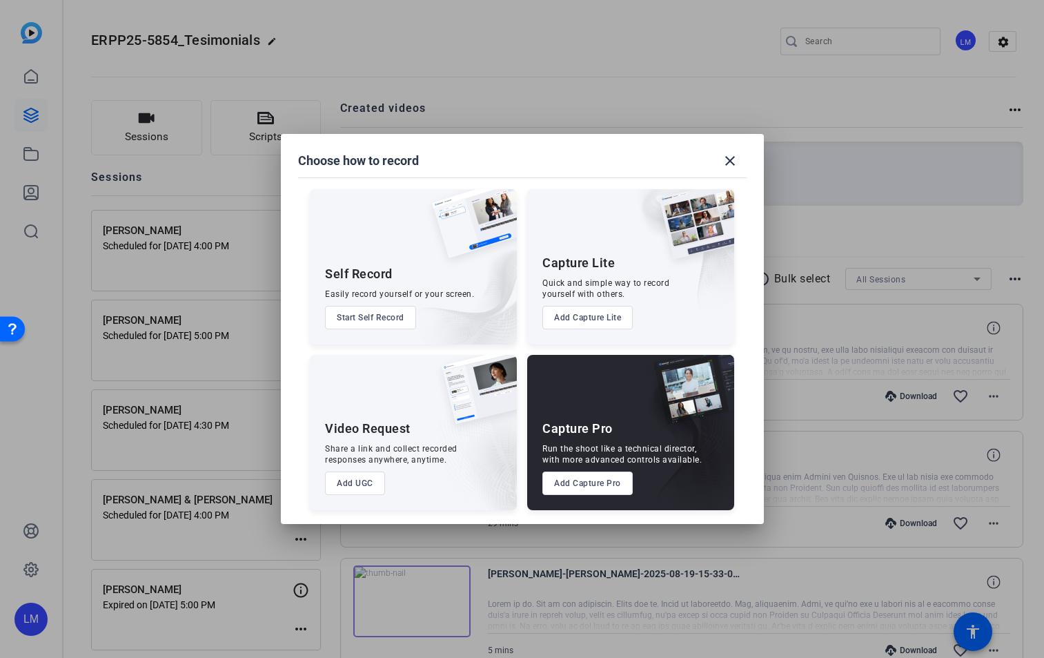
click at [600, 482] on button "Add Capture Pro" at bounding box center [587, 482] width 90 height 23
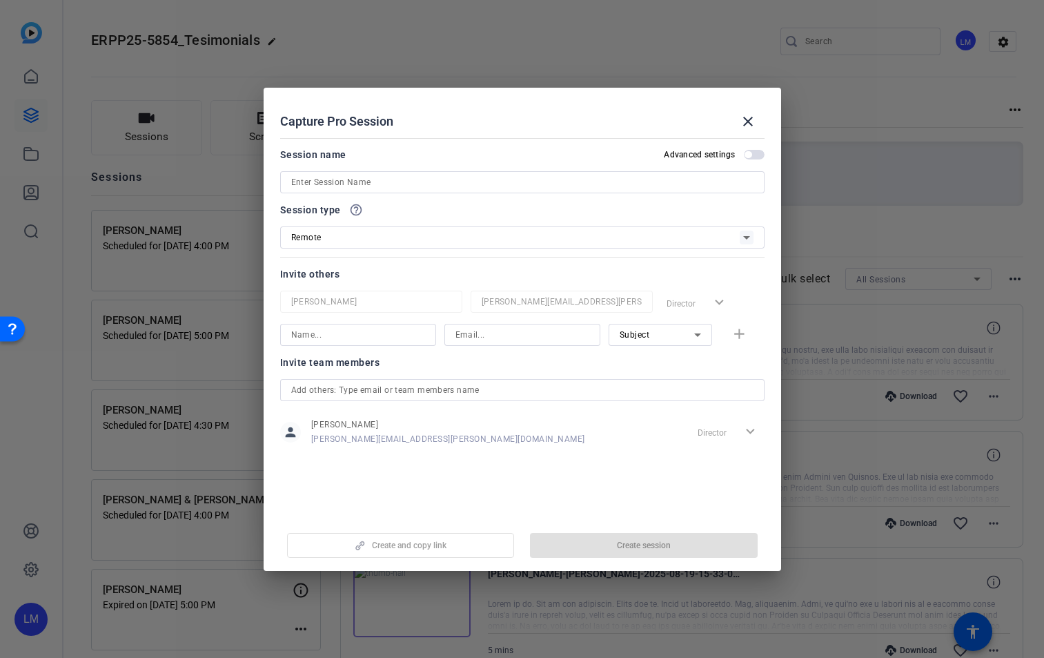
click at [357, 183] on input at bounding box center [522, 182] width 462 height 17
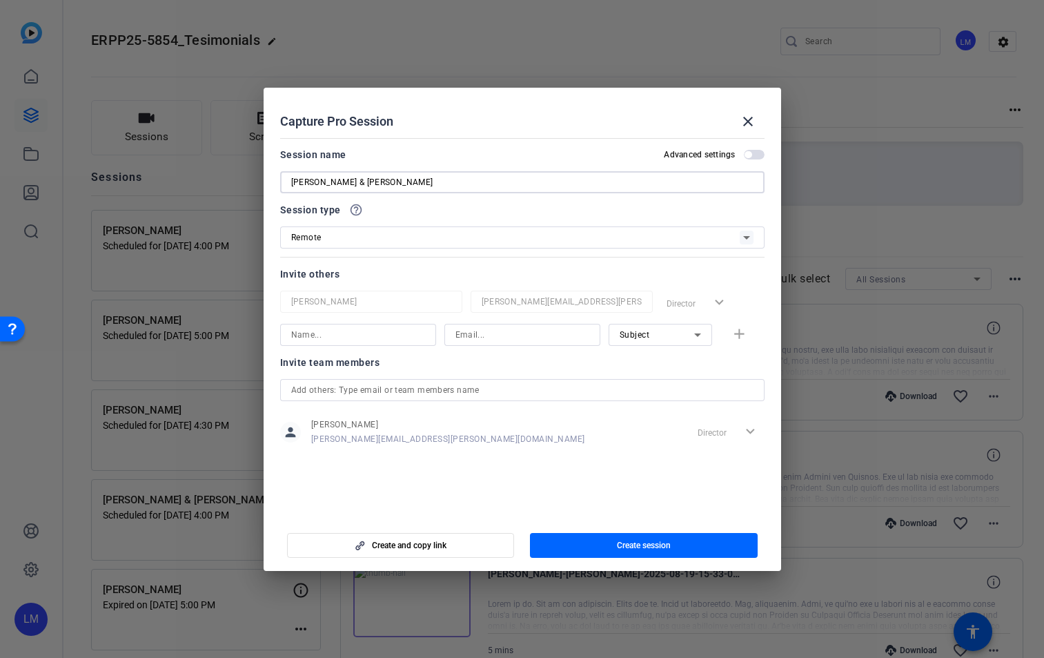
type input "[PERSON_NAME] & [PERSON_NAME]"
click at [347, 333] on input at bounding box center [358, 334] width 134 height 17
type input "[PERSON_NAME]"
click at [476, 331] on input at bounding box center [523, 334] width 134 height 17
paste input "[EMAIL_ADDRESS][DOMAIN_NAME]"
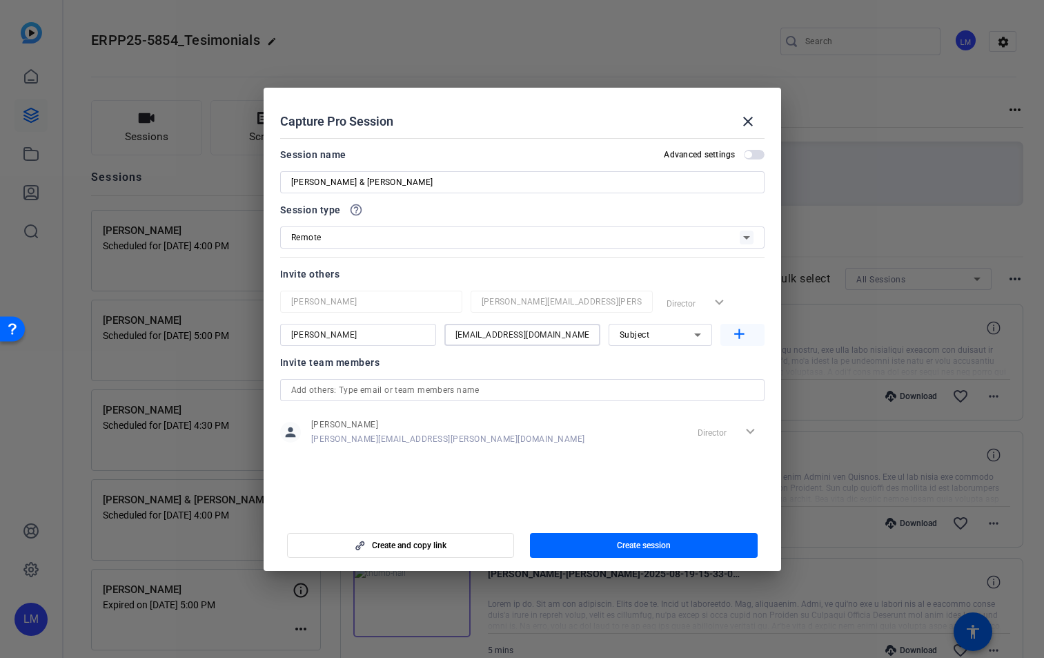
type input "[EMAIL_ADDRESS][DOMAIN_NAME]"
click at [741, 334] on mat-icon "add" at bounding box center [739, 334] width 17 height 17
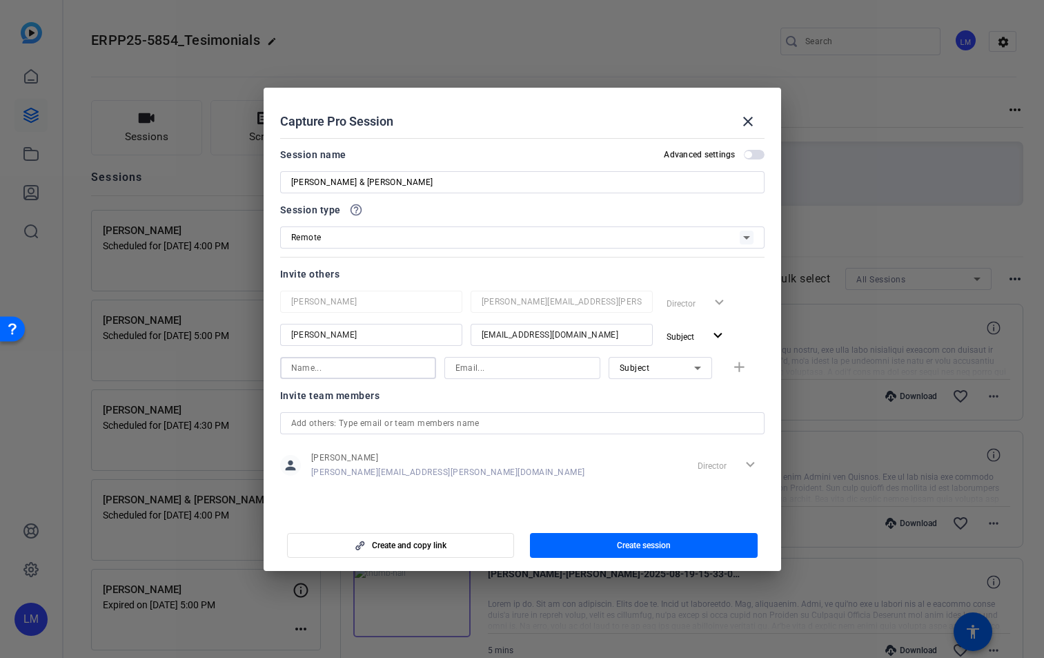
click at [313, 364] on input at bounding box center [358, 368] width 134 height 17
type input "H"
type input "[PERSON_NAME]"
paste input "[EMAIL_ADDRESS][DOMAIN_NAME]"
type input "[EMAIL_ADDRESS][DOMAIN_NAME]"
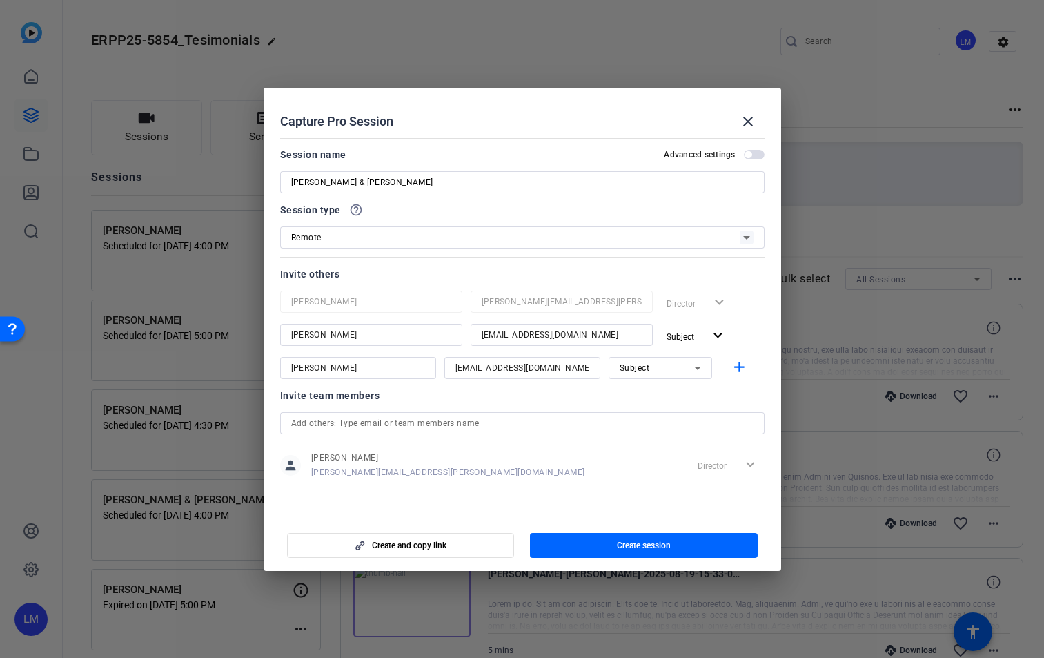
click at [758, 153] on span "button" at bounding box center [754, 155] width 21 height 10
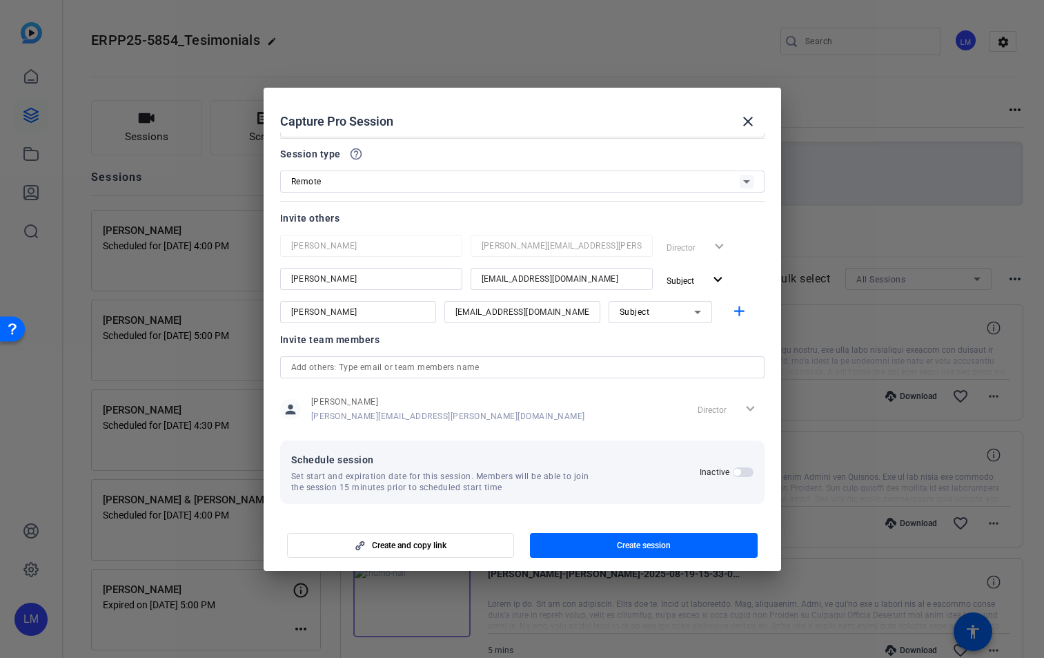
scroll to position [59, 0]
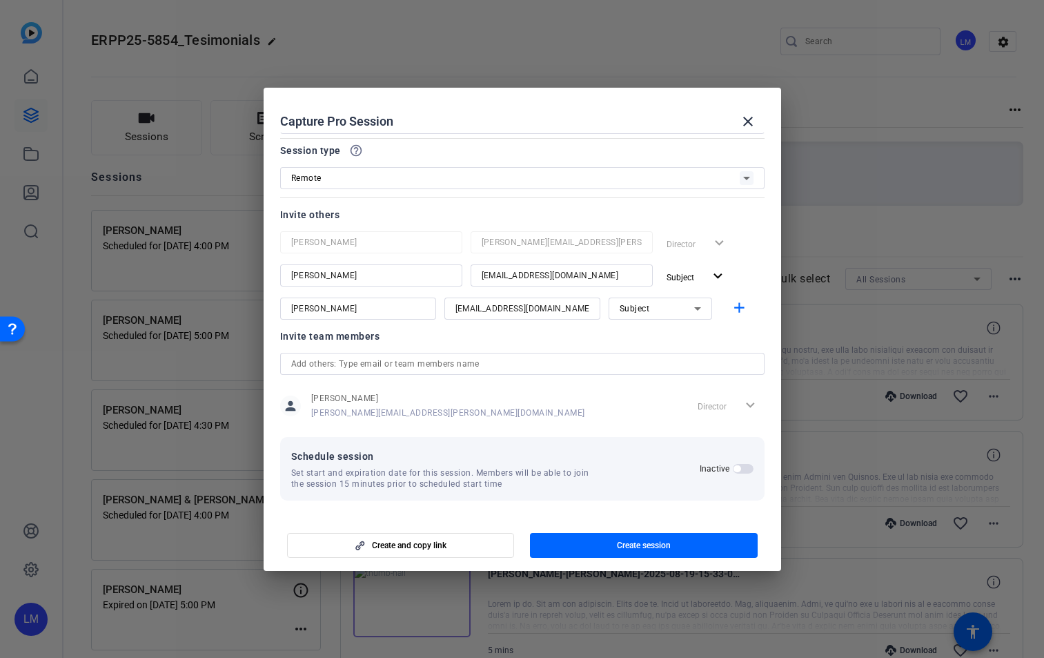
click at [739, 467] on span "button" at bounding box center [743, 469] width 21 height 10
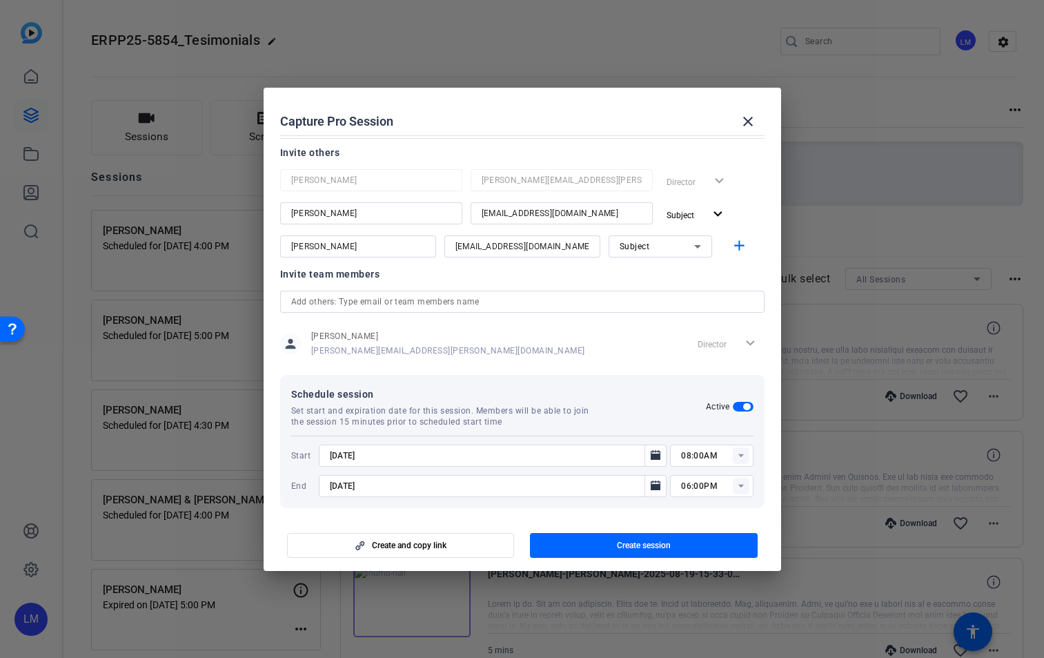
scroll to position [129, 0]
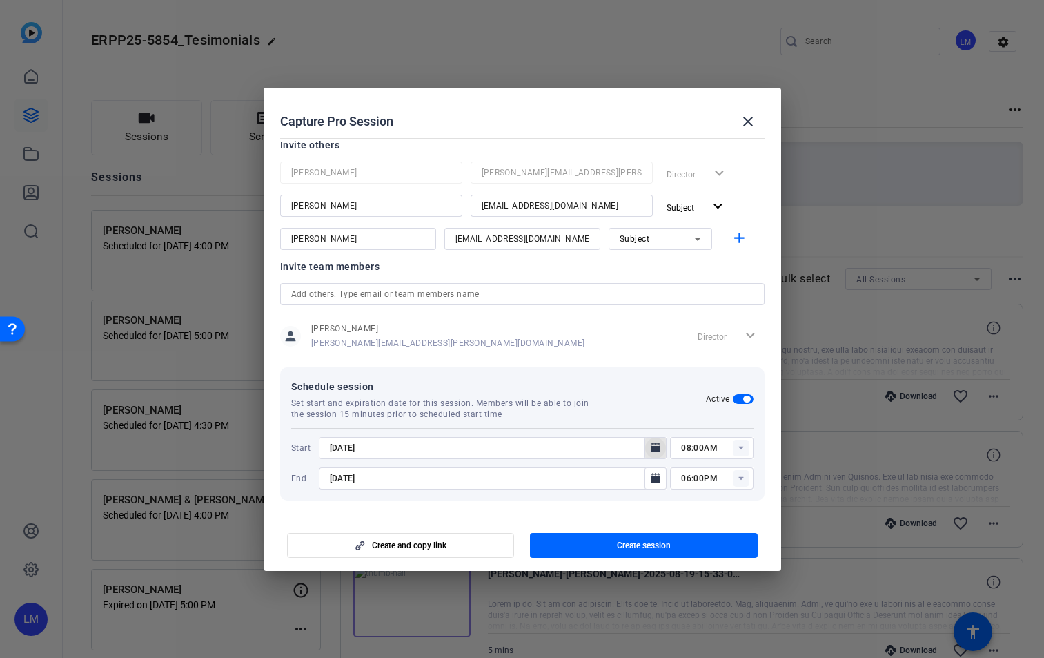
click at [652, 444] on icon "Open calendar" at bounding box center [655, 448] width 11 height 17
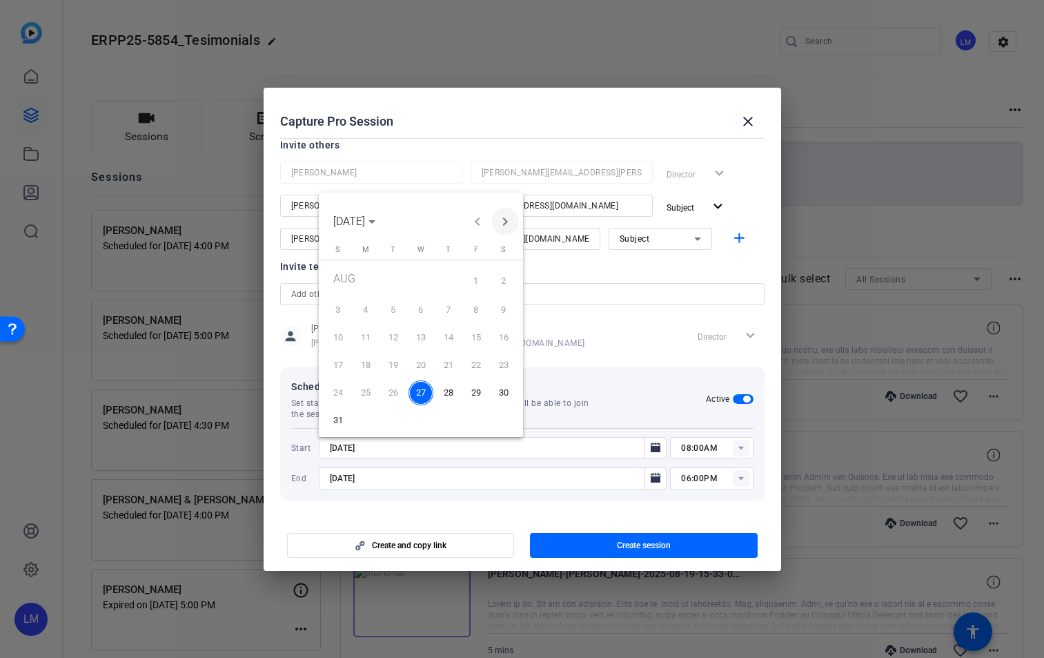
click at [502, 224] on span "Next month" at bounding box center [505, 222] width 28 height 28
click at [450, 306] on span "4" at bounding box center [448, 306] width 25 height 25
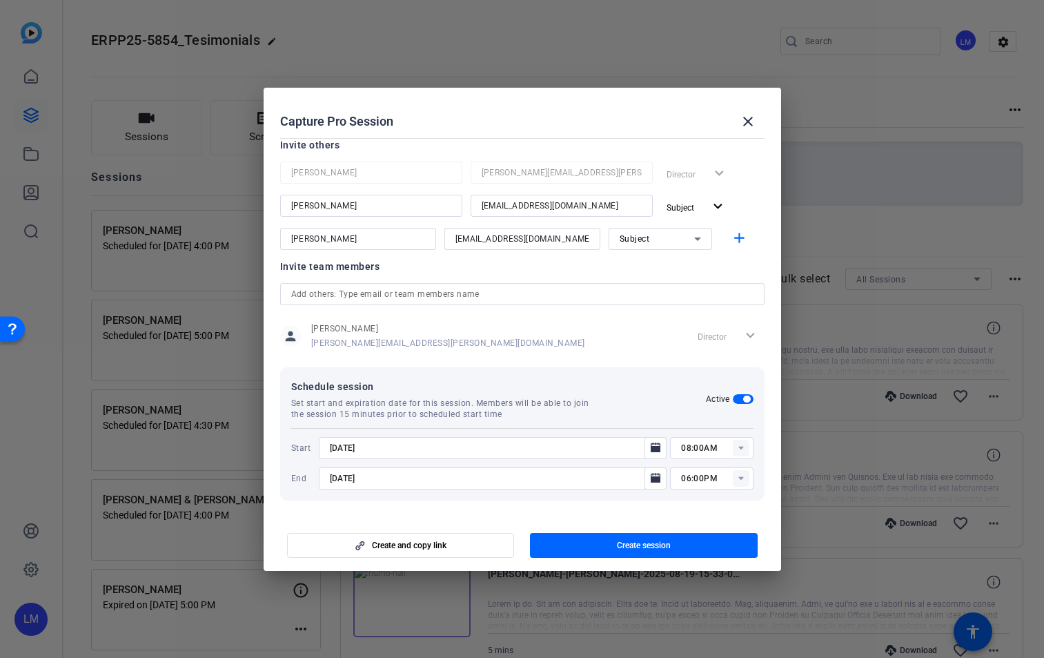
type input "[DATE]"
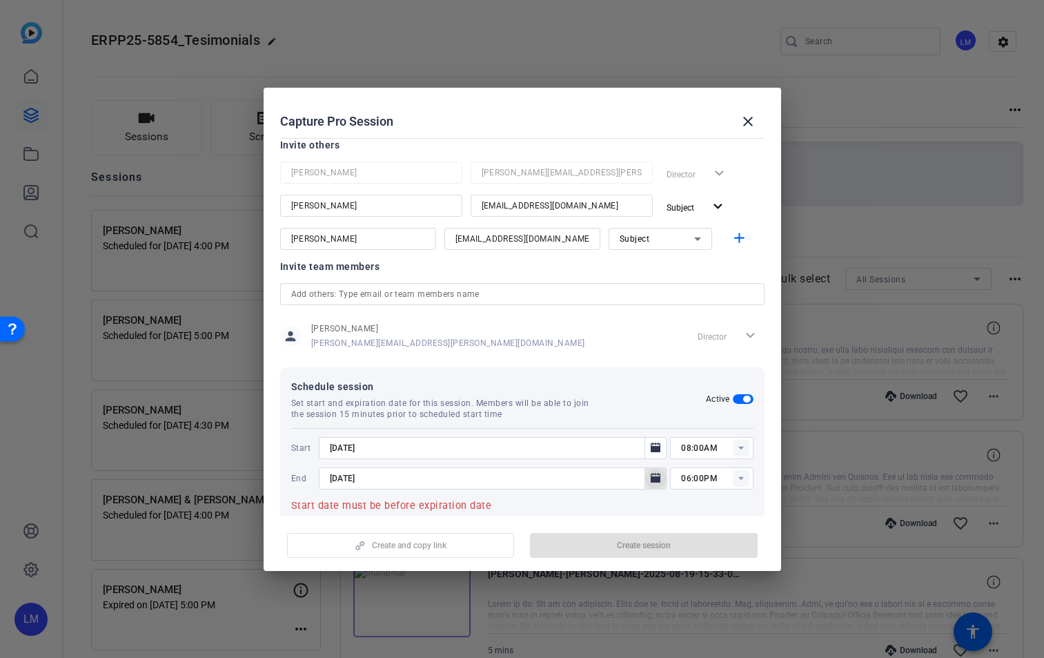
click at [650, 476] on icon "Open calendar" at bounding box center [655, 478] width 11 height 17
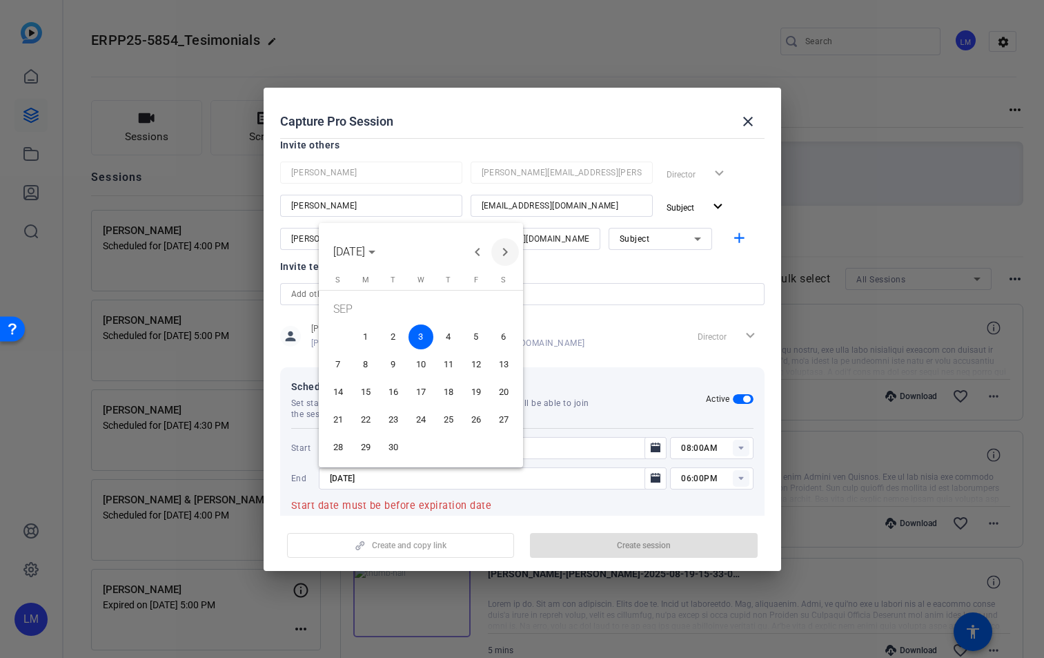
click at [505, 251] on span "Next month" at bounding box center [505, 252] width 28 height 28
click at [483, 254] on span "Previous month" at bounding box center [478, 252] width 28 height 28
click at [391, 360] on span "9" at bounding box center [393, 364] width 25 height 25
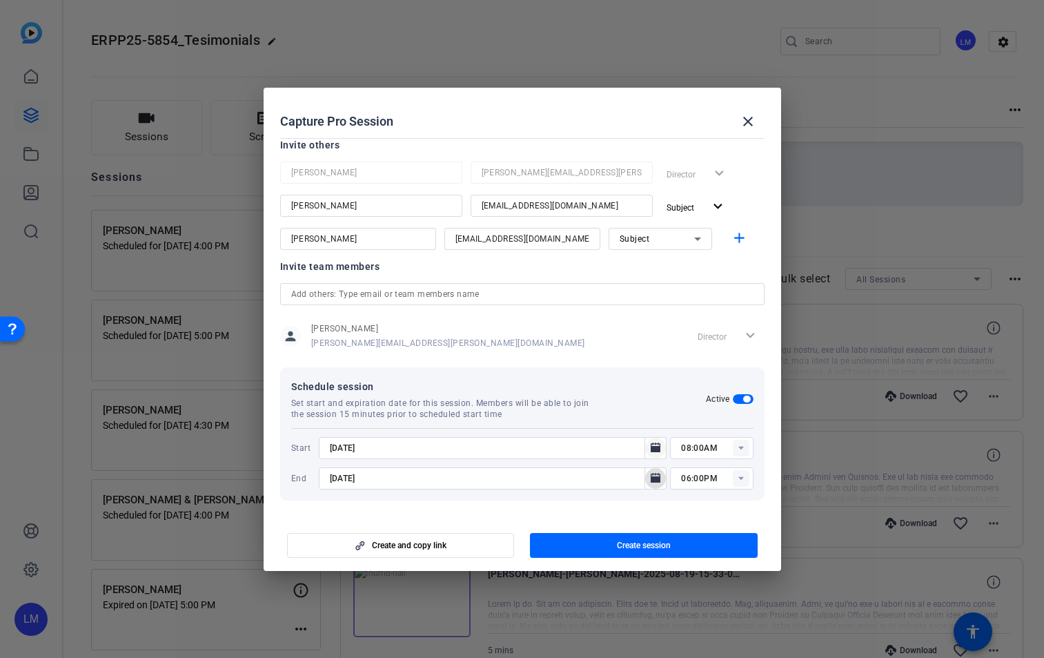
click at [651, 449] on icon "Open calendar" at bounding box center [656, 447] width 10 height 10
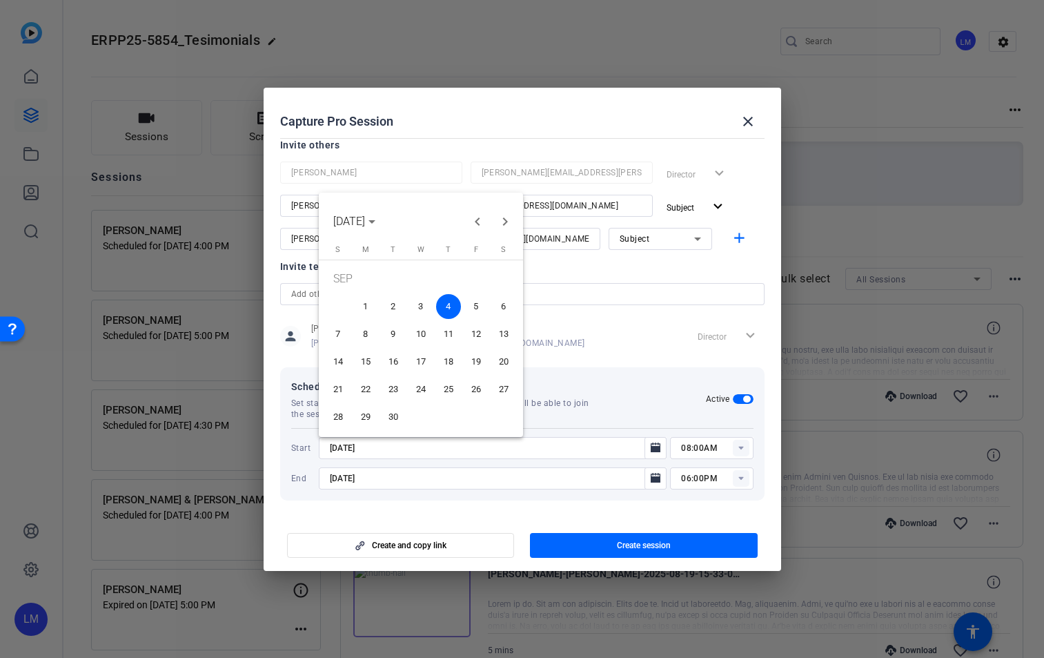
click at [446, 306] on span "4" at bounding box center [448, 306] width 25 height 25
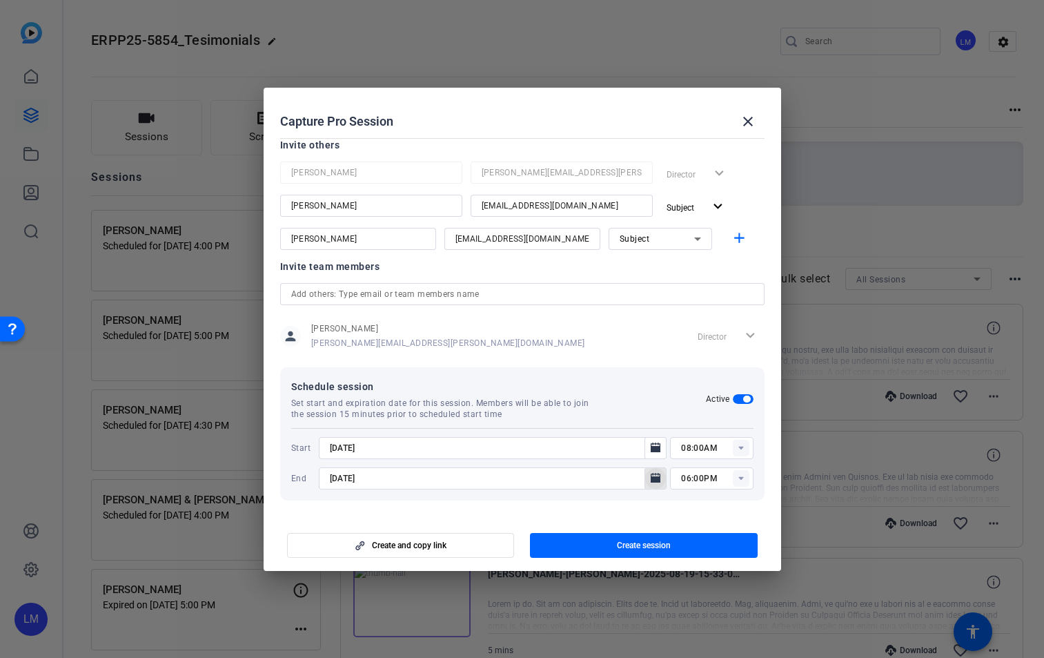
click at [651, 478] on icon "Open calendar" at bounding box center [656, 478] width 10 height 10
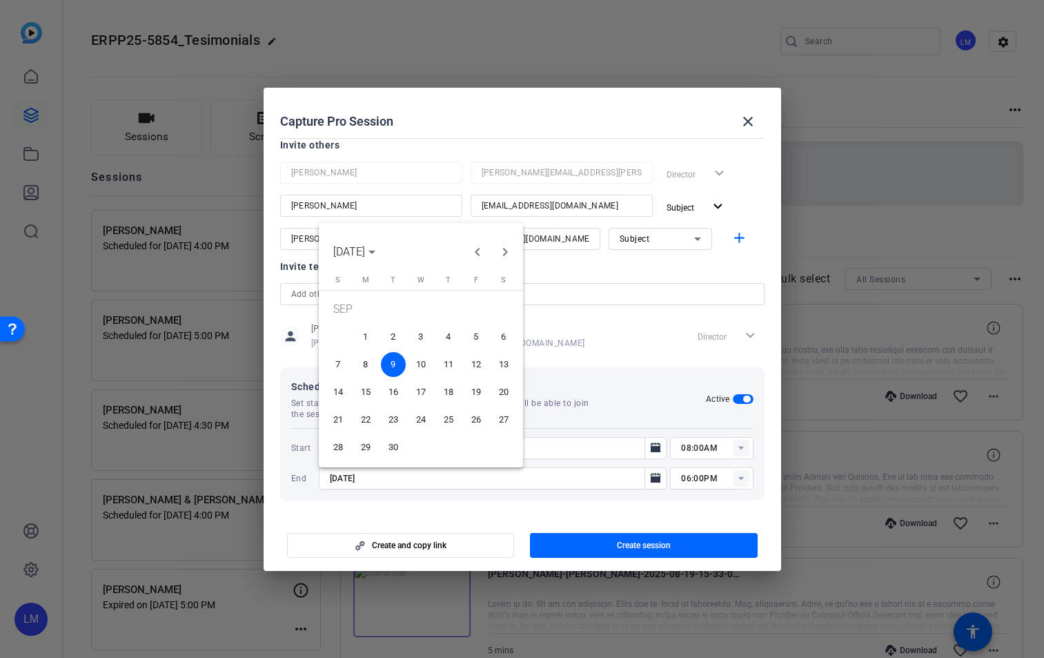
click at [449, 331] on span "4" at bounding box center [448, 336] width 25 height 25
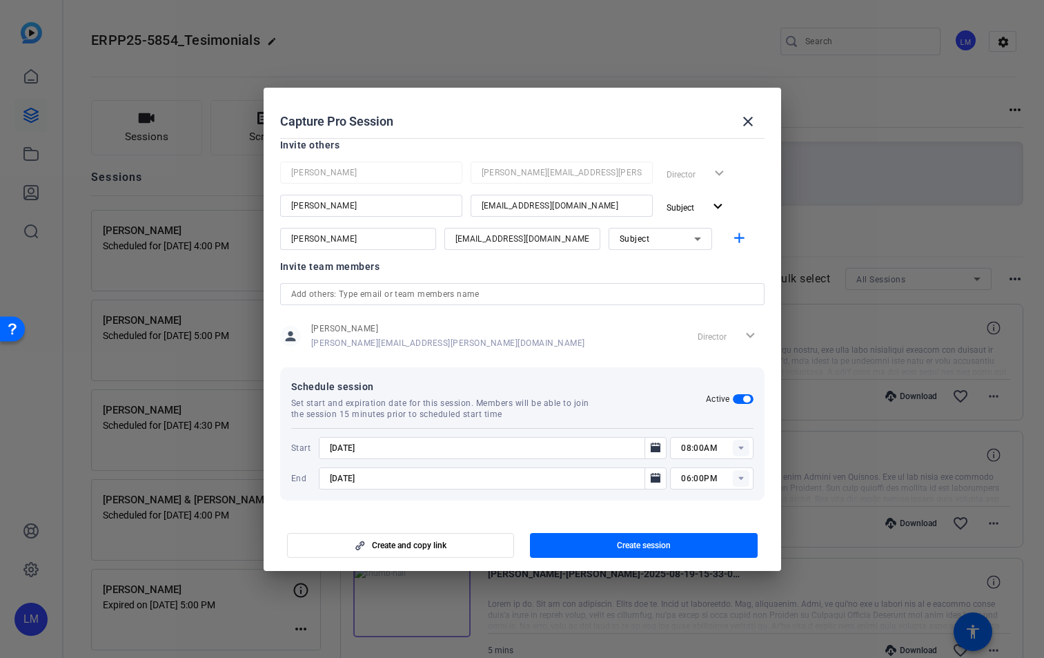
type input "[DATE]"
click at [738, 447] on rect at bounding box center [741, 448] width 17 height 17
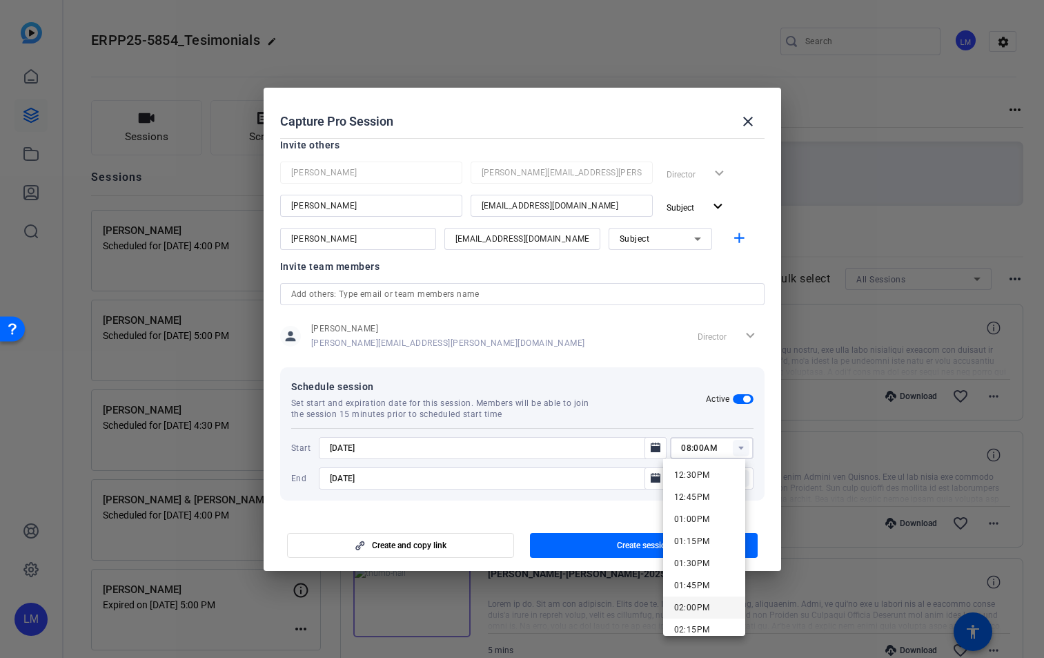
scroll to position [1106, 0]
click at [706, 603] on span "02:00PM" at bounding box center [692, 606] width 36 height 10
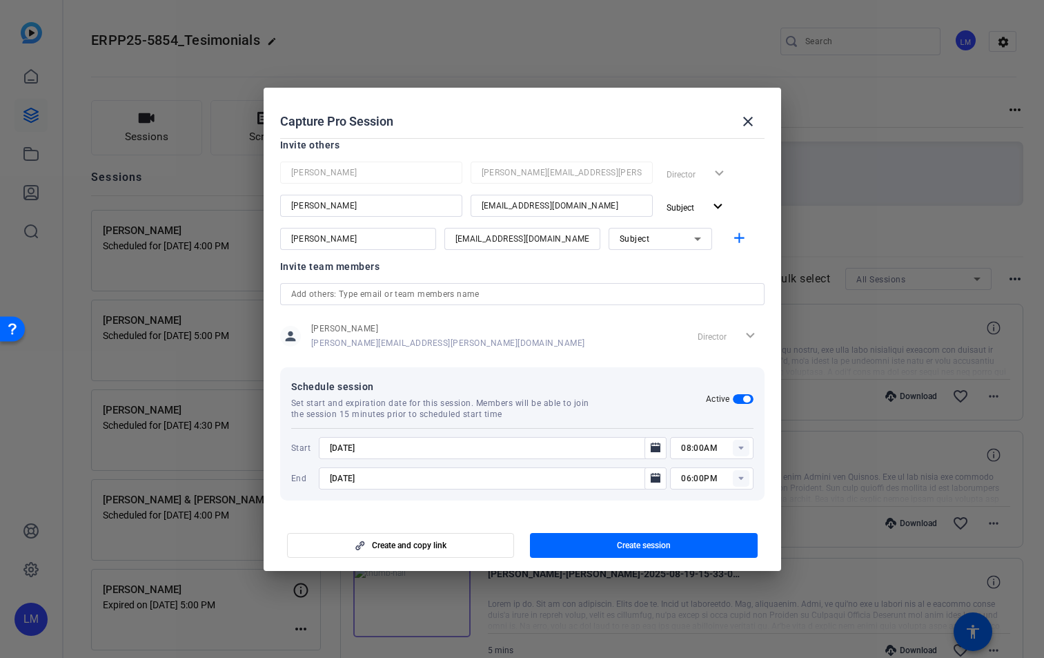
type input "02:00PM"
click at [738, 477] on icon at bounding box center [740, 477] width 5 height 3
click at [705, 389] on span "03:30PM" at bounding box center [692, 384] width 36 height 17
type input "03:30PM"
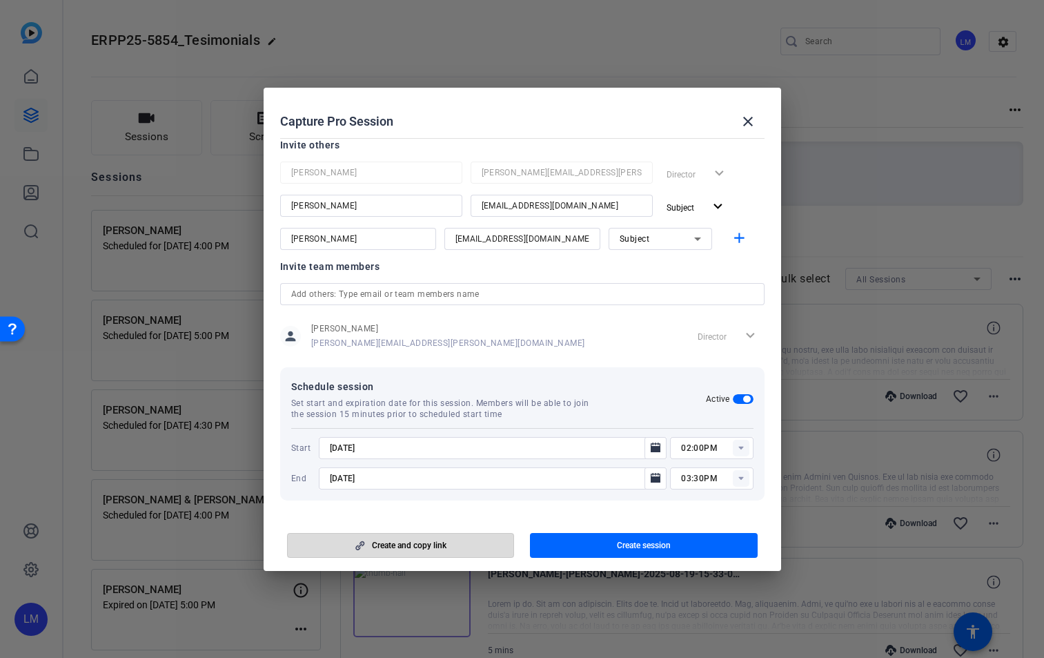
click at [482, 540] on span "button" at bounding box center [401, 545] width 226 height 33
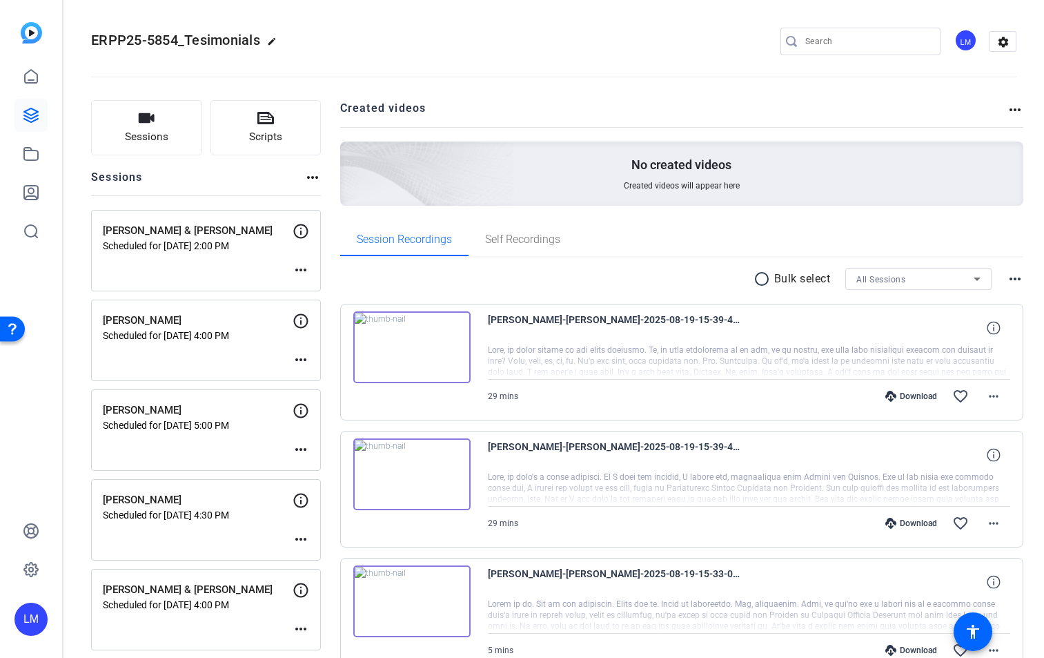
click at [300, 269] on mat-icon "more_horiz" at bounding box center [301, 270] width 17 height 17
click at [327, 286] on span "Edit Session" at bounding box center [335, 290] width 63 height 17
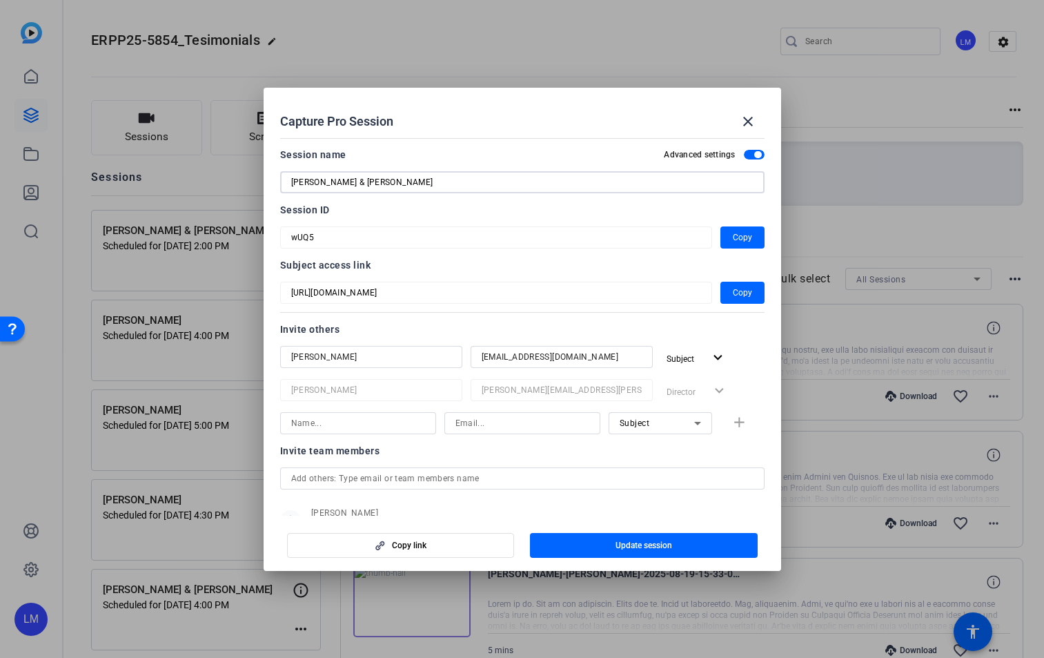
drag, startPoint x: 424, startPoint y: 184, endPoint x: 264, endPoint y: 172, distance: 160.5
click at [264, 172] on mat-dialog-content "Session name Advanced settings [PERSON_NAME] & [PERSON_NAME] Session ID wUQ5 Co…" at bounding box center [523, 324] width 518 height 383
click at [738, 291] on span "Copy" at bounding box center [742, 292] width 19 height 17
click at [749, 121] on mat-icon "close" at bounding box center [748, 121] width 17 height 17
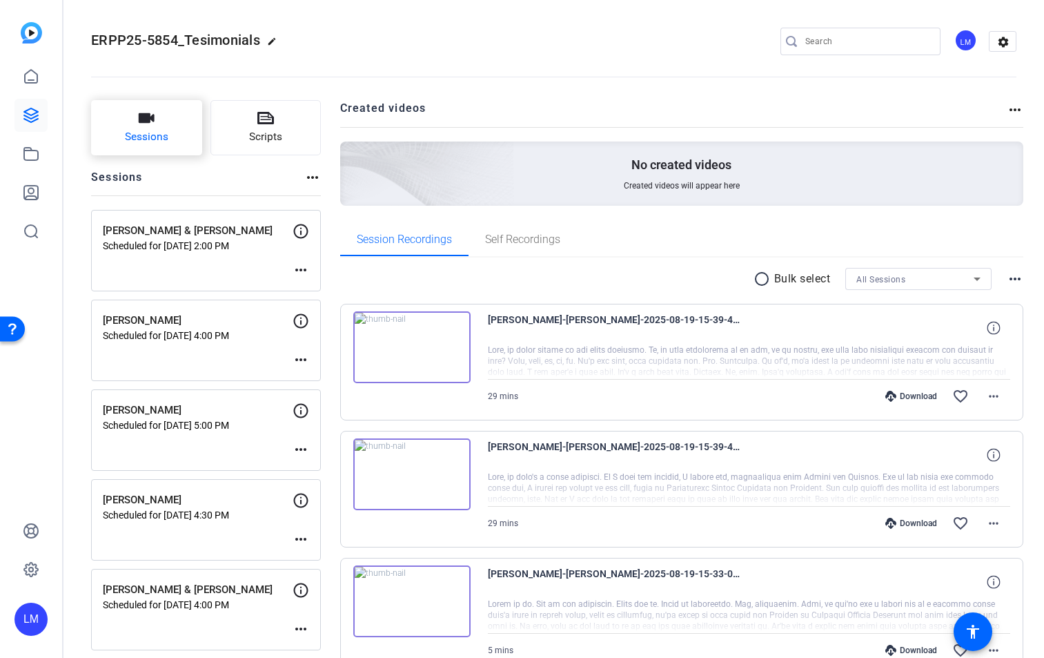
click at [146, 143] on span "Sessions" at bounding box center [146, 137] width 43 height 16
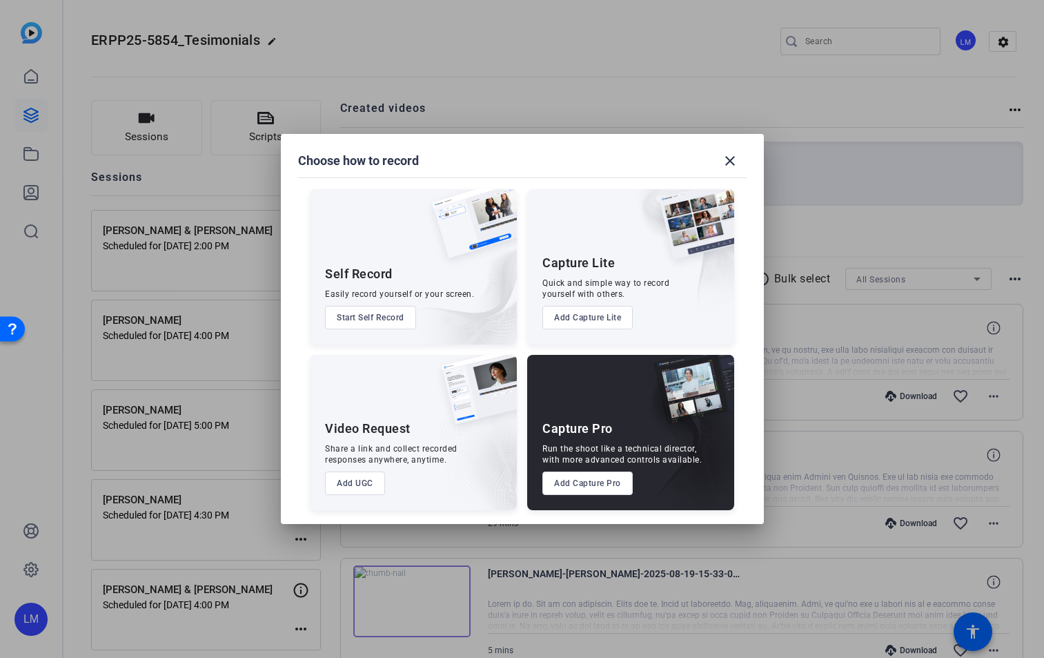
click at [600, 482] on button "Add Capture Pro" at bounding box center [587, 482] width 90 height 23
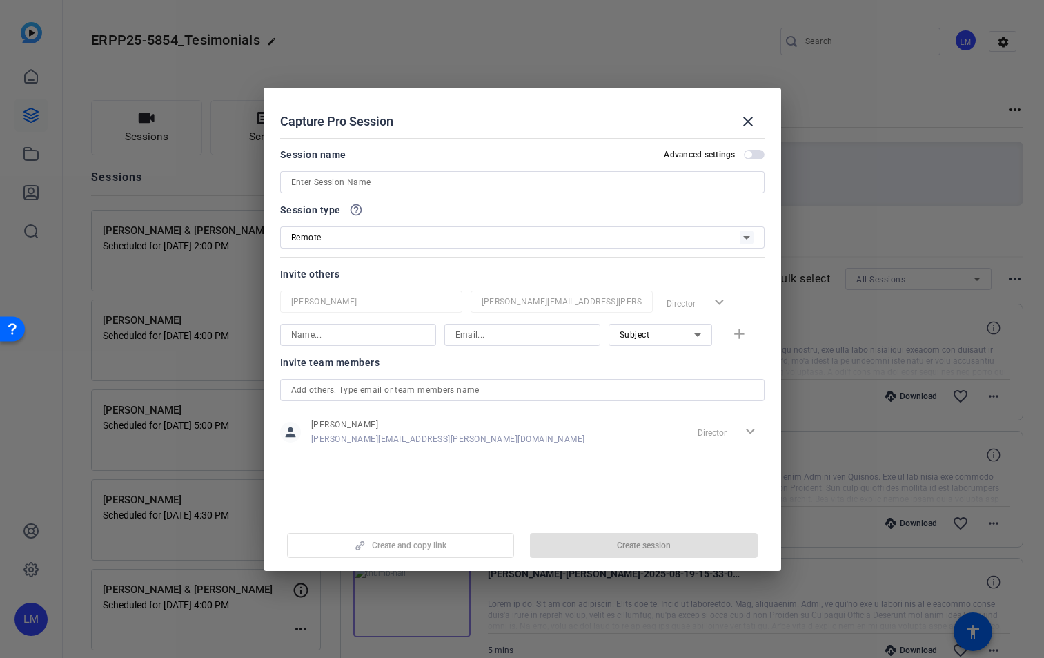
click at [322, 181] on input at bounding box center [522, 182] width 462 height 17
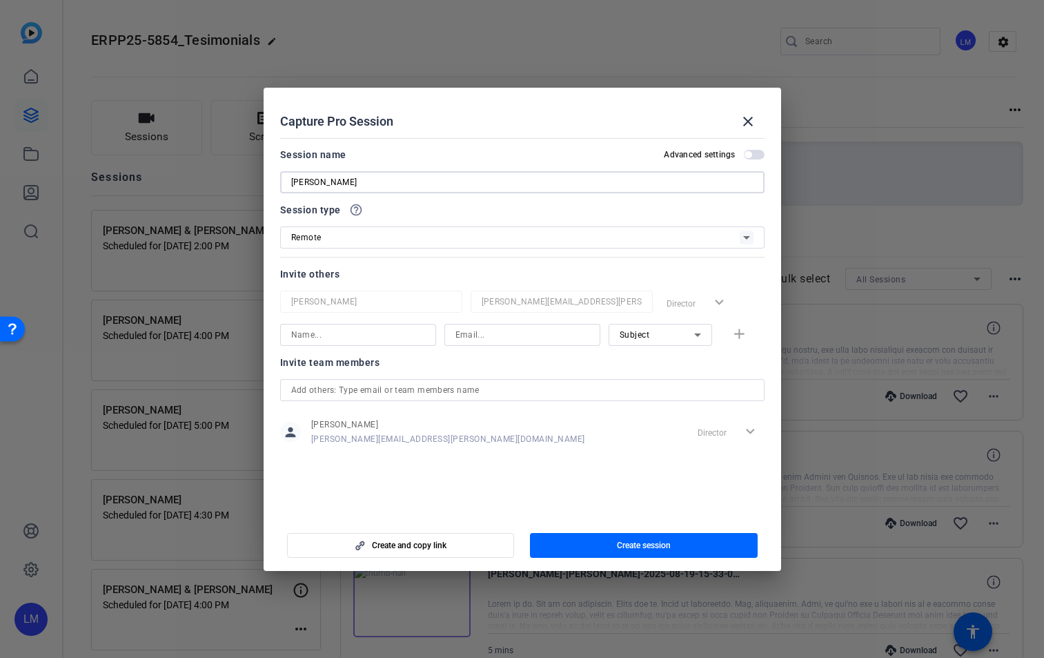
type input "[PERSON_NAME]"
click at [490, 334] on input at bounding box center [523, 334] width 134 height 17
paste input "[PERSON_NAME][EMAIL_ADDRESS][PERSON_NAME][DOMAIN_NAME]"
type input "[PERSON_NAME][EMAIL_ADDRESS][PERSON_NAME][DOMAIN_NAME]"
drag, startPoint x: 359, startPoint y: 181, endPoint x: 269, endPoint y: 179, distance: 89.7
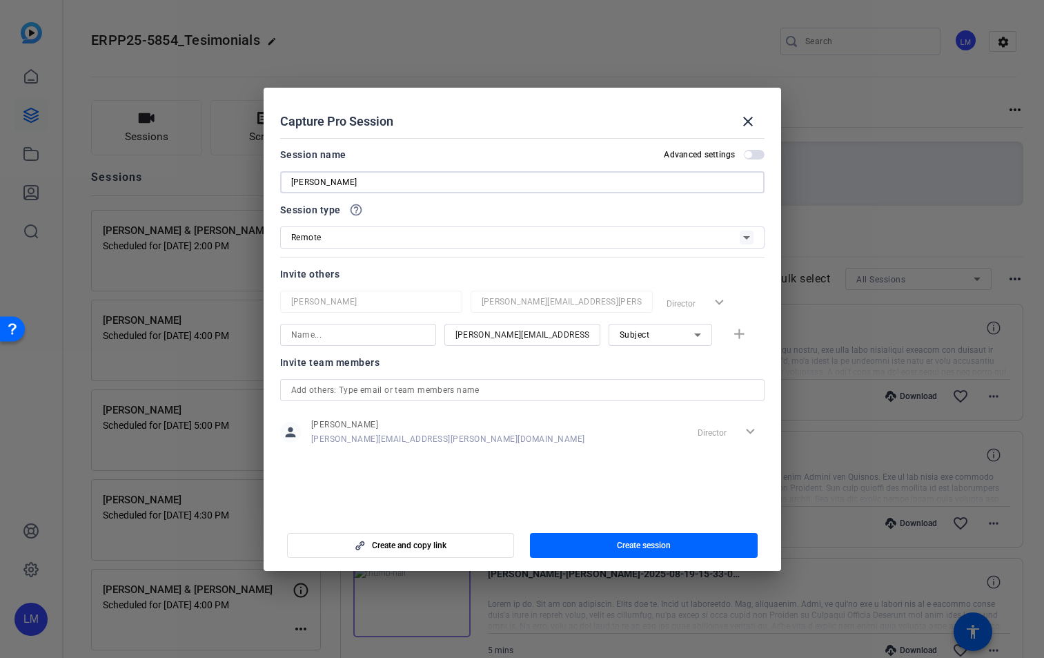
click at [269, 179] on mat-dialog-content "Session name Advanced settings [PERSON_NAME] Session type help_outline Remote I…" at bounding box center [523, 324] width 518 height 383
click at [342, 337] on input at bounding box center [358, 334] width 134 height 17
paste input "[PERSON_NAME]"
type input "[PERSON_NAME]"
click at [760, 155] on span "button" at bounding box center [754, 155] width 21 height 10
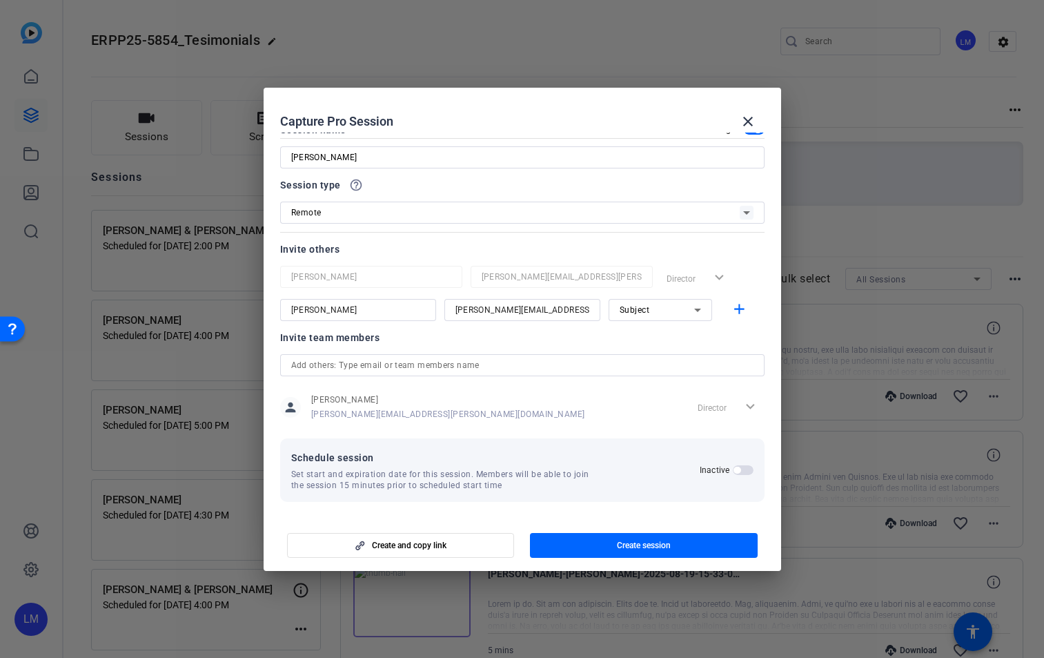
scroll to position [26, 0]
click at [741, 467] on span "button" at bounding box center [743, 469] width 21 height 10
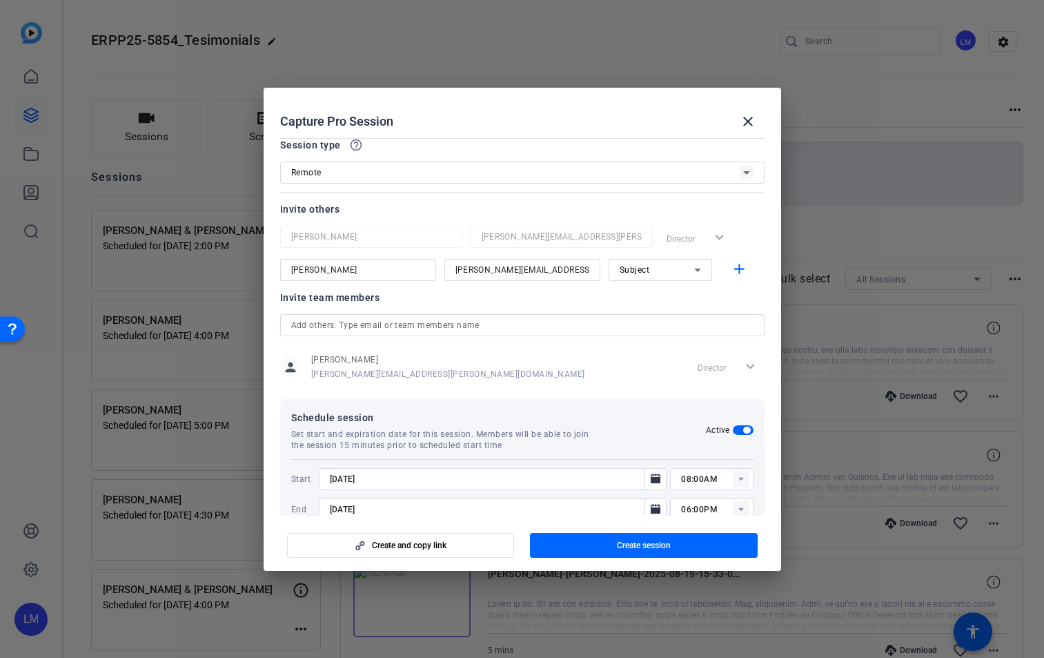
scroll to position [96, 0]
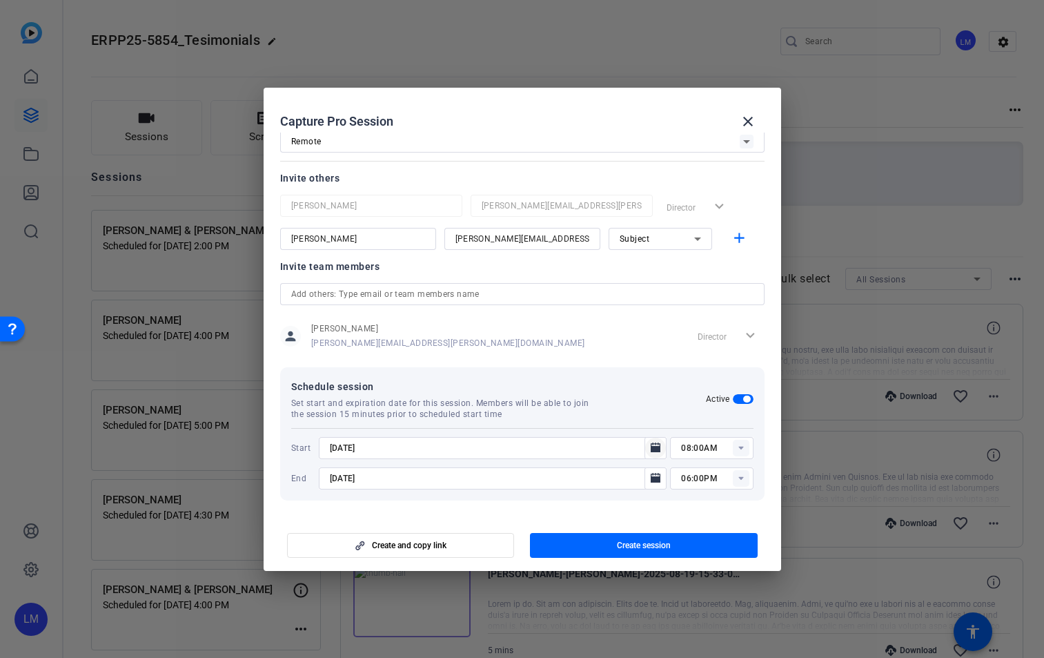
click at [654, 446] on icon "Open calendar" at bounding box center [655, 448] width 11 height 17
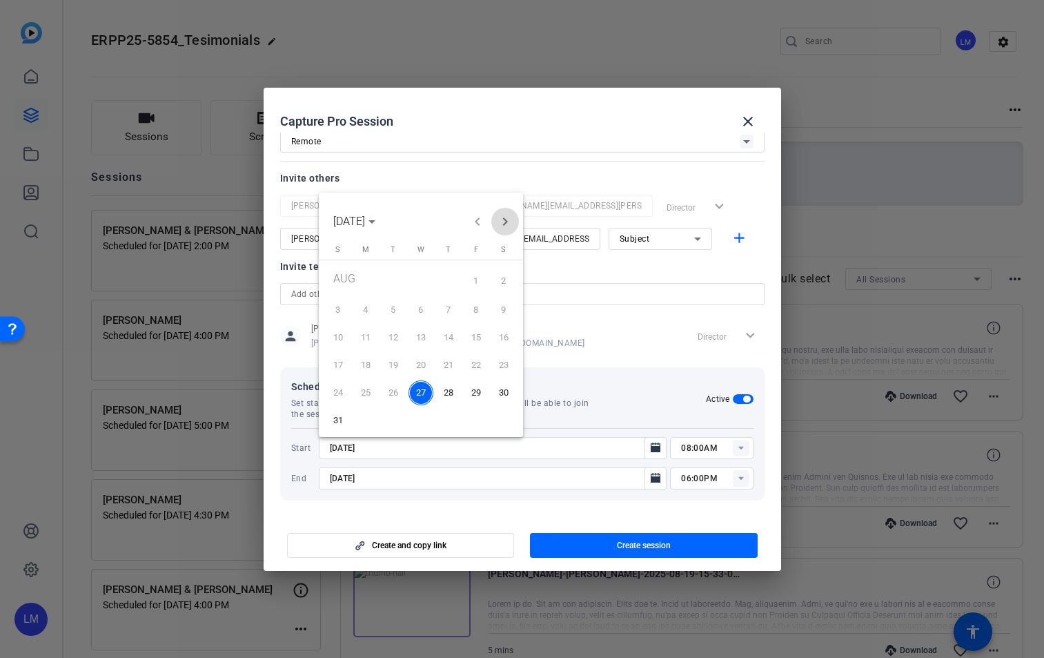
click at [513, 219] on span "Next month" at bounding box center [505, 222] width 28 height 28
click at [480, 304] on span "5" at bounding box center [476, 306] width 25 height 25
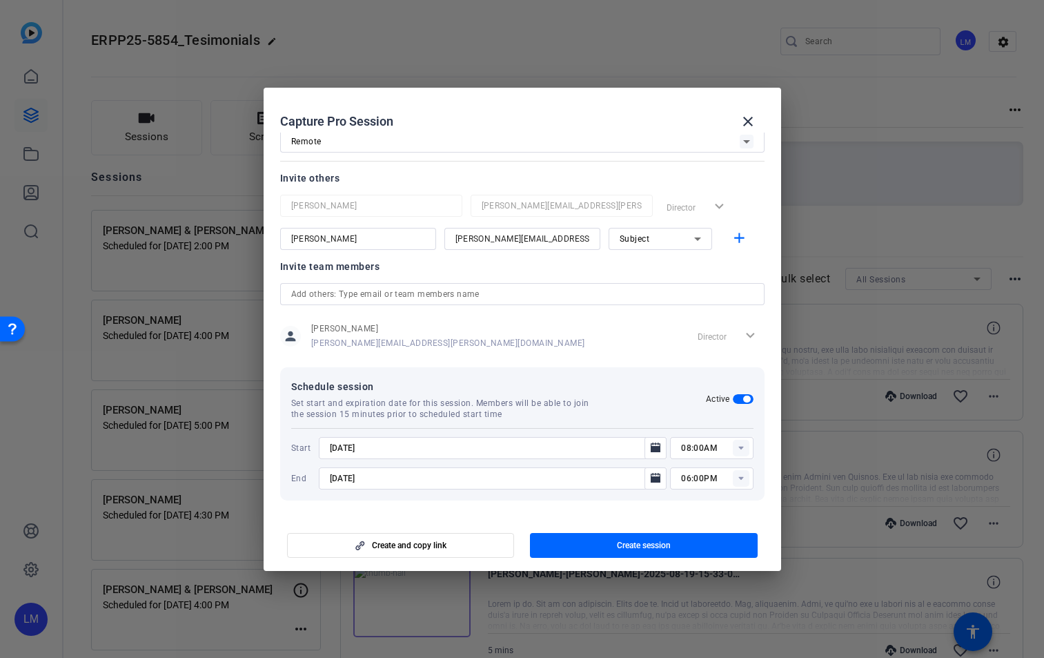
type input "[DATE]"
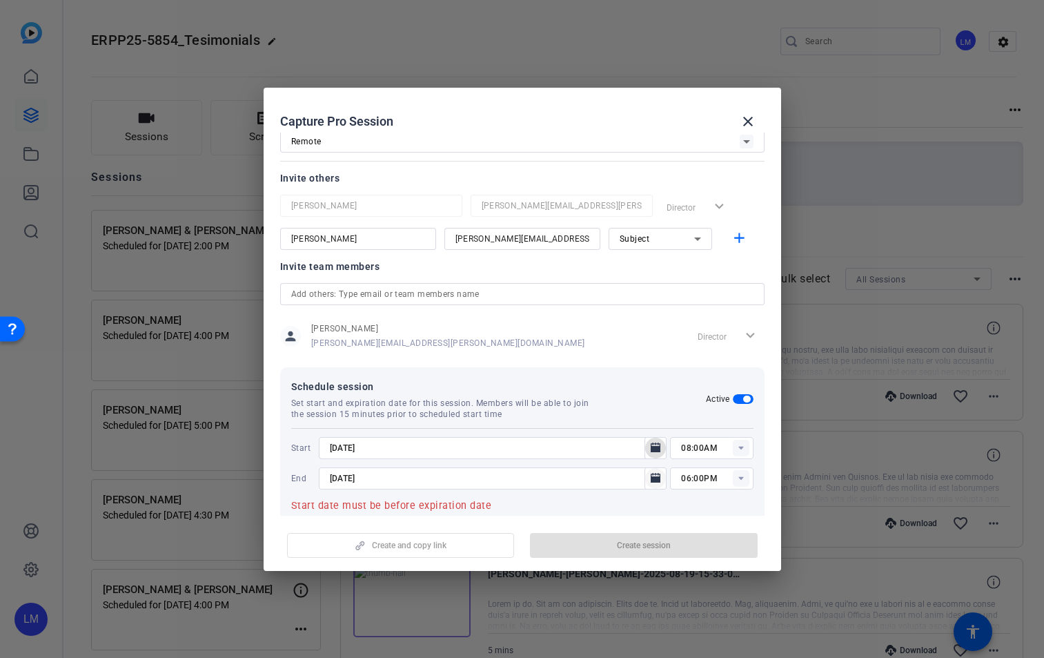
click at [651, 474] on icon "Open calendar" at bounding box center [656, 478] width 10 height 10
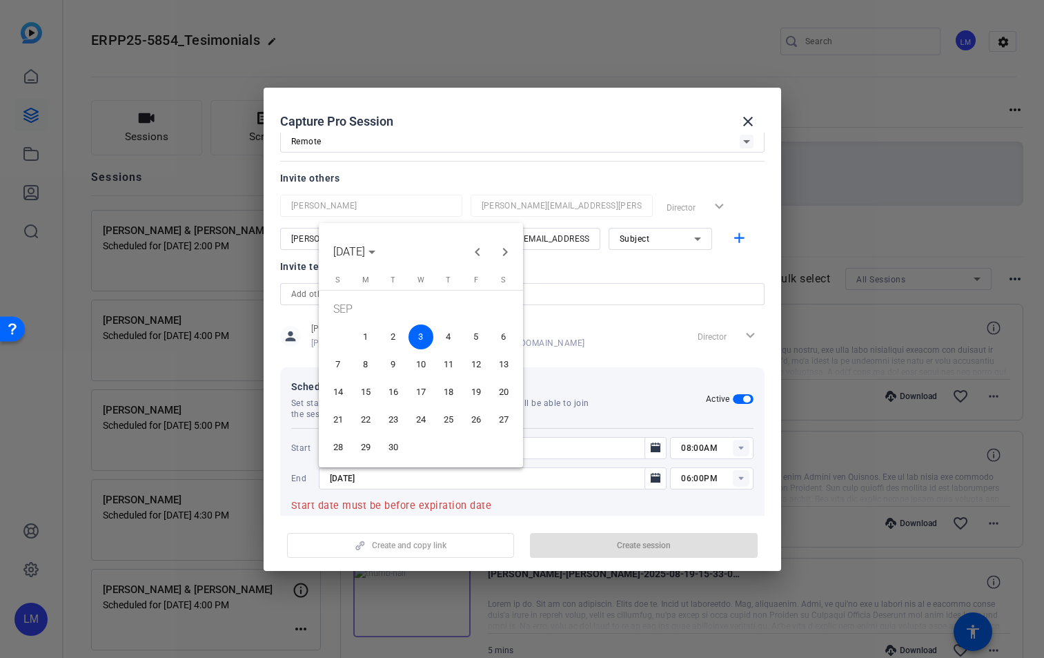
click at [475, 335] on span "5" at bounding box center [476, 336] width 25 height 25
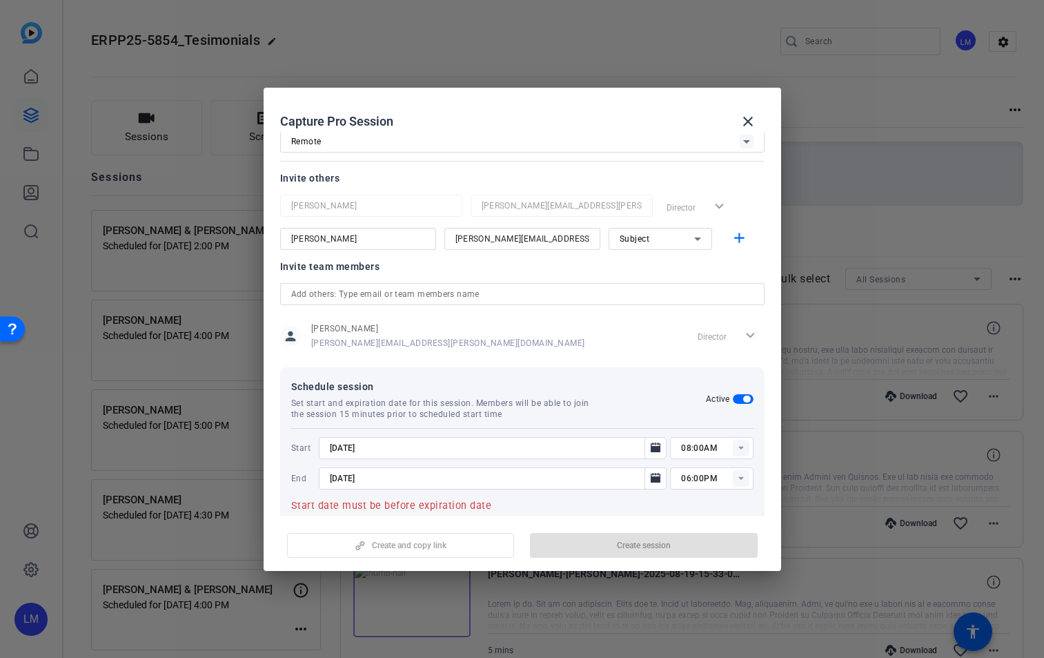
type input "[DATE]"
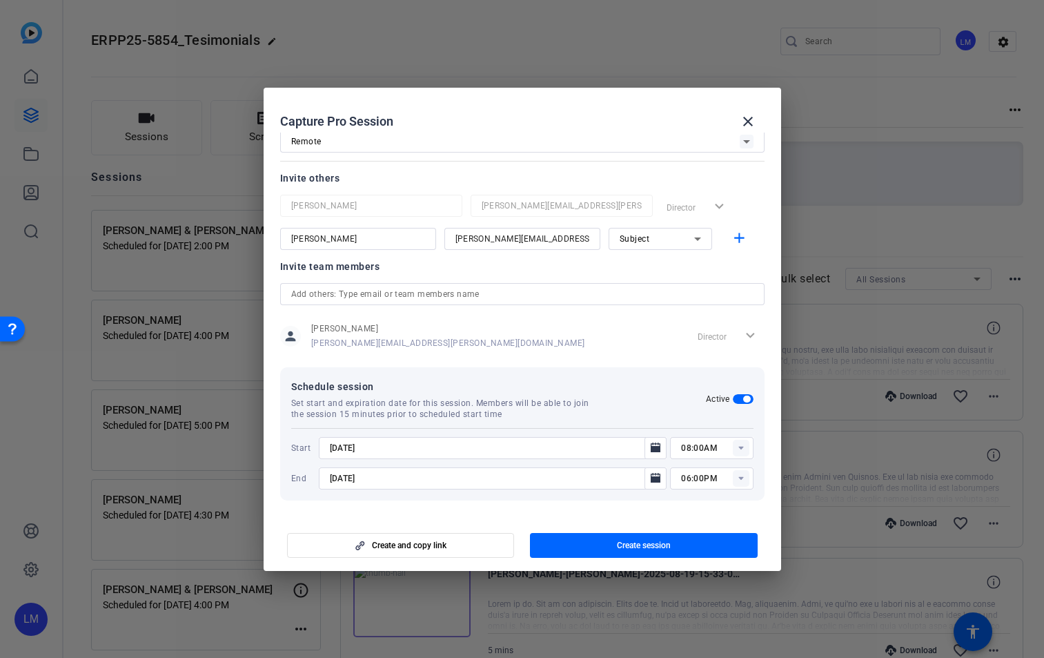
click at [734, 449] on rect at bounding box center [741, 448] width 17 height 17
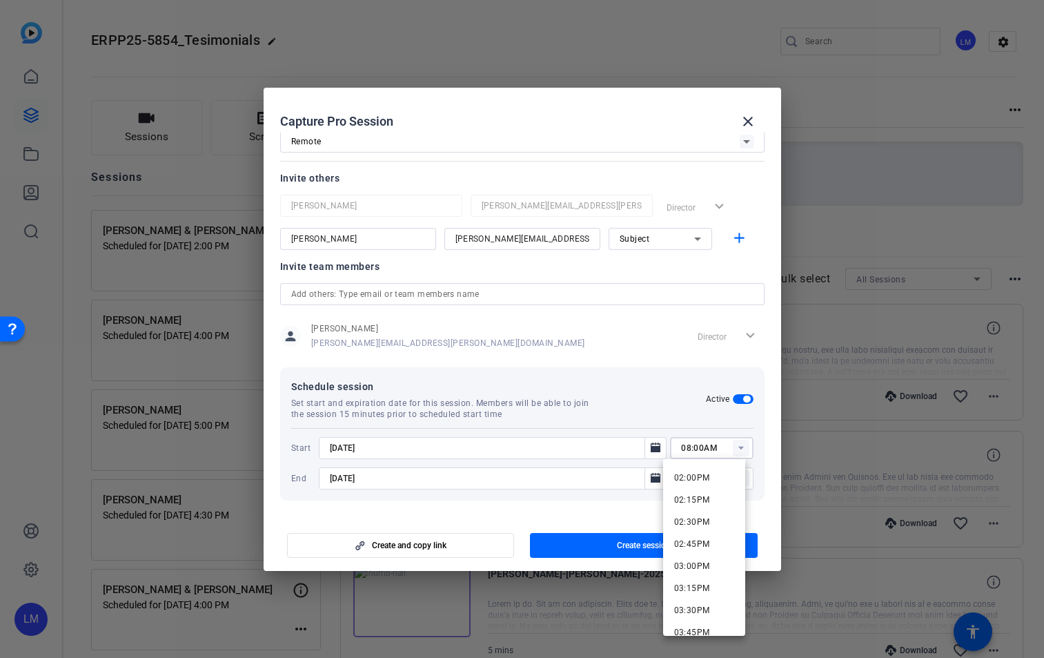
scroll to position [1234, 0]
click at [707, 477] on span "02:00PM" at bounding box center [692, 478] width 36 height 10
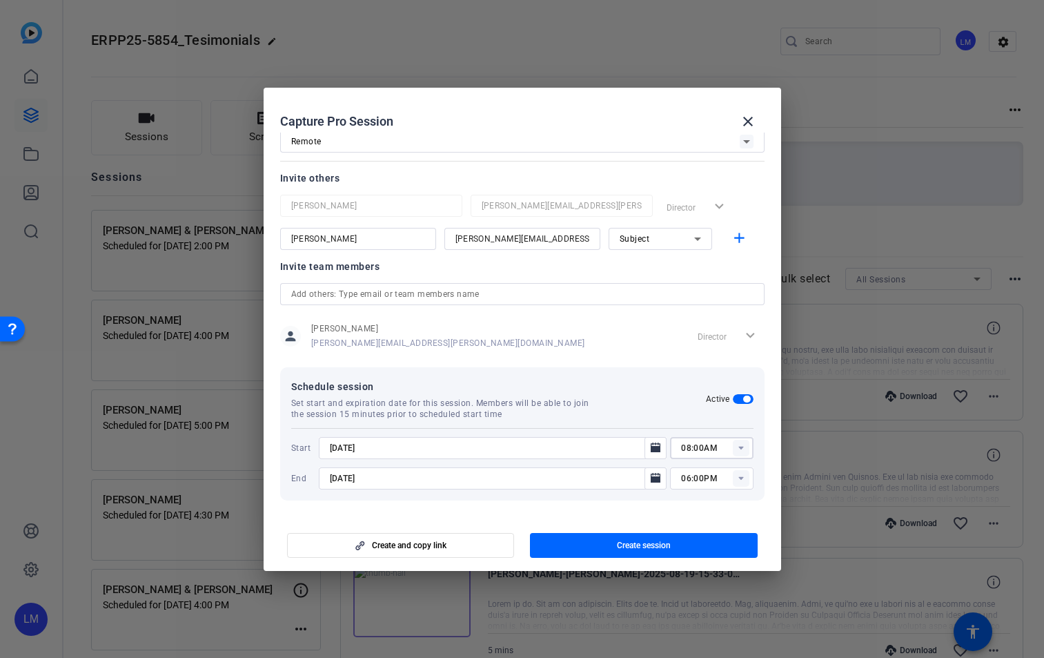
type input "02:00PM"
click at [736, 479] on rect at bounding box center [741, 478] width 17 height 17
click at [716, 433] on mat-option "03:30PM" at bounding box center [704, 433] width 83 height 22
type input "03:30PM"
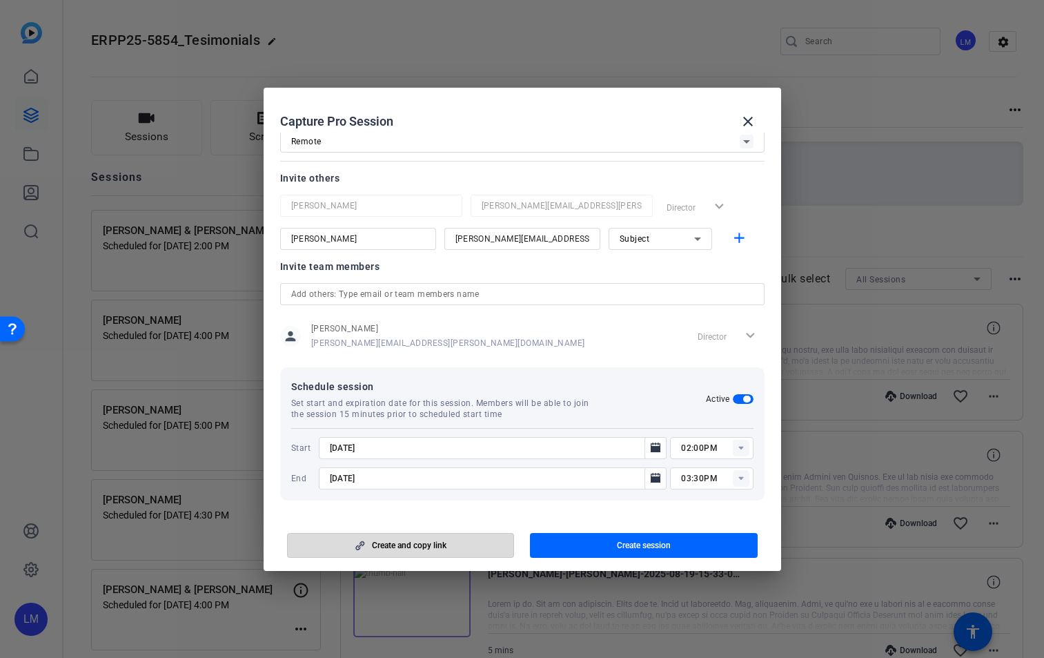
click at [438, 545] on span "Create and copy link" at bounding box center [409, 545] width 75 height 11
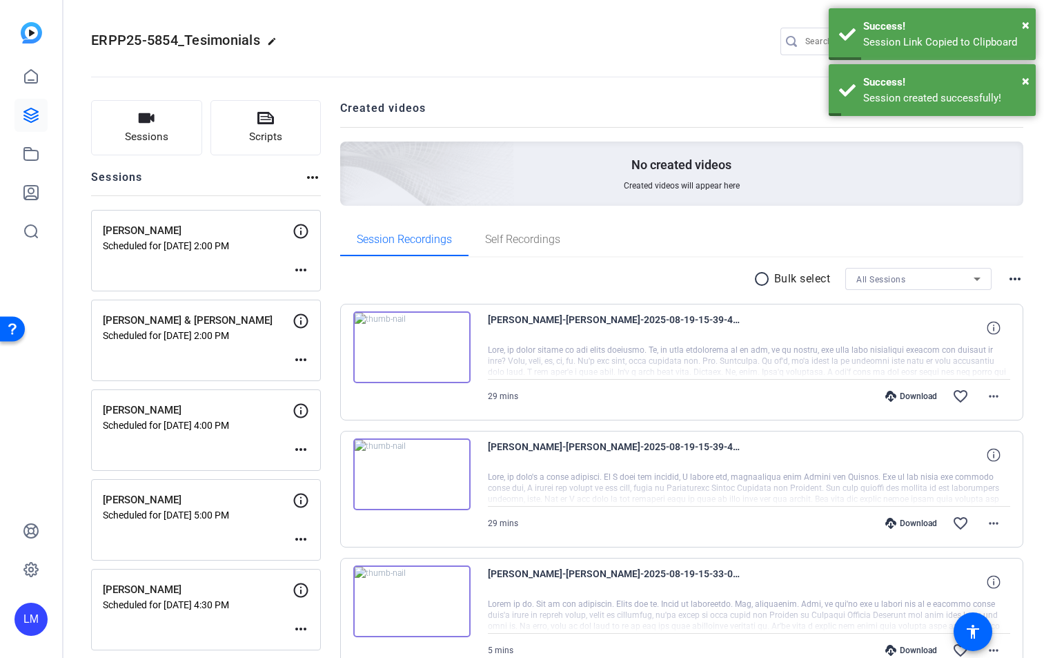
click at [302, 268] on mat-icon "more_horiz" at bounding box center [301, 270] width 17 height 17
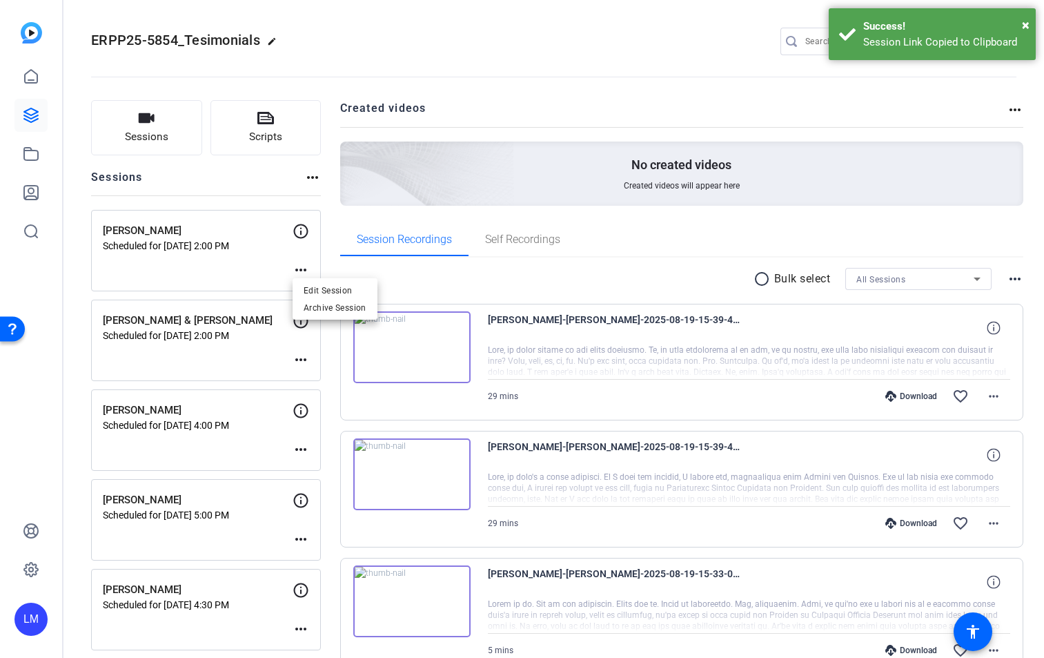
click at [326, 288] on span "Edit Session" at bounding box center [335, 290] width 63 height 17
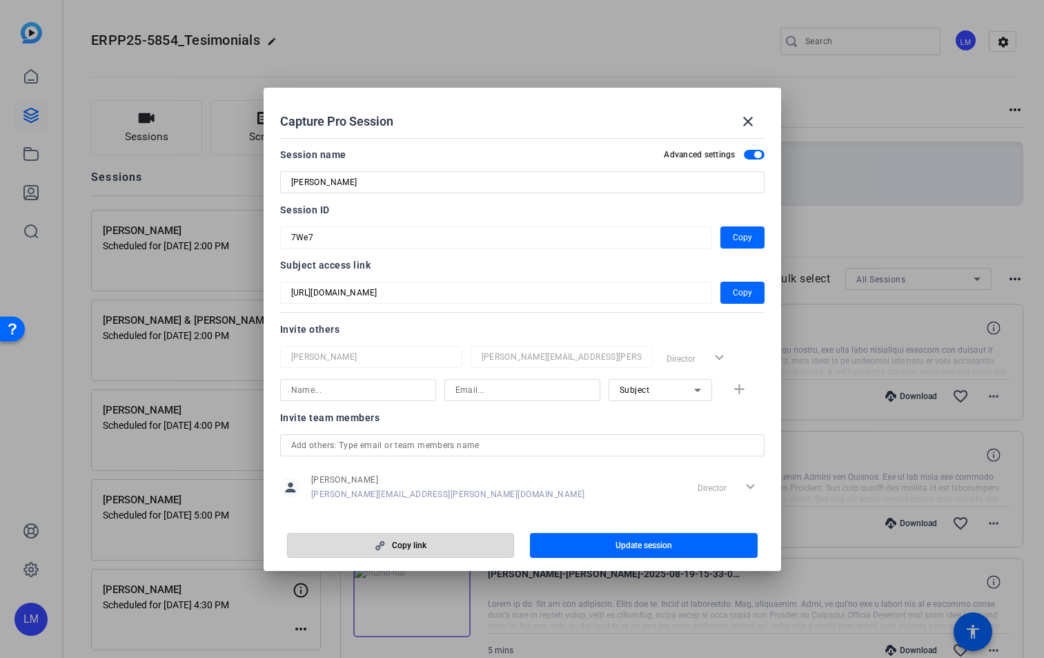
click at [424, 541] on span "Copy link" at bounding box center [409, 545] width 35 height 11
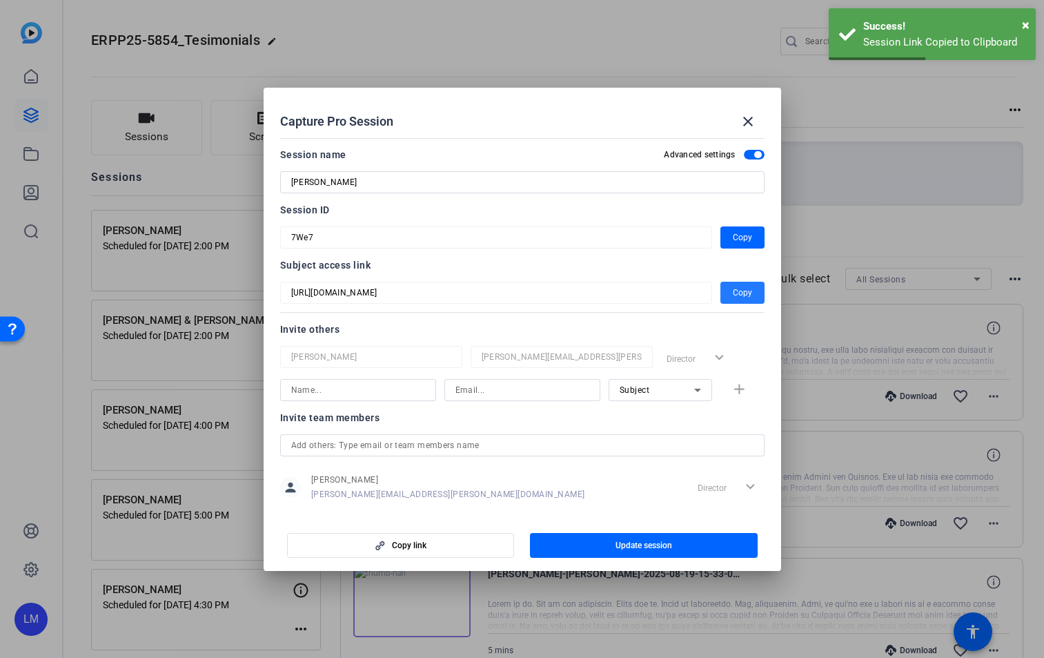
click at [747, 288] on span "button" at bounding box center [743, 292] width 44 height 33
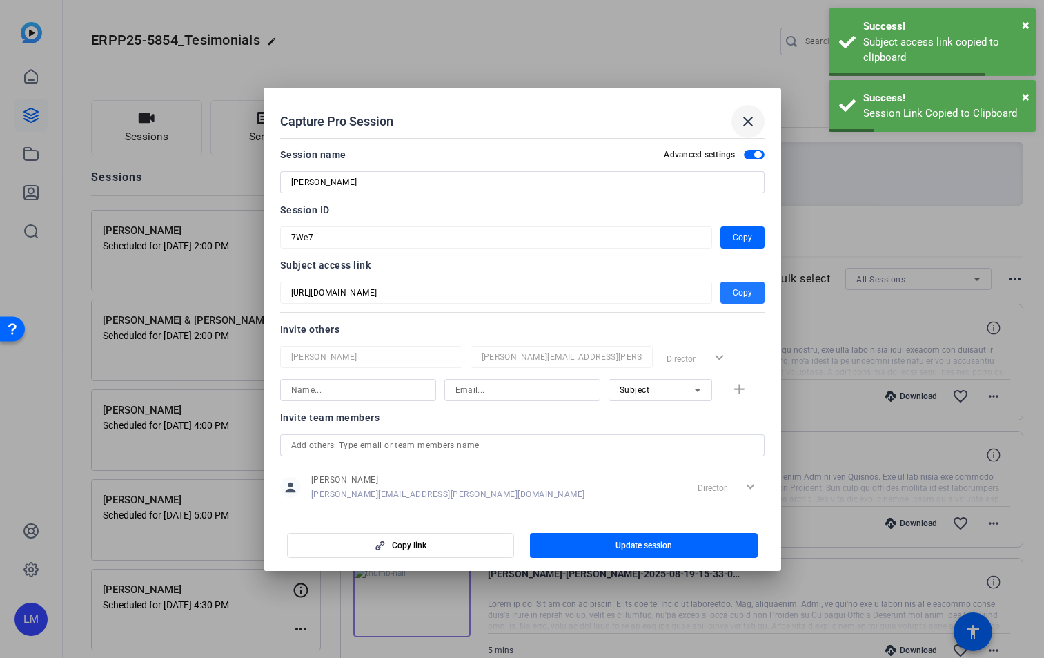
click at [742, 117] on mat-icon "close" at bounding box center [748, 121] width 17 height 17
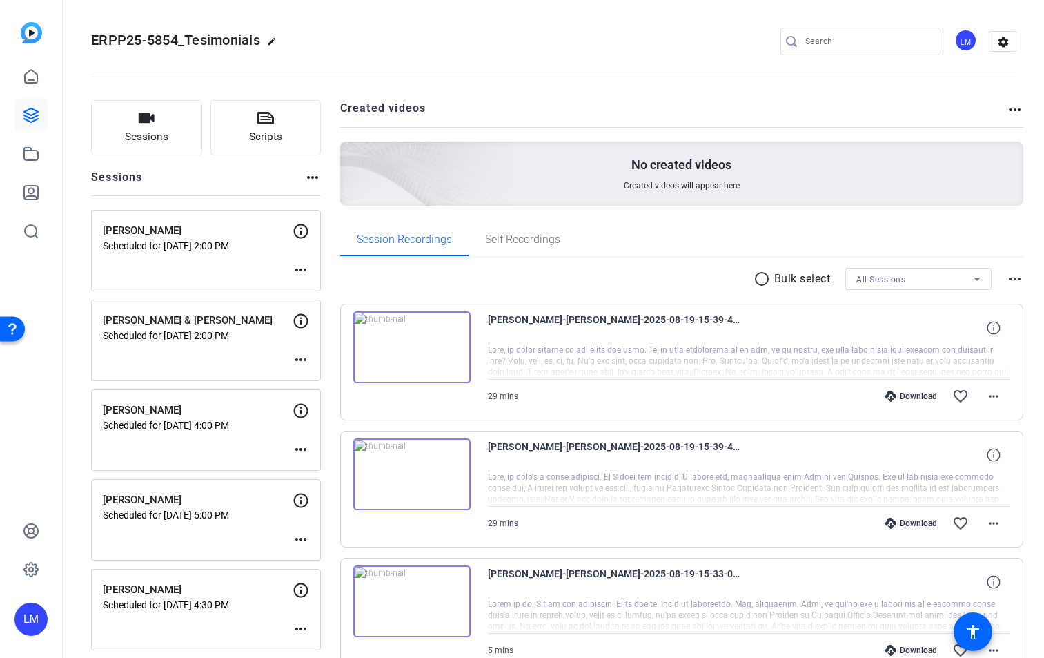
drag, startPoint x: 103, startPoint y: 230, endPoint x: 182, endPoint y: 230, distance: 78.7
click at [182, 230] on p "[PERSON_NAME]" at bounding box center [198, 231] width 190 height 16
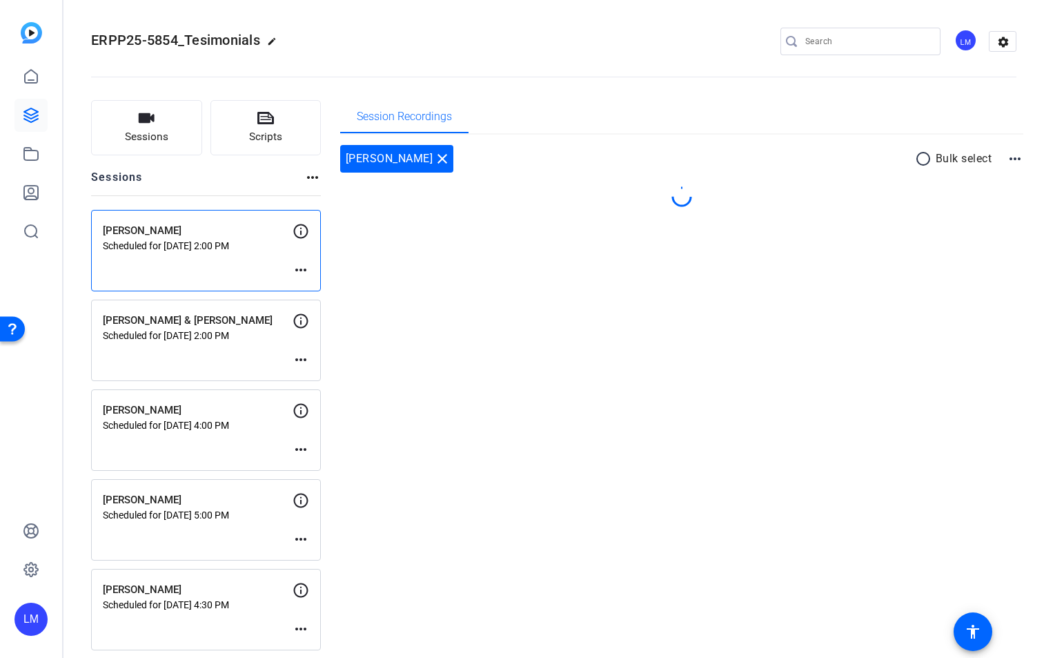
copy p "[PERSON_NAME]"
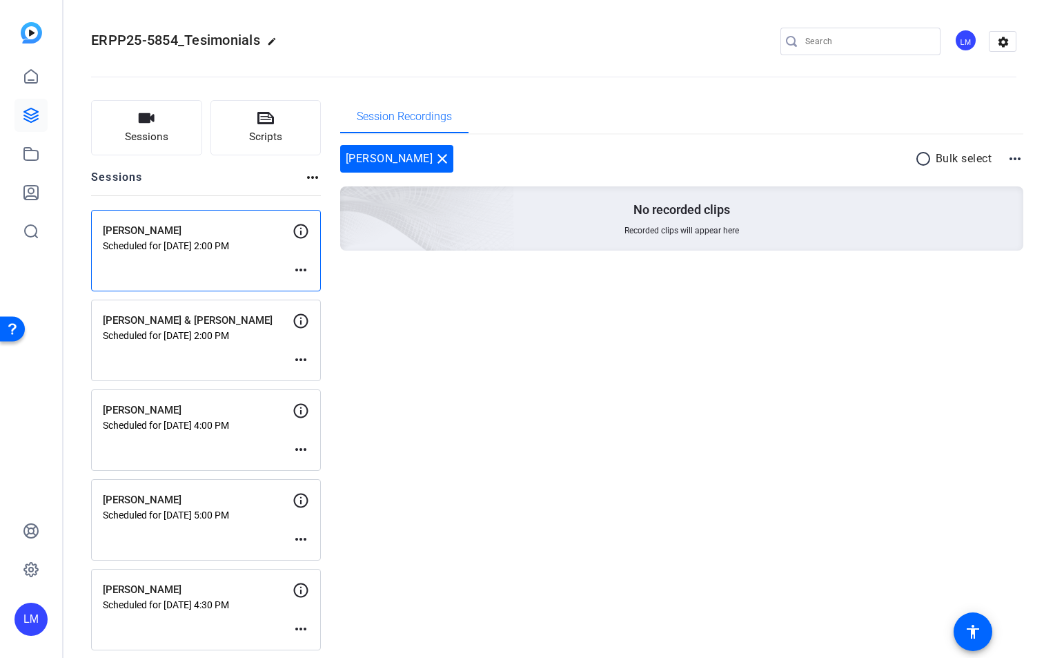
click at [305, 269] on mat-icon "more_horiz" at bounding box center [301, 270] width 17 height 17
click at [317, 288] on span "Edit Session" at bounding box center [335, 290] width 63 height 17
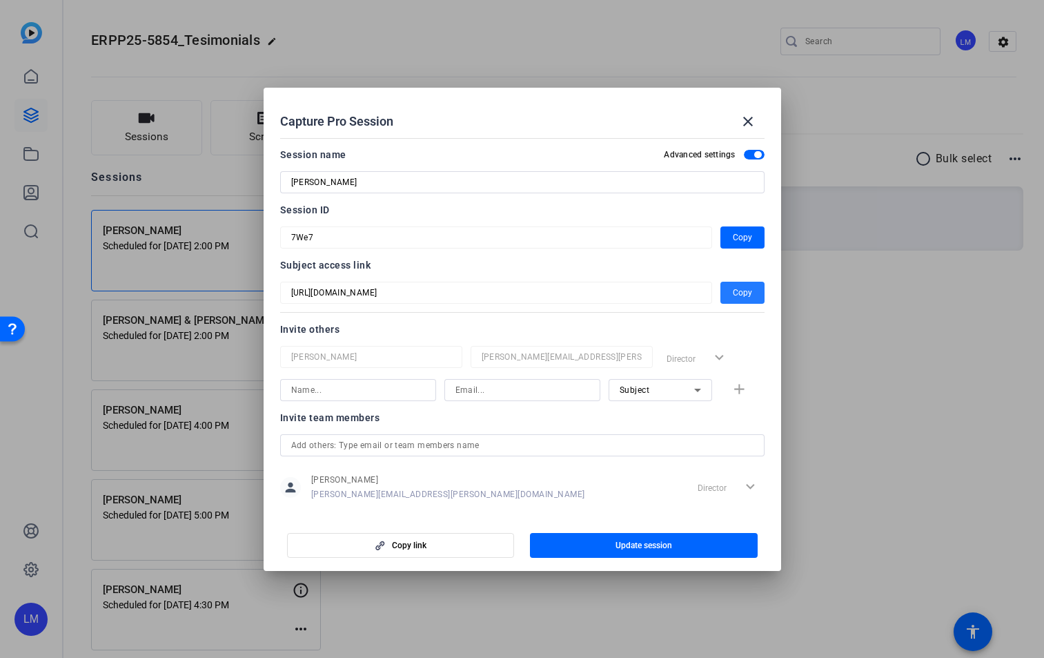
click at [746, 293] on span "button" at bounding box center [743, 292] width 44 height 33
copy p "[PERSON_NAME]"
click at [747, 121] on mat-icon "close" at bounding box center [748, 121] width 17 height 17
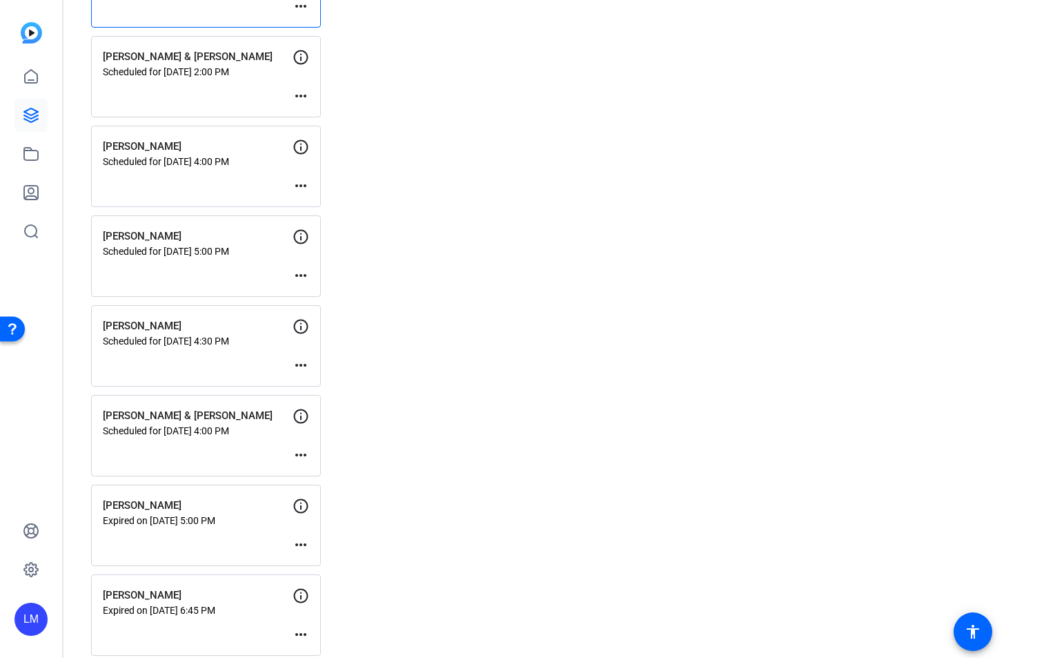
scroll to position [0, 0]
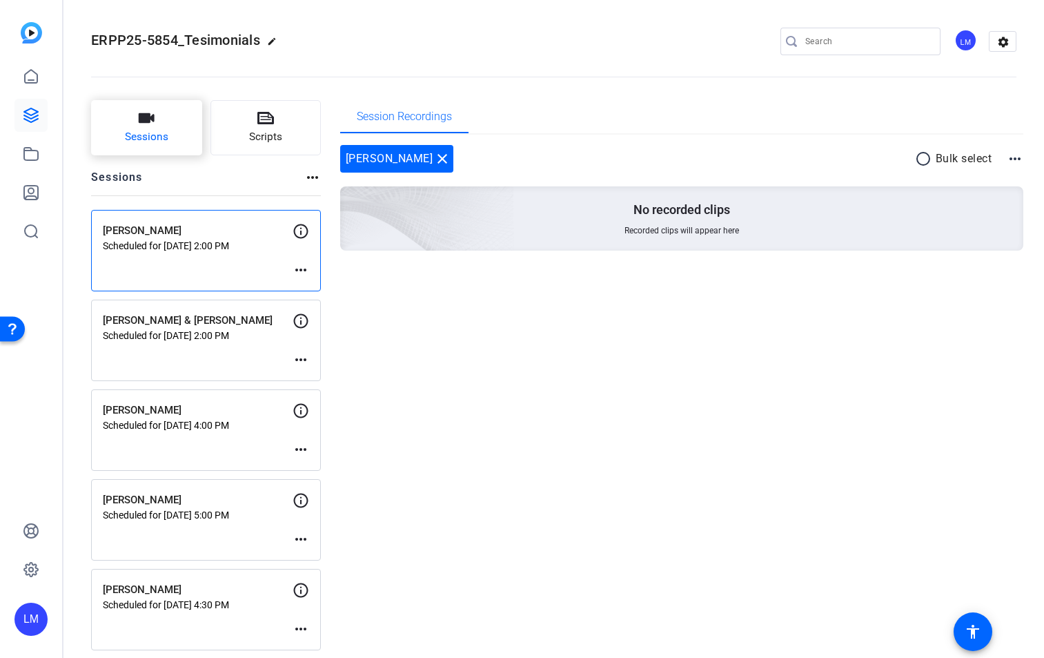
click at [139, 120] on icon "button" at bounding box center [147, 118] width 16 height 10
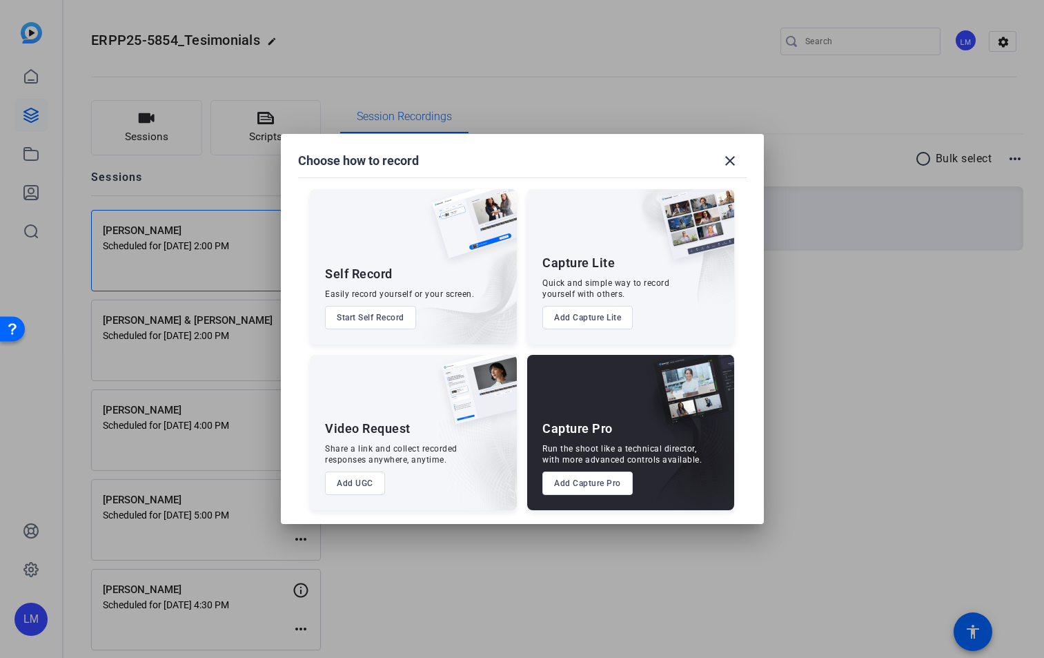
click at [596, 483] on button "Add Capture Pro" at bounding box center [587, 482] width 90 height 23
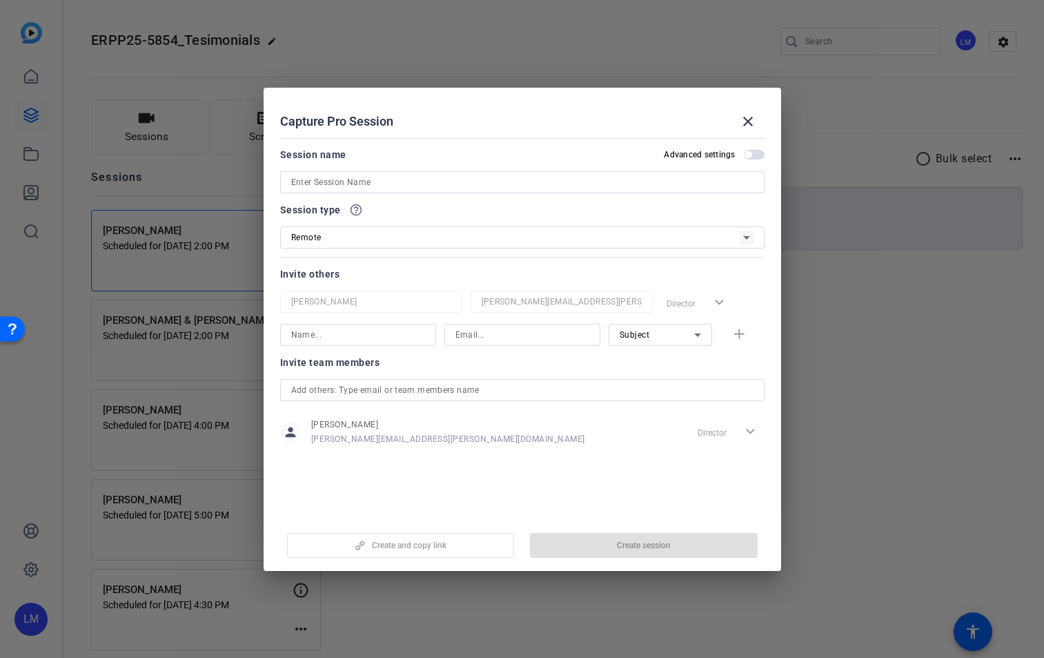
click at [375, 183] on input at bounding box center [522, 182] width 462 height 17
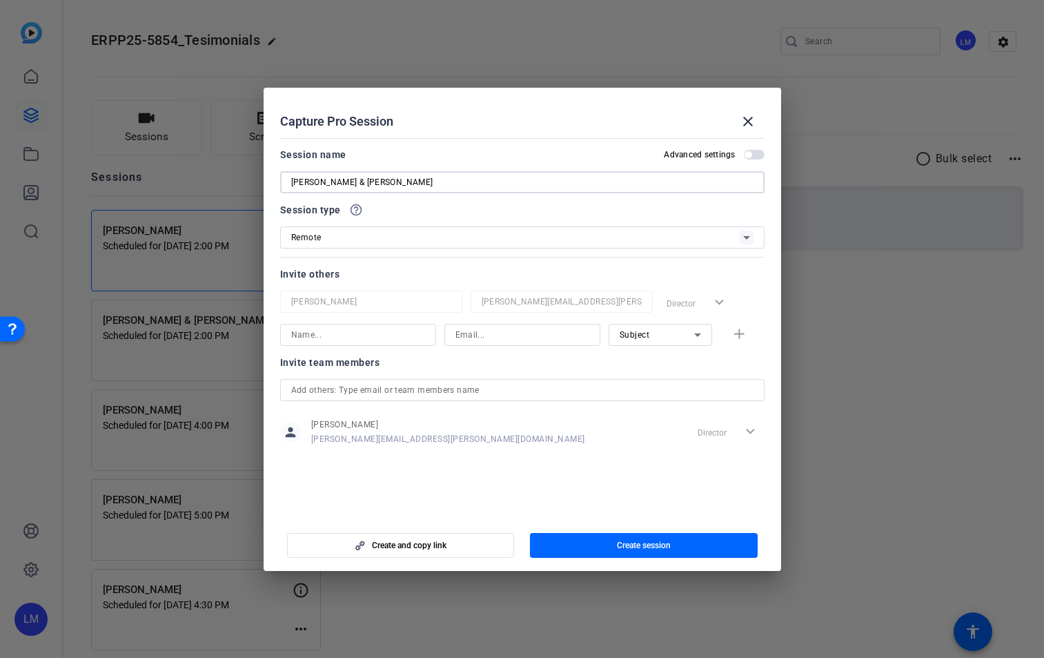
type input "[PERSON_NAME] & [PERSON_NAME]"
click at [323, 333] on input at bounding box center [358, 334] width 134 height 17
type input "[PERSON_NAME]"
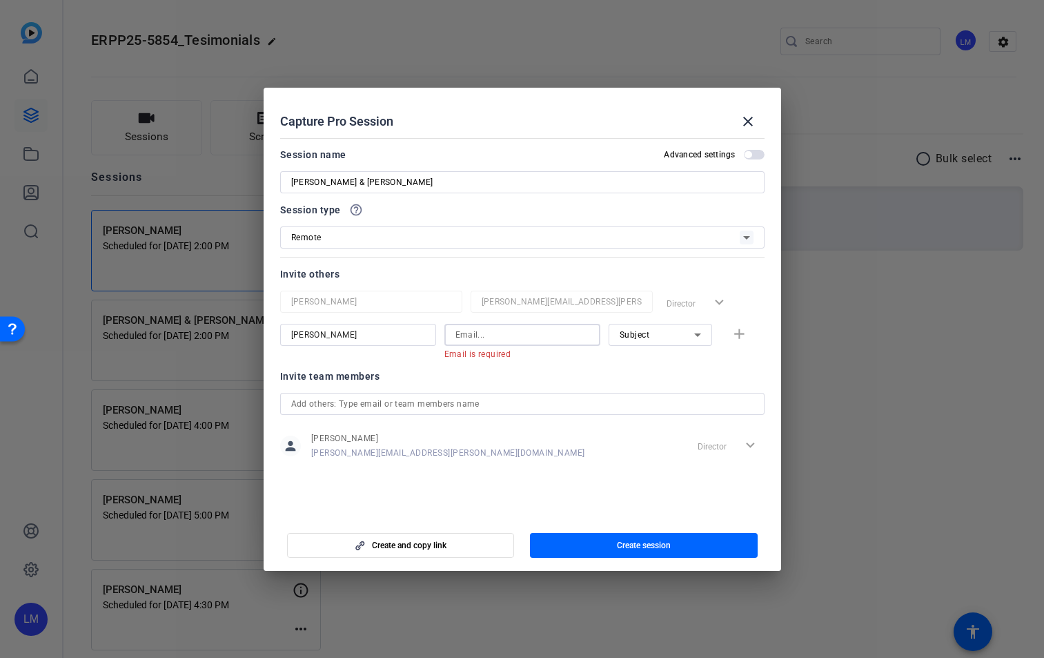
paste input "[EMAIL_ADDRESS][DOMAIN_NAME]"
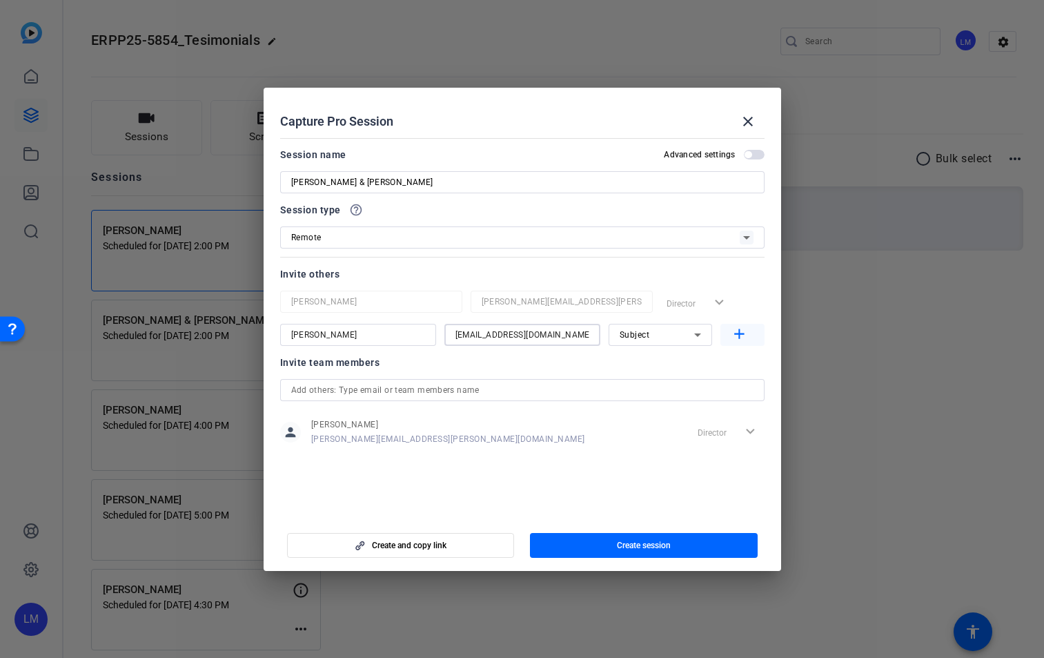
type input "[EMAIL_ADDRESS][DOMAIN_NAME]"
click at [743, 333] on mat-icon "add" at bounding box center [739, 334] width 17 height 17
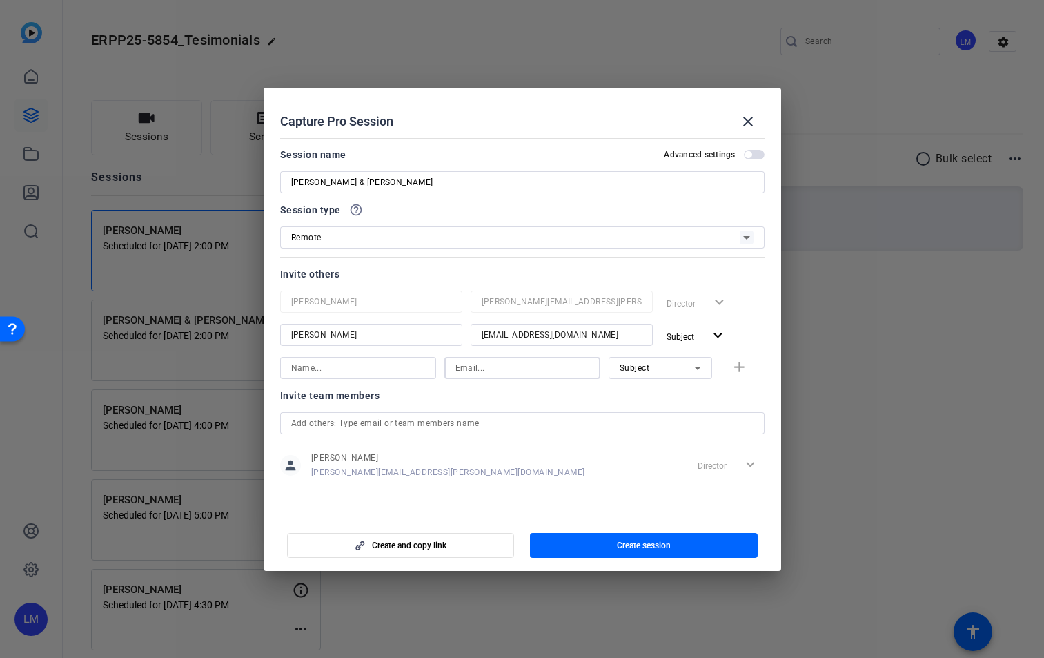
click at [473, 365] on input at bounding box center [523, 368] width 134 height 17
paste input "[EMAIL_ADDRESS][DOMAIN_NAME]"
type input "[EMAIL_ADDRESS][DOMAIN_NAME]"
click at [345, 369] on input at bounding box center [358, 368] width 134 height 17
type input "[PERSON_NAME]"
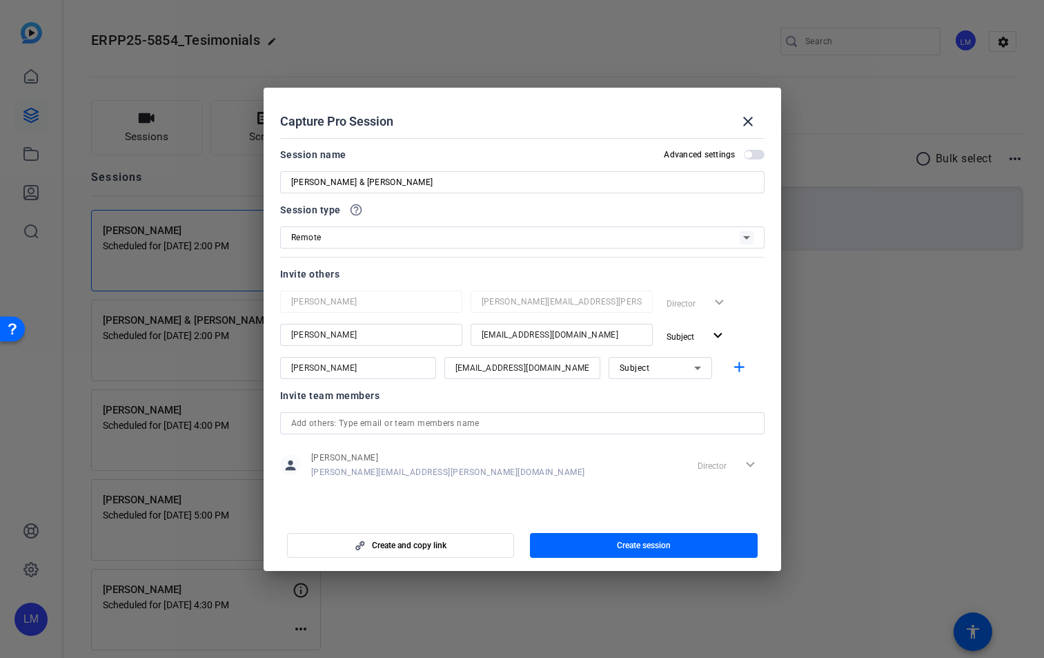
click at [758, 152] on span "button" at bounding box center [754, 155] width 21 height 10
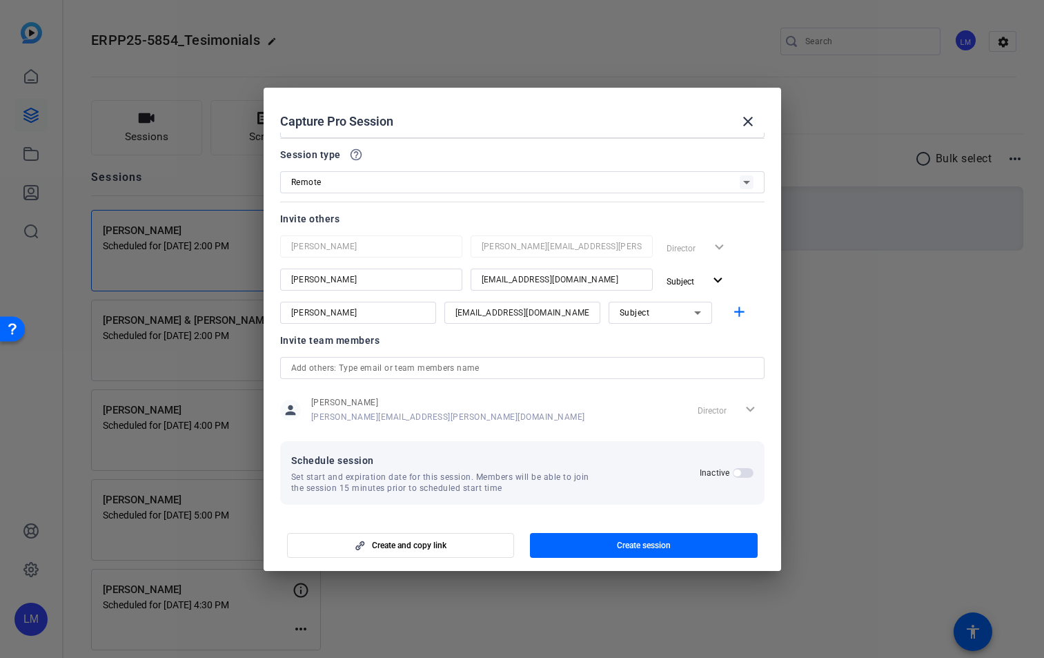
scroll to position [59, 0]
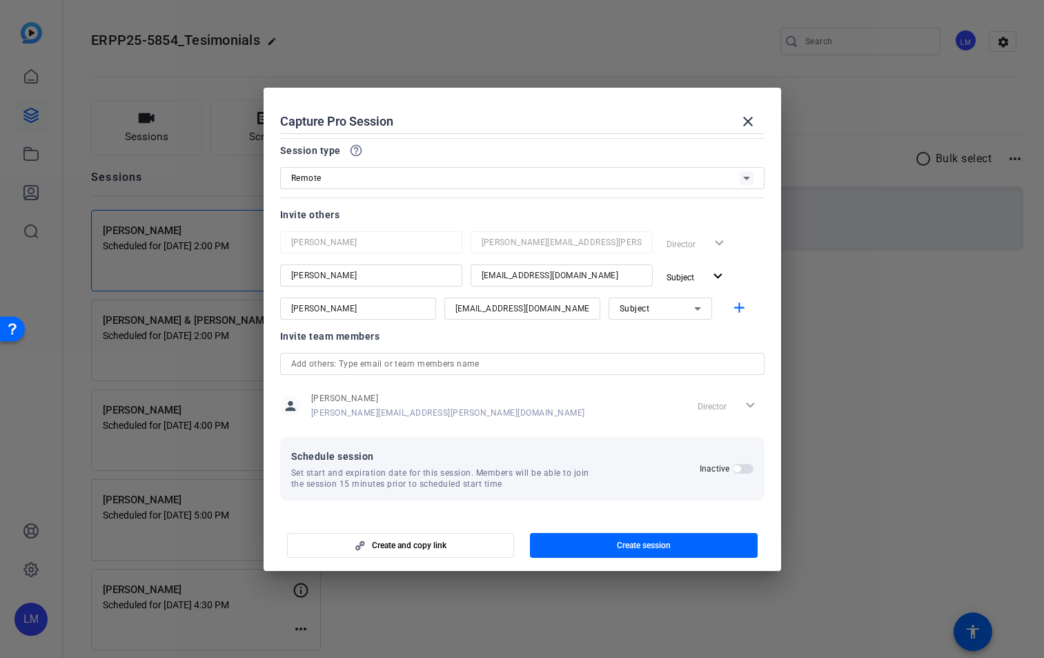
click at [736, 467] on span "button" at bounding box center [743, 469] width 21 height 10
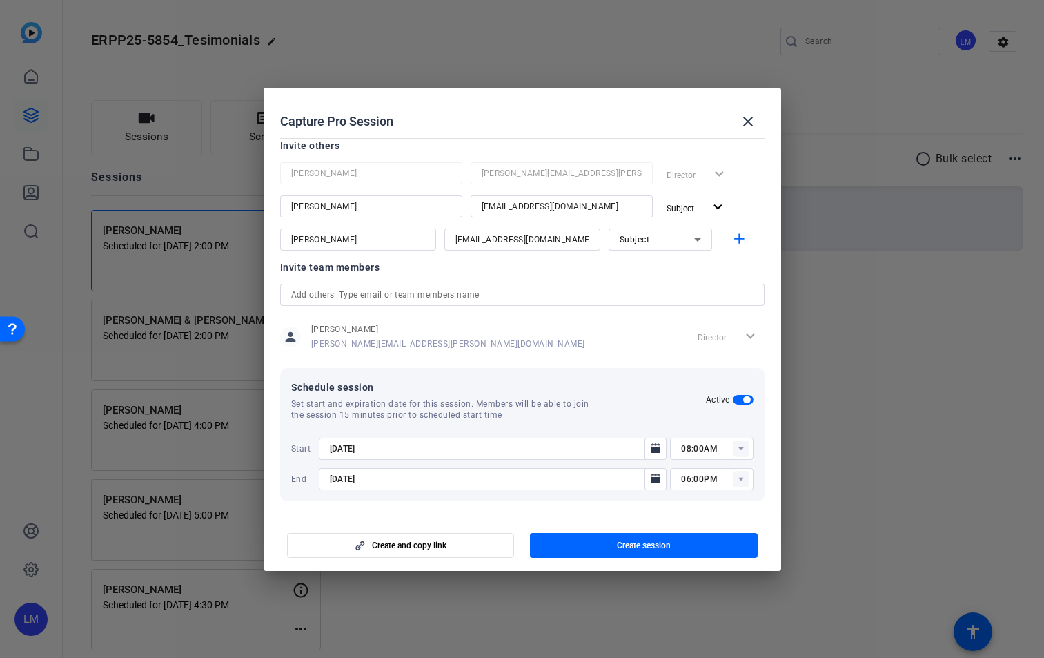
scroll to position [129, 0]
click at [651, 449] on icon "Open calendar" at bounding box center [656, 447] width 10 height 10
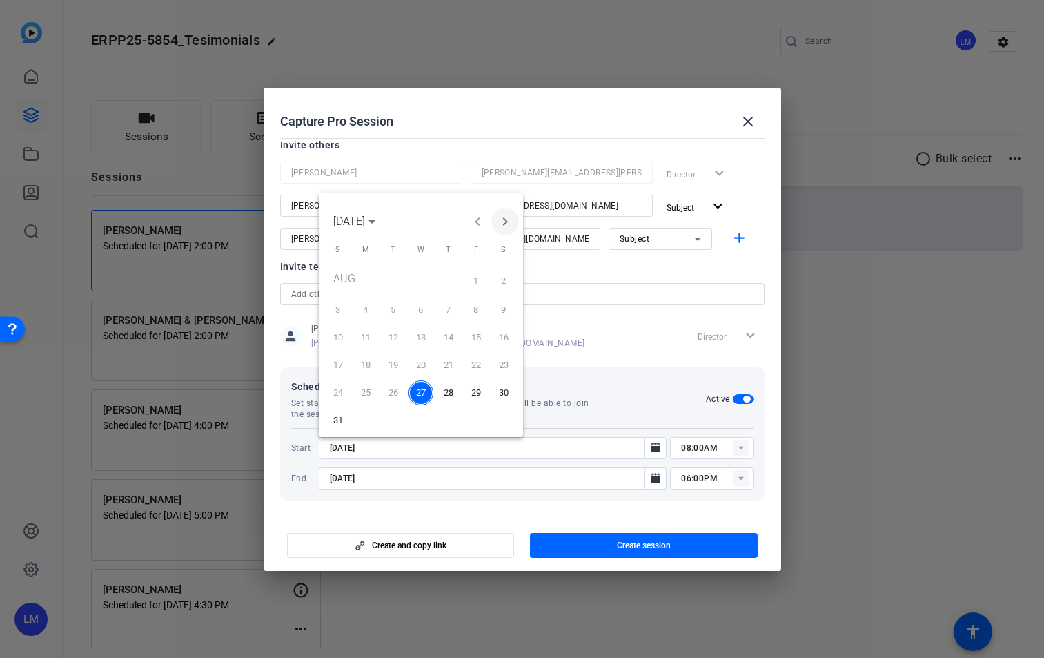
click at [508, 216] on span "Next month" at bounding box center [505, 222] width 28 height 28
click at [364, 304] on span "1" at bounding box center [365, 306] width 25 height 25
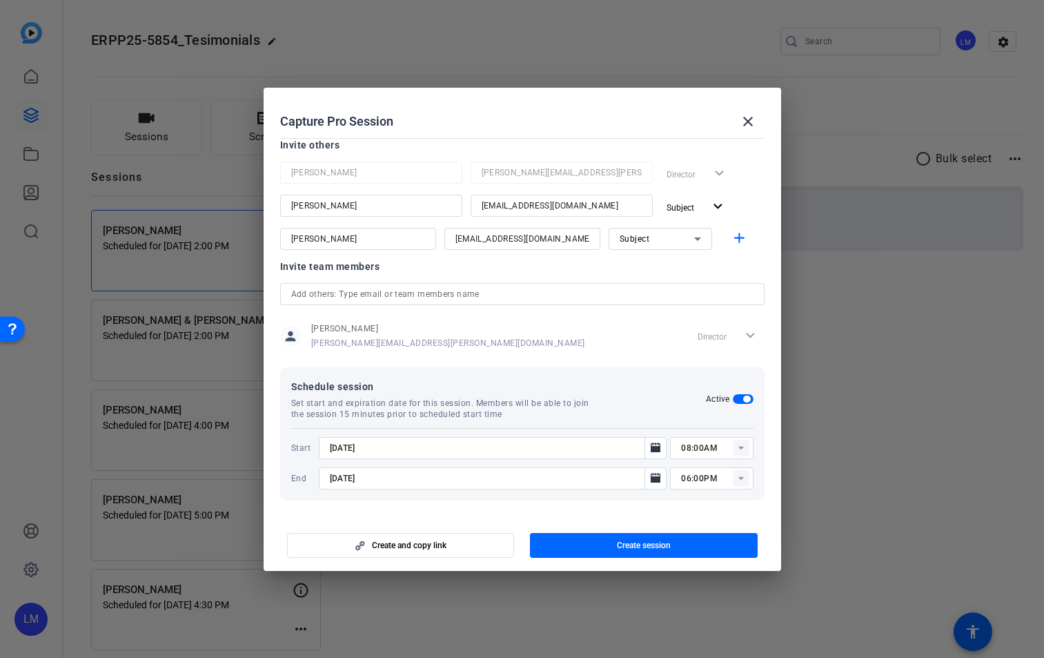
type input "[DATE]"
click at [651, 476] on icon "Open calendar" at bounding box center [656, 478] width 10 height 10
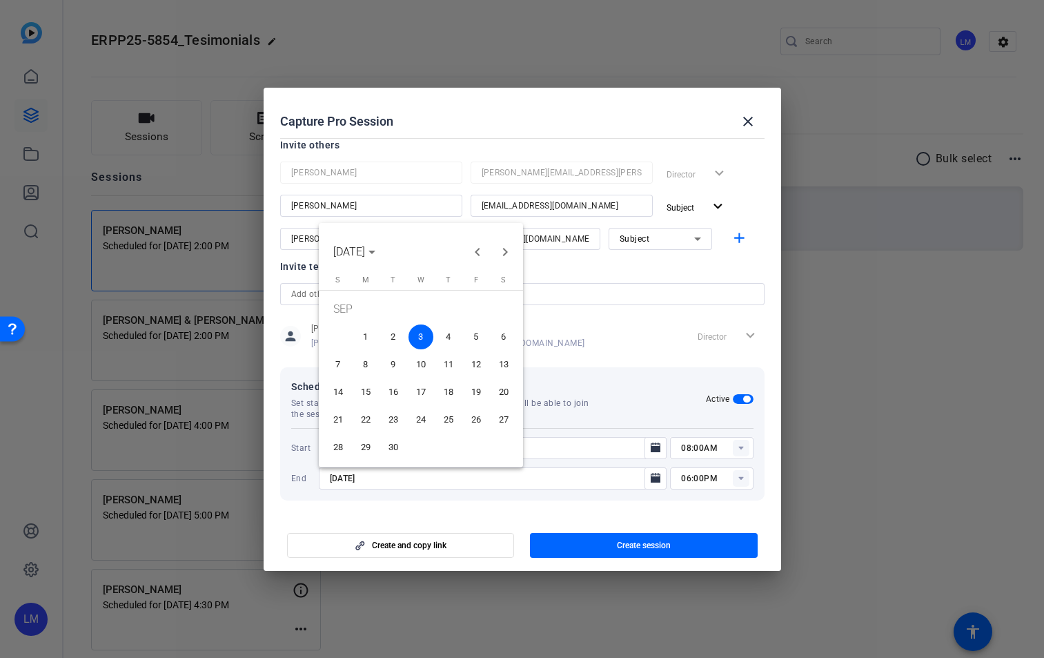
click at [367, 330] on span "1" at bounding box center [365, 336] width 25 height 25
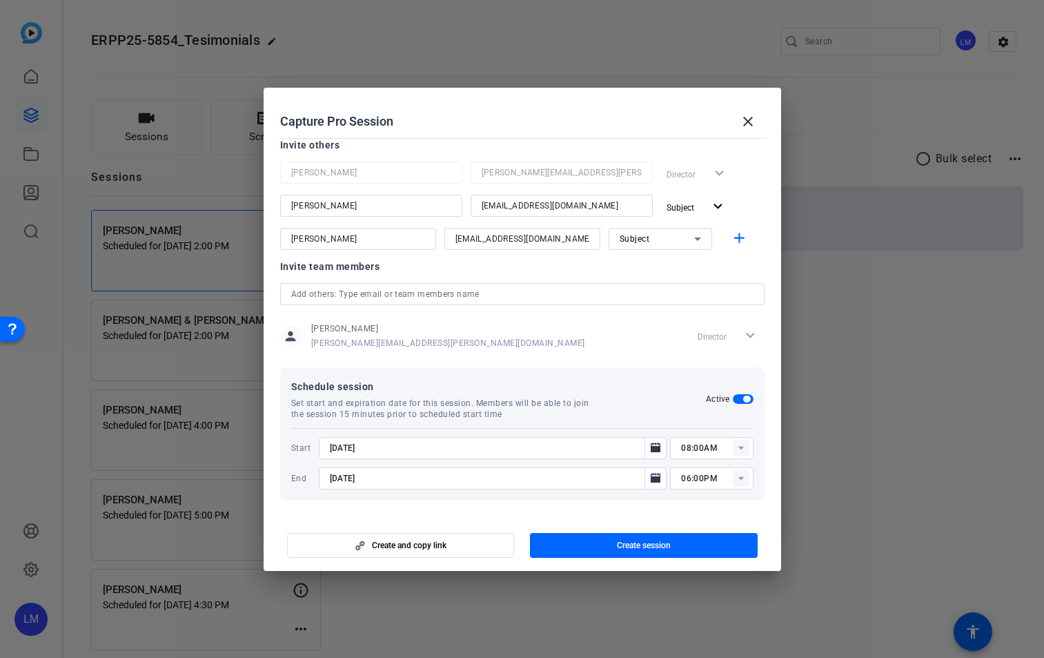
type input "[DATE]"
click at [736, 449] on rect at bounding box center [741, 448] width 17 height 17
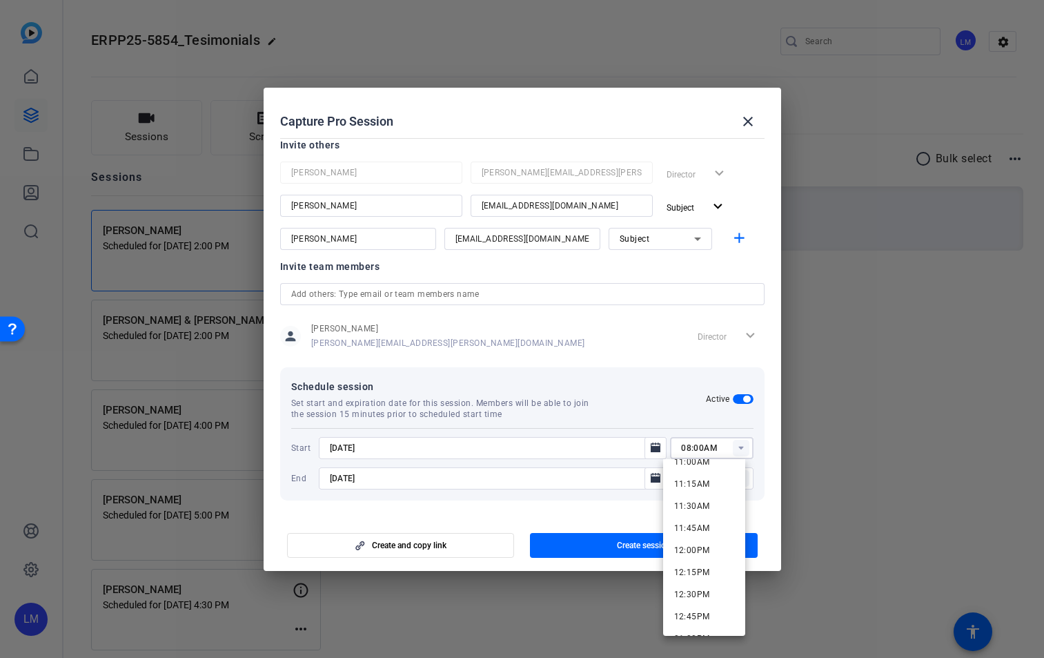
scroll to position [930, 0]
click at [711, 518] on mat-option "11:00AM" at bounding box center [704, 517] width 83 height 22
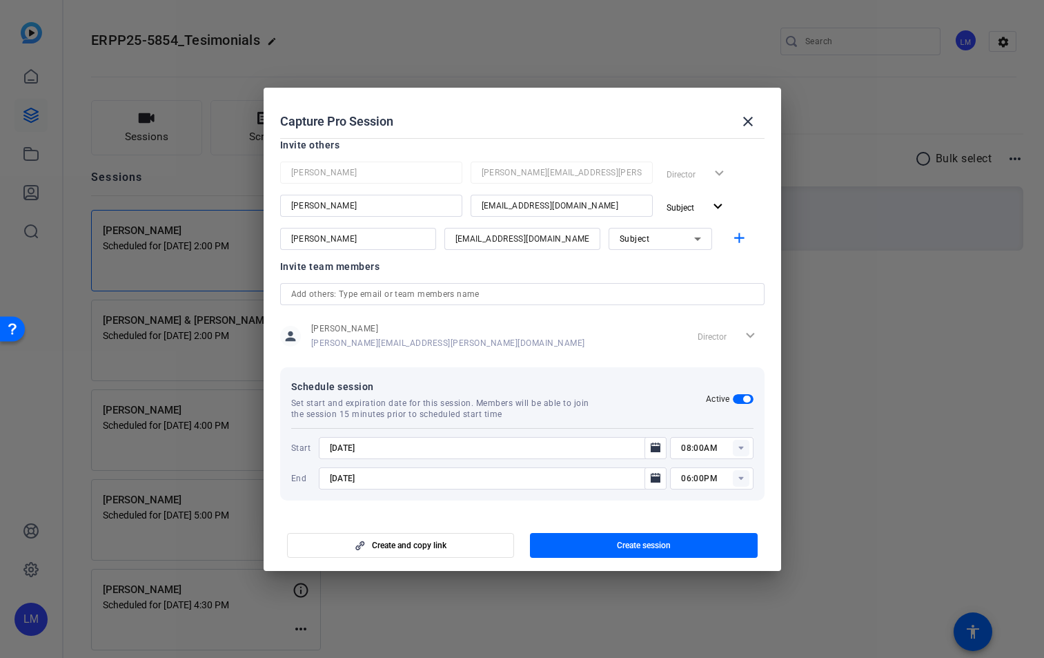
type input "11:00AM"
click at [736, 476] on rect at bounding box center [741, 478] width 17 height 17
click at [696, 393] on span "12:30PM" at bounding box center [692, 391] width 36 height 10
type input "12:30PM"
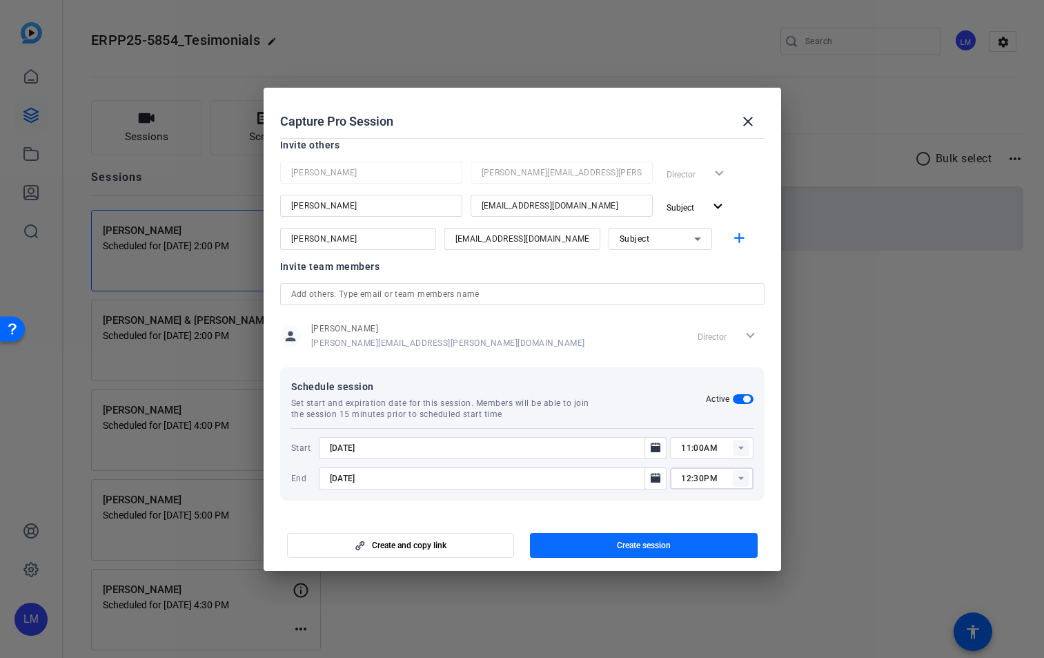
click at [644, 547] on span "Create session" at bounding box center [644, 545] width 54 height 11
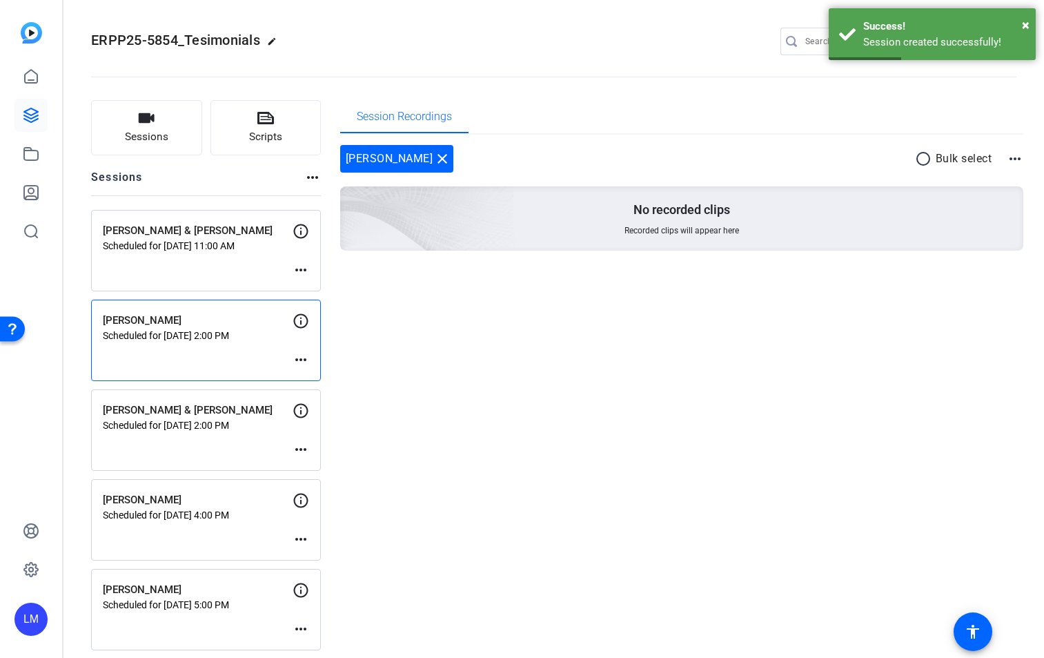
click at [300, 271] on mat-icon "more_horiz" at bounding box center [301, 270] width 17 height 17
click at [319, 288] on span "Edit Session" at bounding box center [335, 290] width 63 height 17
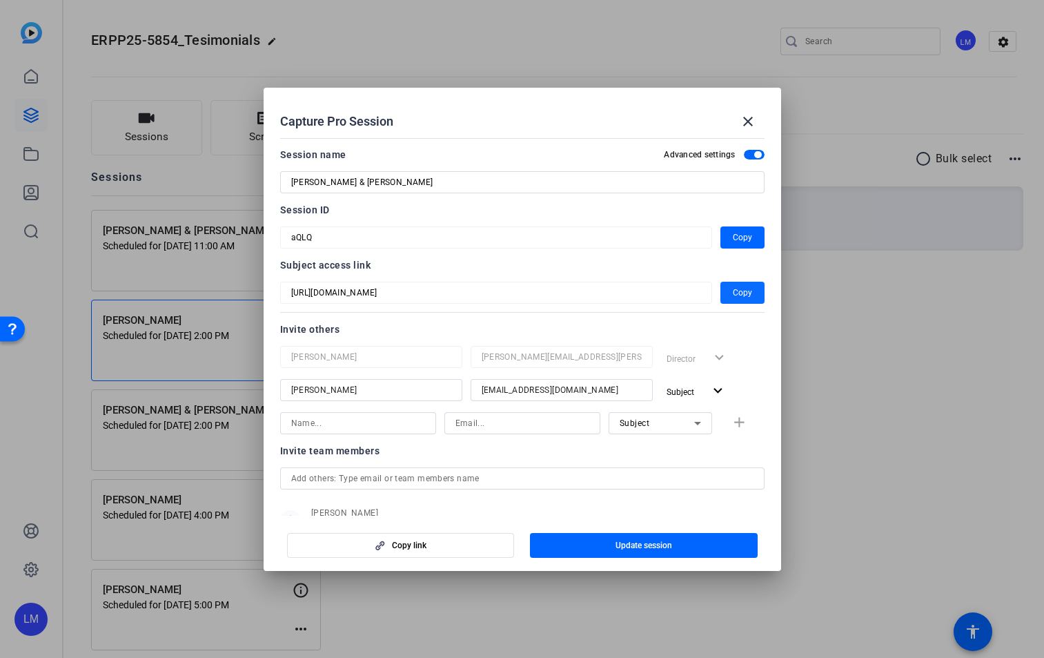
click at [743, 293] on span "Copy" at bounding box center [742, 292] width 19 height 17
click at [750, 121] on mat-icon "close" at bounding box center [748, 121] width 17 height 17
